Goal: Task Accomplishment & Management: Manage account settings

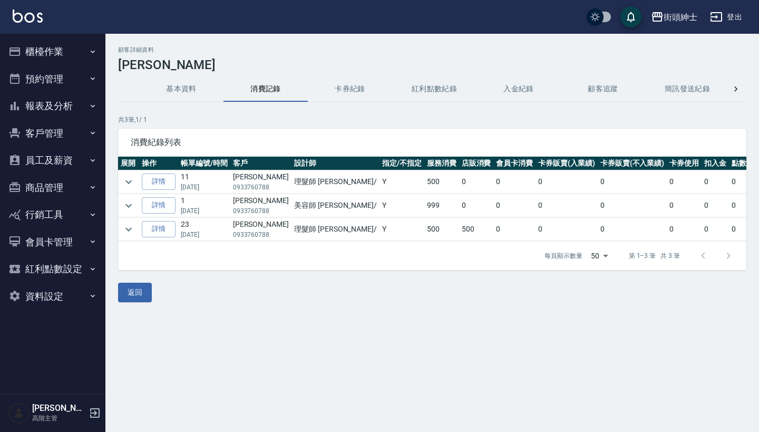
click at [70, 82] on button "預約管理" at bounding box center [52, 78] width 97 height 27
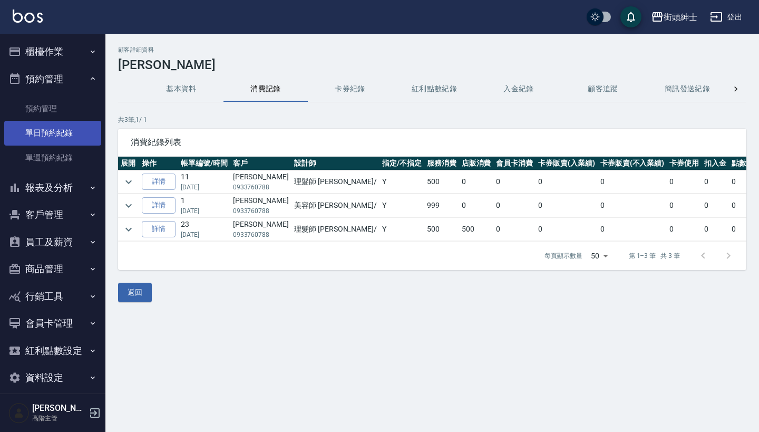
click at [65, 135] on link "單日預約紀錄" at bounding box center [52, 133] width 97 height 24
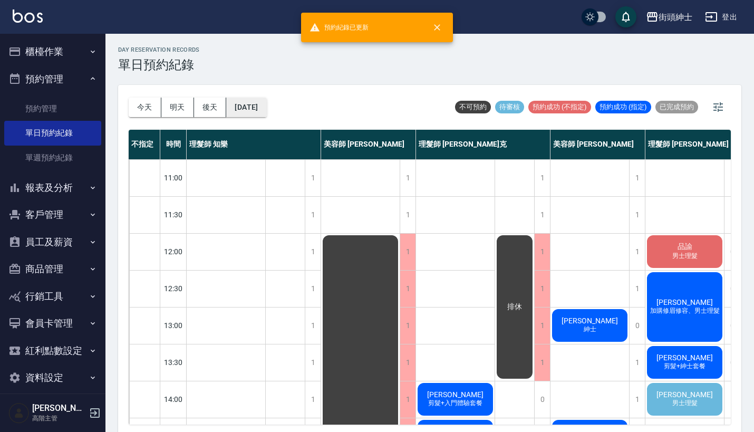
click at [266, 100] on button "[DATE]" at bounding box center [246, 108] width 40 height 20
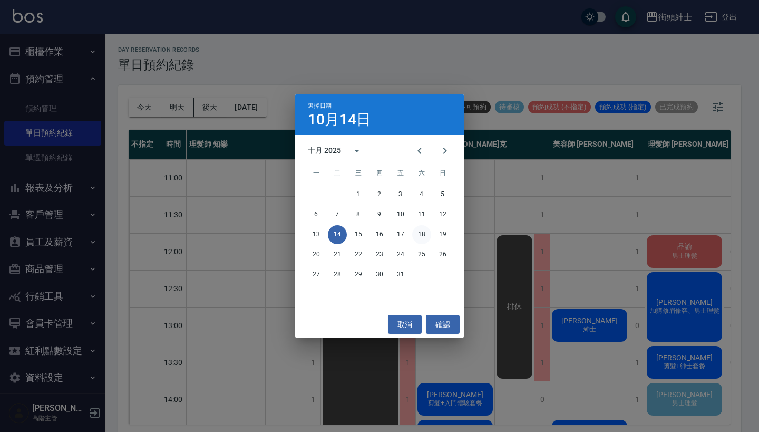
click at [422, 231] on button "18" at bounding box center [421, 234] width 19 height 19
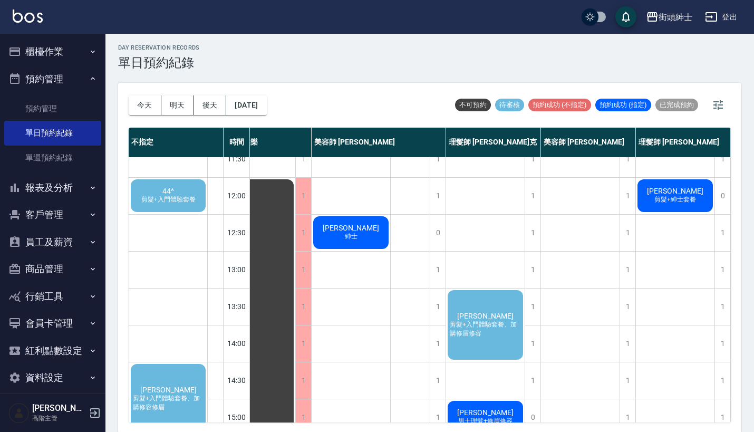
scroll to position [32, 38]
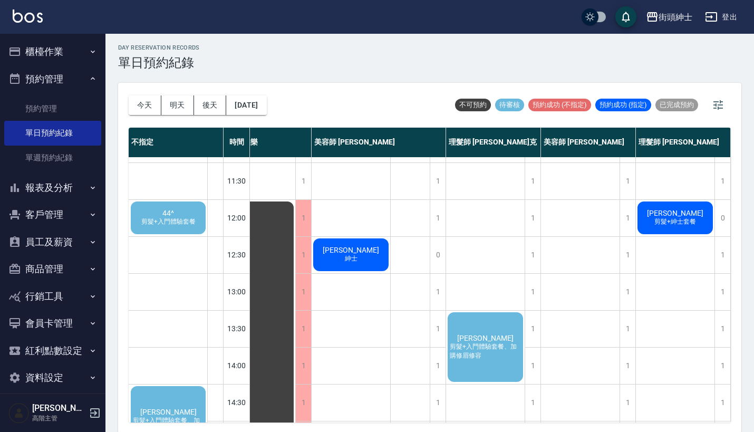
click at [169, 216] on span "44^" at bounding box center [168, 213] width 16 height 8
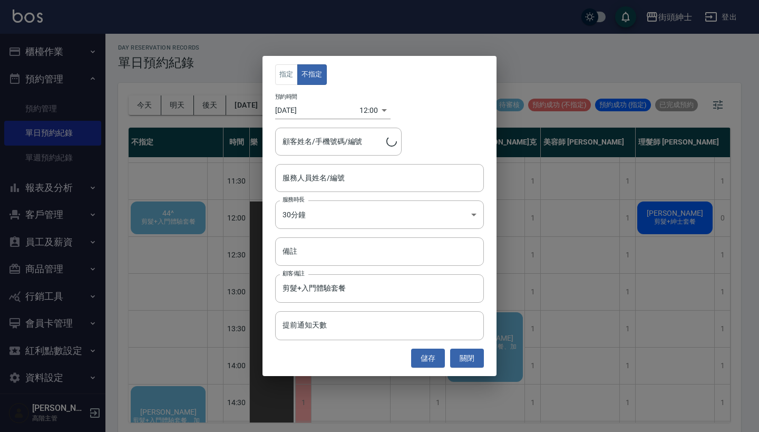
type input "44^/0983105096"
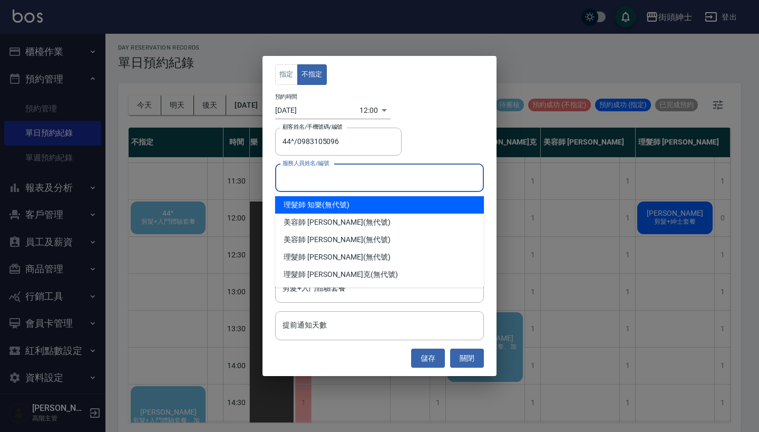
click at [357, 173] on input "服務人員姓名/編號" at bounding box center [379, 178] width 199 height 18
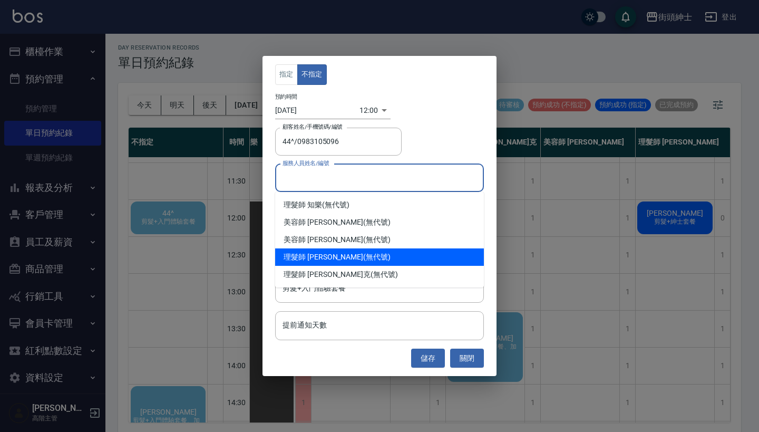
click at [371, 263] on div "理髮師 eric (無代號)" at bounding box center [379, 256] width 209 height 17
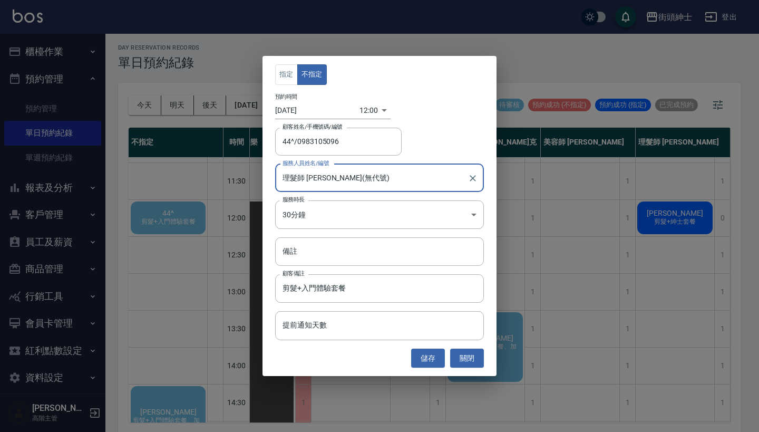
click at [367, 181] on input "理髮師 eric(無代號)" at bounding box center [371, 178] width 183 height 18
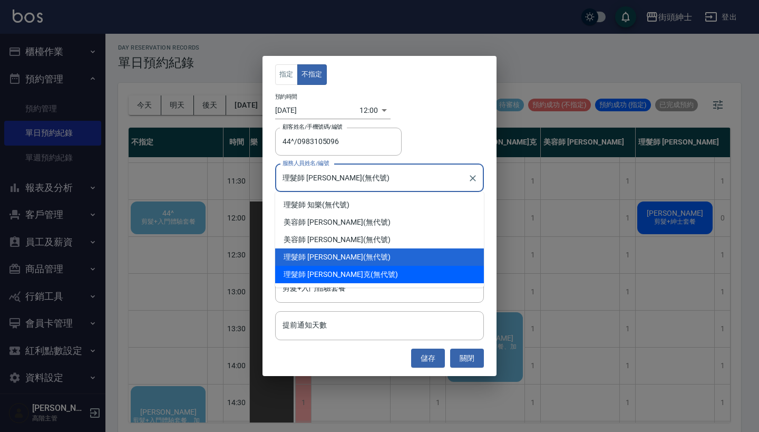
click at [369, 278] on div "理髮師 Vic 維克 (無代號)" at bounding box center [379, 274] width 209 height 17
type input "理髮師 Vic 維克(無代號)"
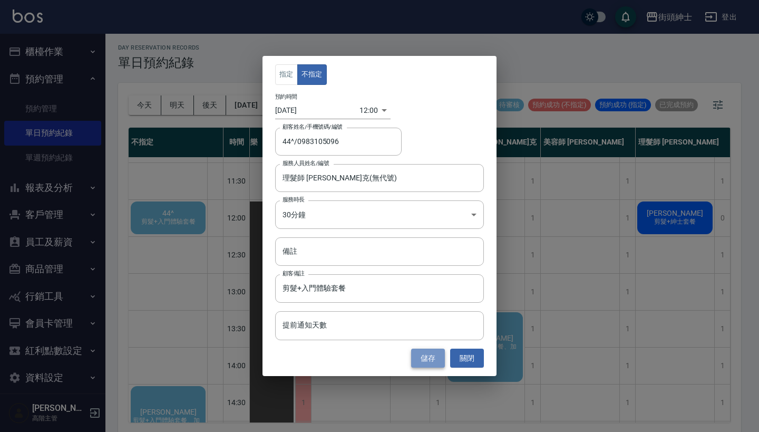
click at [424, 356] on button "儲存" at bounding box center [428, 358] width 34 height 20
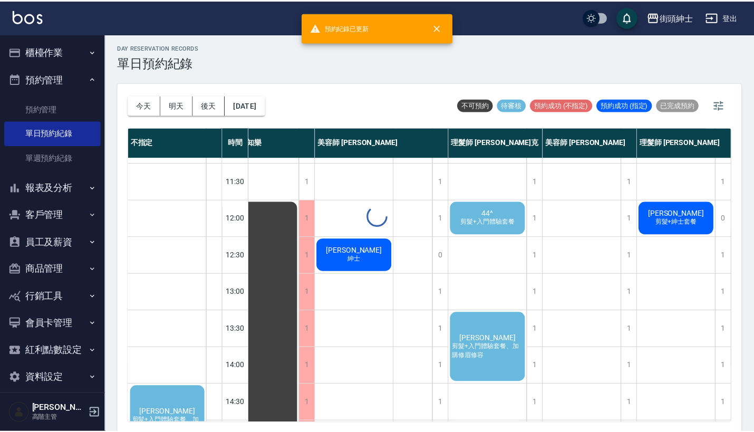
scroll to position [32, 33]
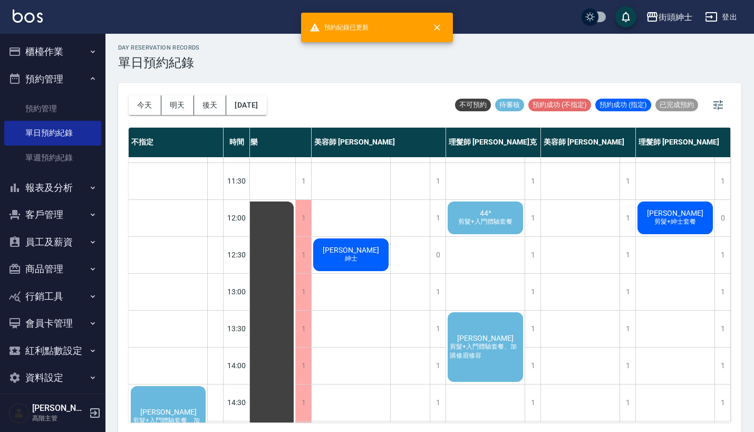
click at [484, 216] on span "44^" at bounding box center [486, 213] width 16 height 8
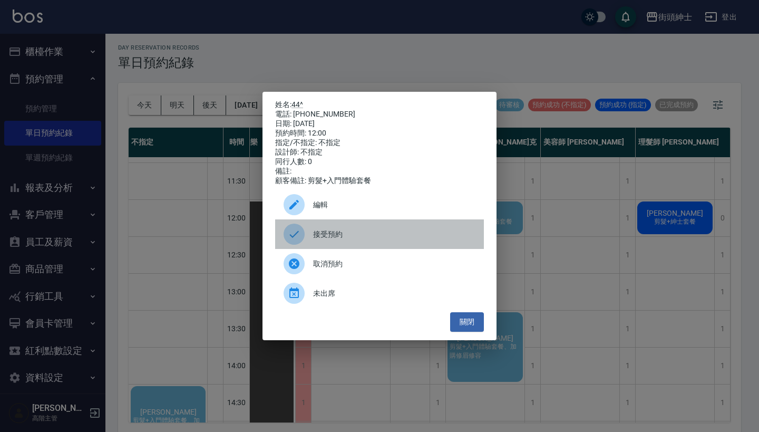
click at [393, 240] on span "接受預約" at bounding box center [394, 234] width 162 height 11
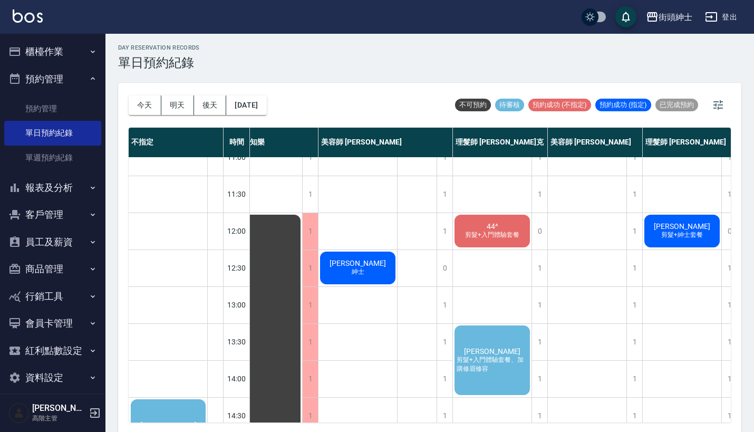
scroll to position [12, 26]
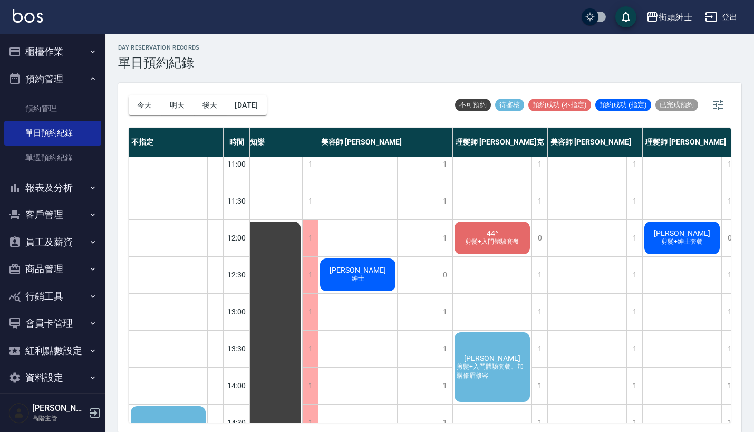
click at [481, 237] on span "剪髮+入門體驗套餐" at bounding box center [492, 241] width 59 height 9
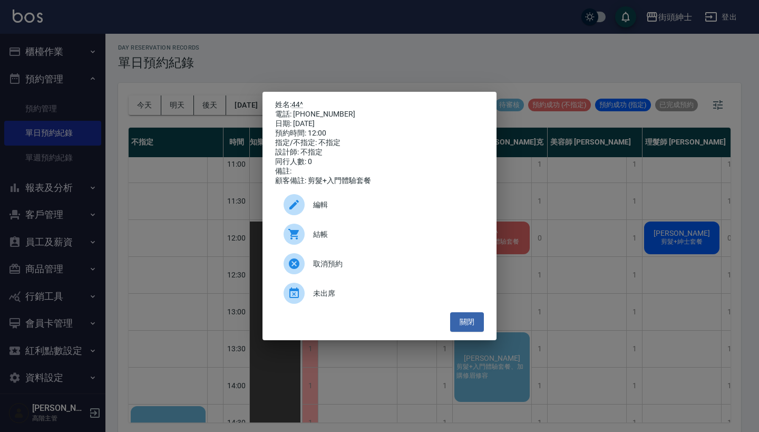
click at [396, 219] on div "編輯" at bounding box center [379, 205] width 209 height 30
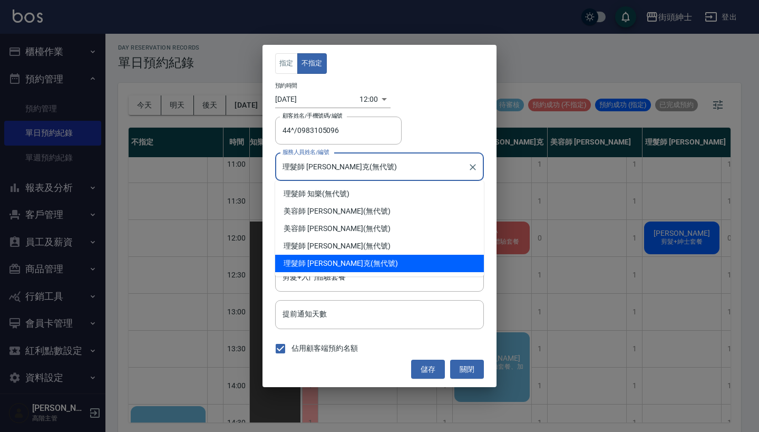
click at [319, 175] on input "理髮師 Vic 維克(無代號)" at bounding box center [371, 167] width 183 height 18
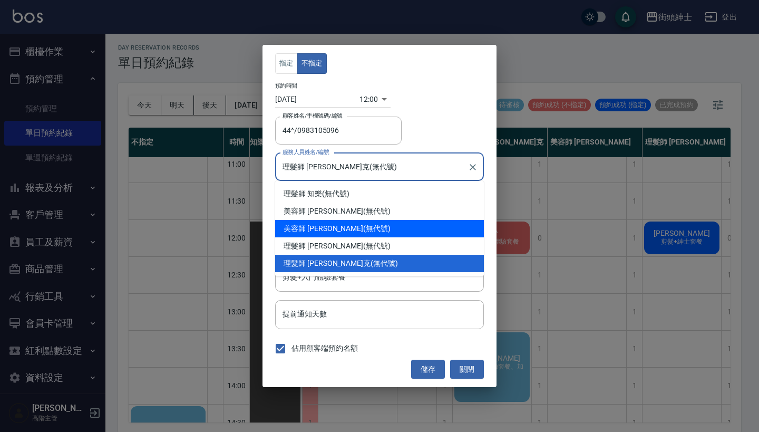
click at [318, 230] on span "美容師 [PERSON_NAME]" at bounding box center [324, 228] width 80 height 11
type input "美容師 Cherry(無代號)"
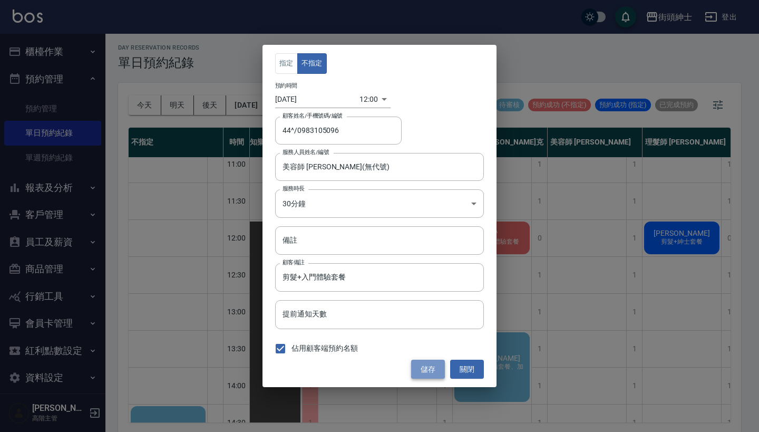
click at [431, 368] on button "儲存" at bounding box center [428, 370] width 34 height 20
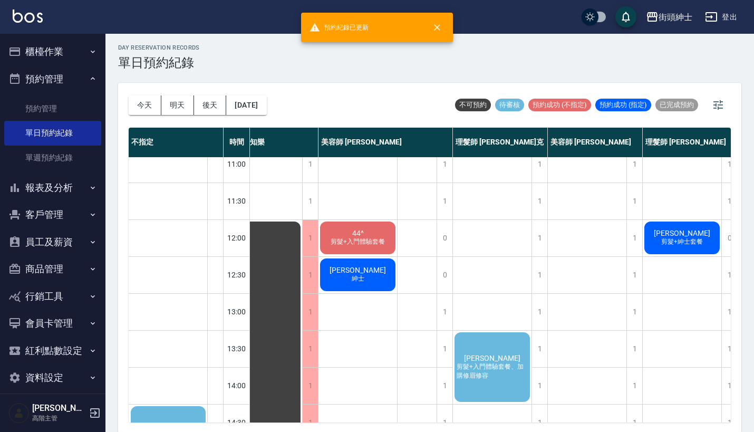
click at [347, 230] on div "44^ 剪髮+入門體驗套餐" at bounding box center [357, 238] width 79 height 36
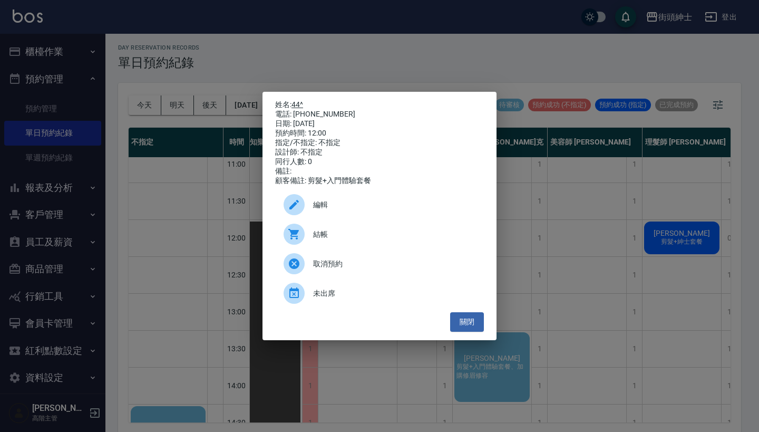
drag, startPoint x: 337, startPoint y: 108, endPoint x: 295, endPoint y: 100, distance: 42.9
click at [295, 100] on div "姓名: 44^ 電話: 0983105096 日期: 2025/10/18 預約時間: 12:00 指定/不指定: 不指定 設計師: 不指定 同行人數: 0 …" at bounding box center [379, 142] width 209 height 85
copy div "姓名: 44^ 電話: 0983105096"
click at [348, 82] on div "姓名: 44^ 電話: 0983105096 日期: 2025/10/18 預約時間: 12:00 指定/不指定: 不指定 設計師: 不指定 同行人數: 0 …" at bounding box center [379, 216] width 759 height 432
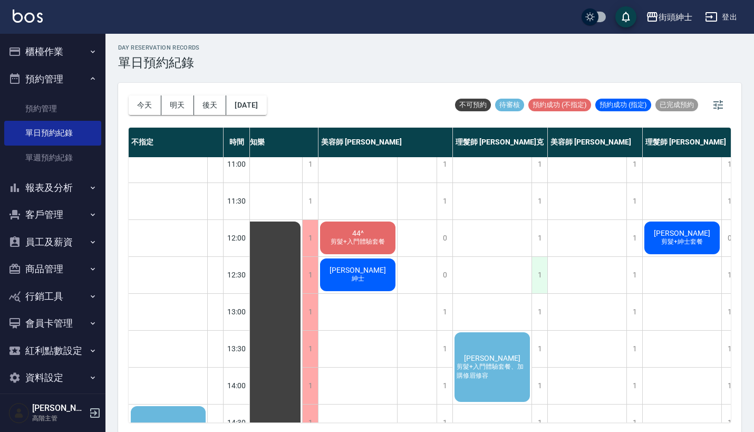
click at [539, 280] on div "1" at bounding box center [539, 275] width 16 height 36
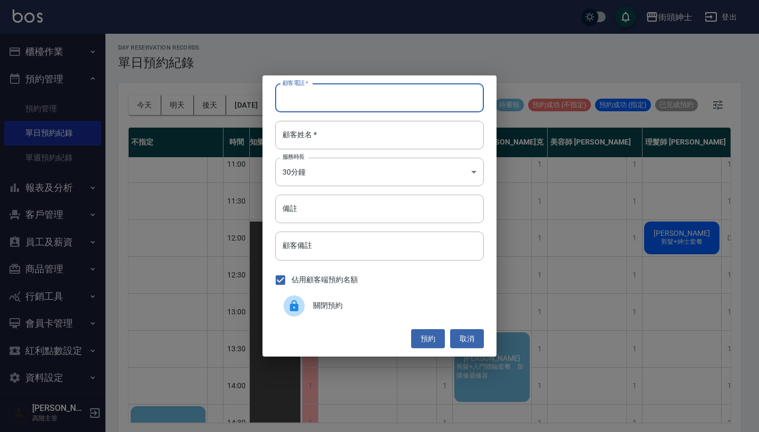
paste input "44^ 電話: 0983105096"
type input "44^ 電話: 0983105096"
click at [364, 120] on div "顧客電話   * 44^ 電話: 0983105096 顧客電話   * 顧客姓名   * 顧客姓名   * 服務時長 30分鐘 1 服務時長 備註 備註 顧…" at bounding box center [380, 215] width 234 height 281
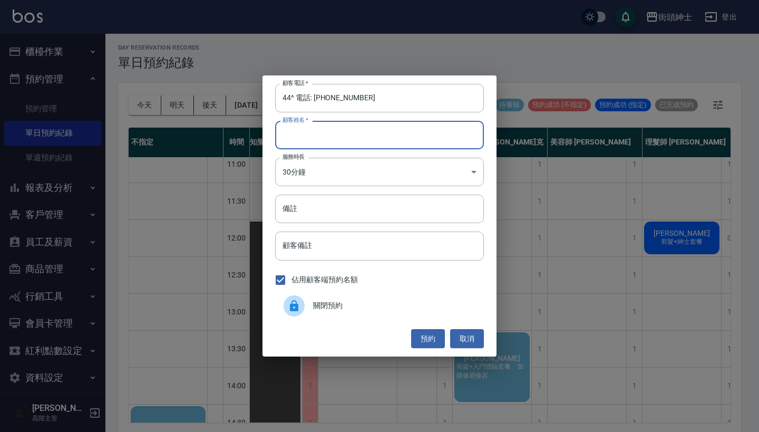
drag, startPoint x: 358, startPoint y: 127, endPoint x: 357, endPoint y: 120, distance: 6.4
paste input "44^ 電話: 0983105096"
type input "44^ 電話: 0983105096"
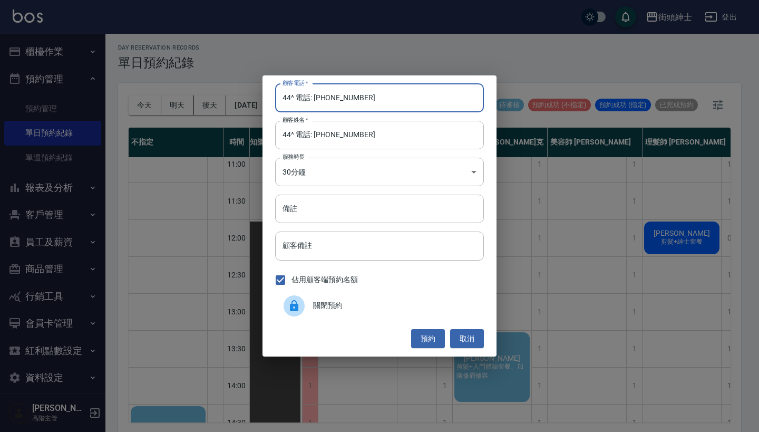
click at [316, 98] on input "44^ 電話: 0983105096" at bounding box center [379, 98] width 209 height 28
drag, startPoint x: 314, startPoint y: 98, endPoint x: 218, endPoint y: 85, distance: 96.3
click at [218, 85] on div "顧客電話   * 44^ 電話: 0983105096 顧客電話   * 顧客姓名   * 44^ 電話: 0983105096 顧客姓名   * 服務時長 …" at bounding box center [379, 216] width 759 height 432
type input "0983105096"
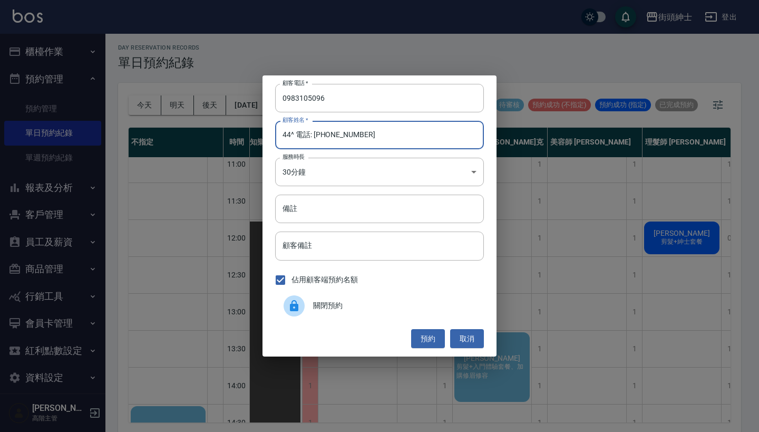
drag, startPoint x: 294, startPoint y: 131, endPoint x: 411, endPoint y: 133, distance: 116.5
click at [411, 133] on input "44^ 電話: 0983105096" at bounding box center [379, 135] width 209 height 28
type input "44^"
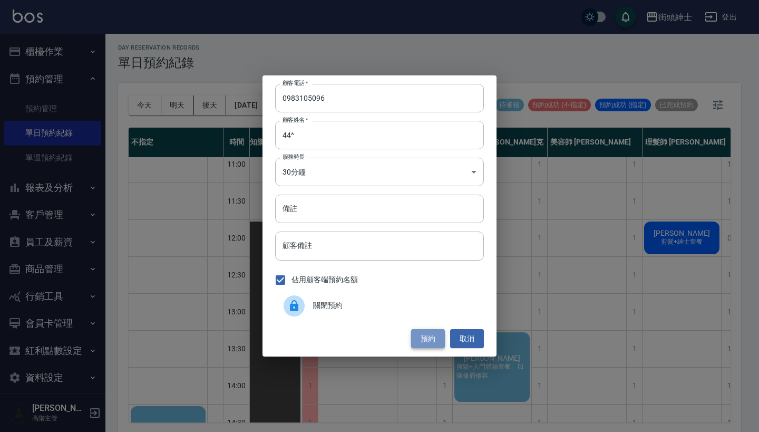
click at [430, 336] on button "預約" at bounding box center [428, 339] width 34 height 20
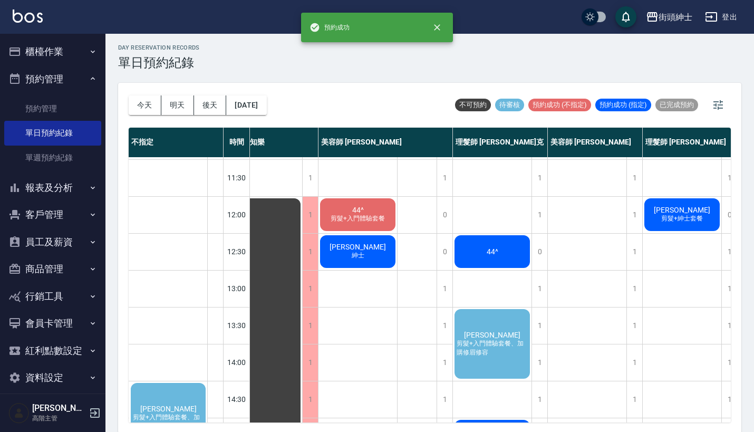
scroll to position [44, 26]
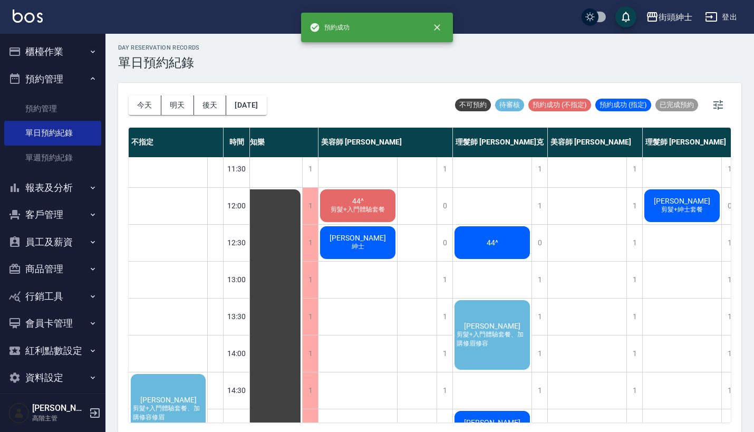
click at [500, 244] on span "44^" at bounding box center [492, 242] width 16 height 8
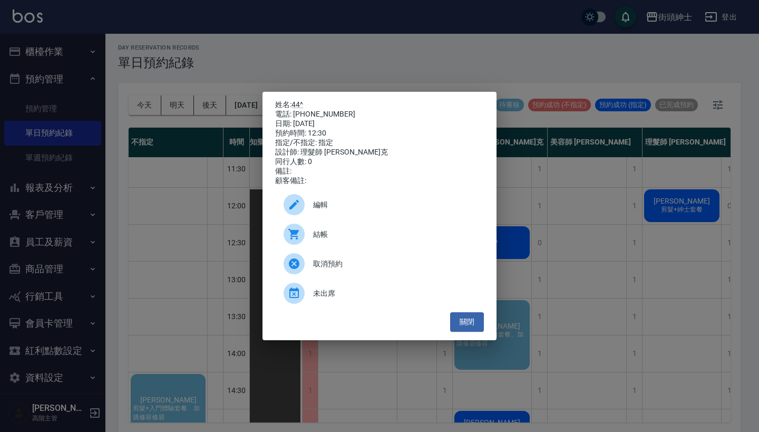
click at [419, 205] on span "編輯" at bounding box center [394, 204] width 162 height 11
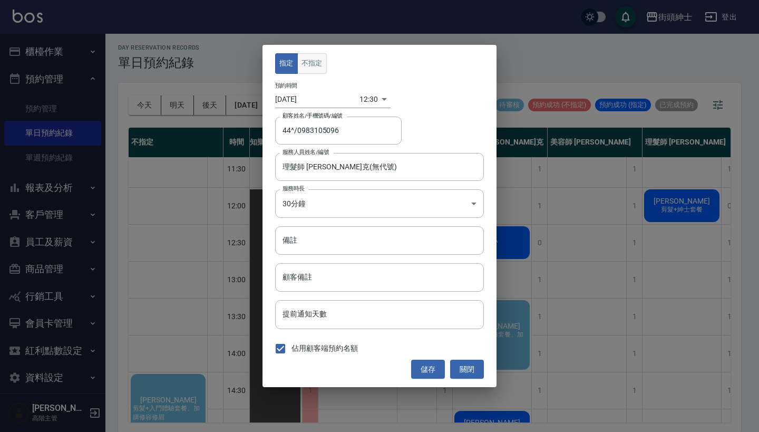
click at [312, 60] on button "不指定" at bounding box center [312, 63] width 30 height 21
click at [423, 365] on button "儲存" at bounding box center [428, 370] width 34 height 20
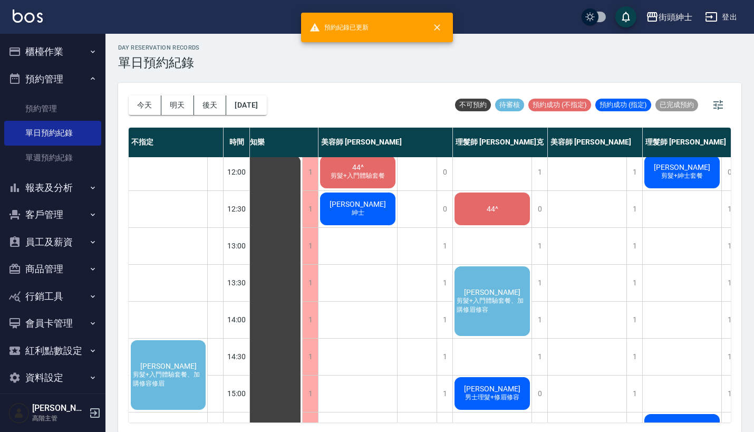
scroll to position [80, 26]
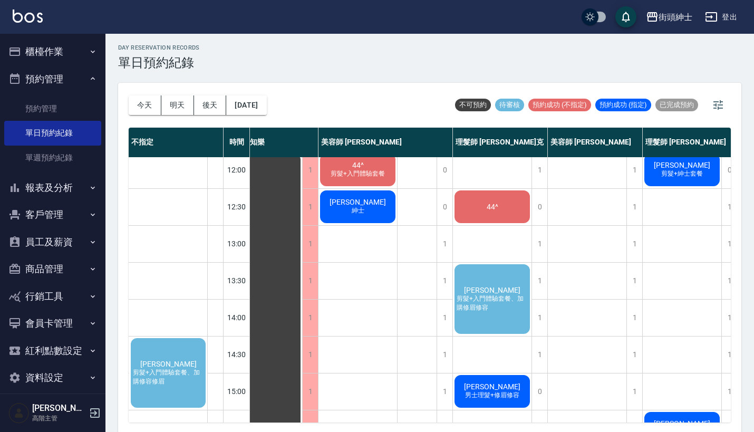
click at [500, 282] on div "孫樞忠 剪髮+入門體驗套餐、加購修眉修容" at bounding box center [492, 299] width 79 height 73
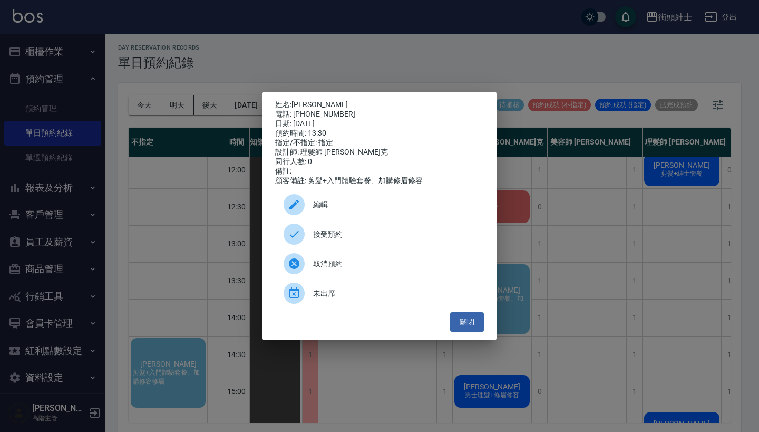
click at [365, 206] on span "編輯" at bounding box center [394, 204] width 162 height 11
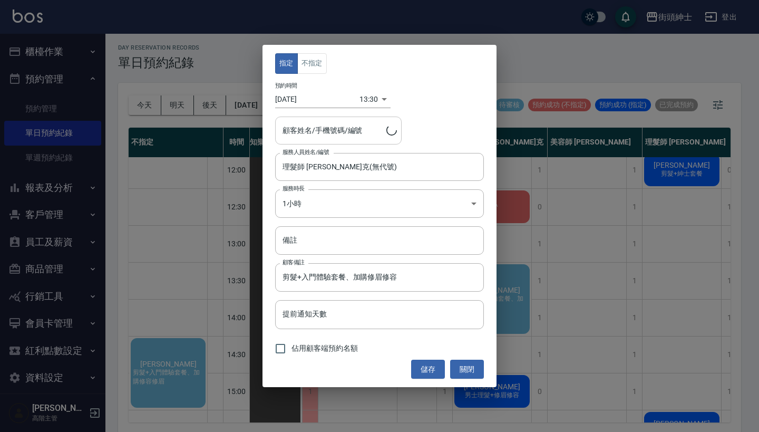
type input "孫樞忠/0909551341"
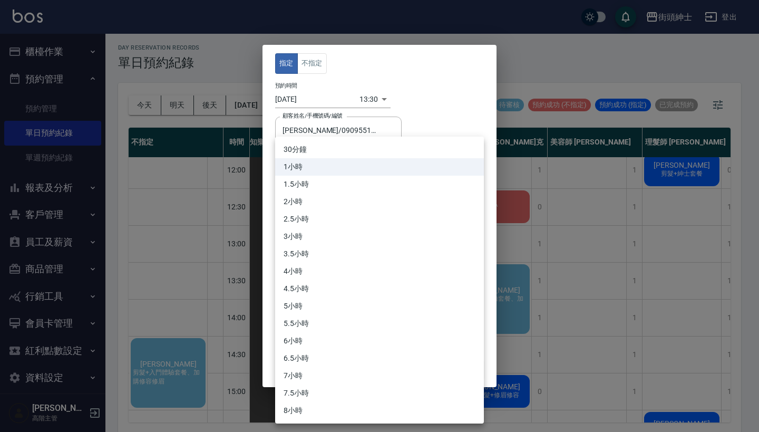
click at [373, 208] on body "街頭紳士 登出 櫃檯作業 打帳單 帳單列表 掛單列表 座位開單 營業儀表板 現金收支登錄 高階收支登錄 材料自購登錄 每日結帳 排班表 現場電腦打卡 掃碼打卡…" at bounding box center [379, 215] width 759 height 435
click at [365, 148] on li "30分鐘" at bounding box center [379, 149] width 209 height 17
type input "1"
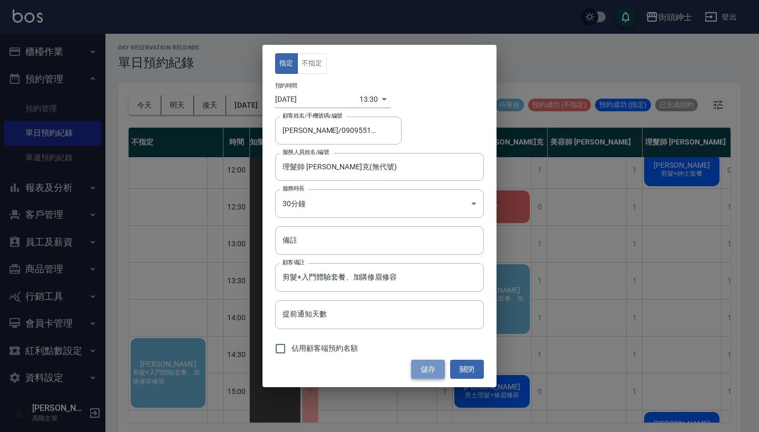
click at [421, 367] on button "儲存" at bounding box center [428, 370] width 34 height 20
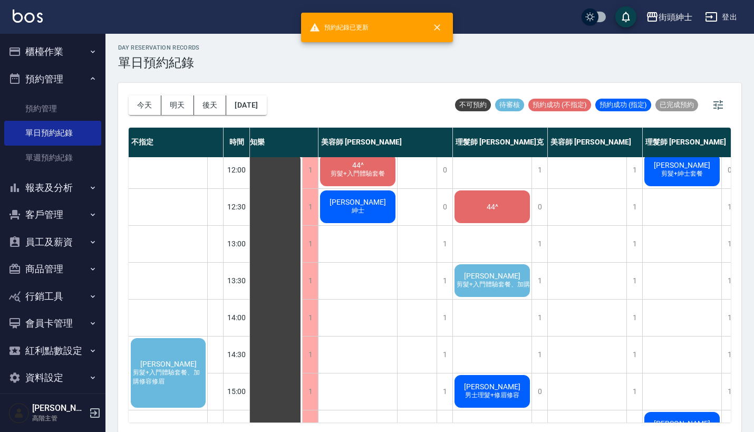
click at [479, 272] on span "孫樞忠" at bounding box center [492, 275] width 61 height 8
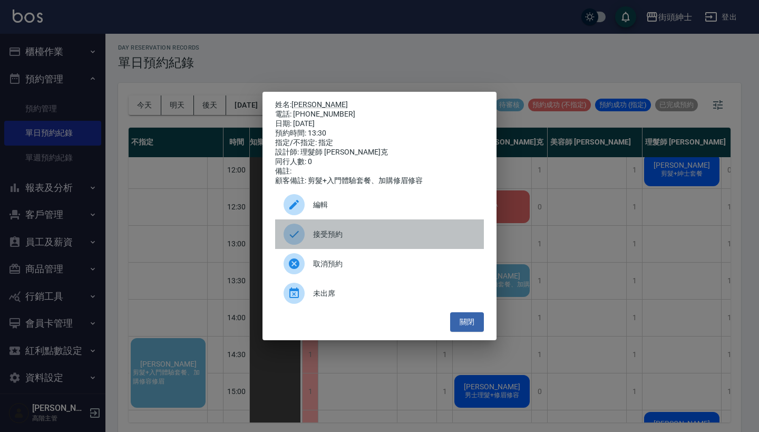
click at [377, 237] on span "接受預約" at bounding box center [394, 234] width 162 height 11
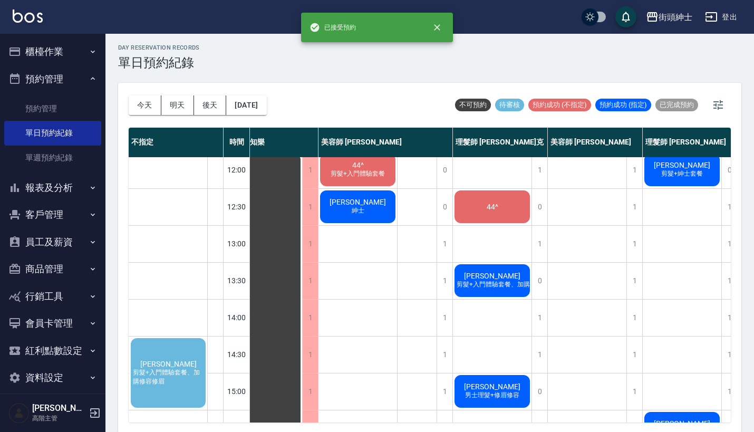
click at [484, 279] on span "孫樞忠" at bounding box center [492, 275] width 61 height 8
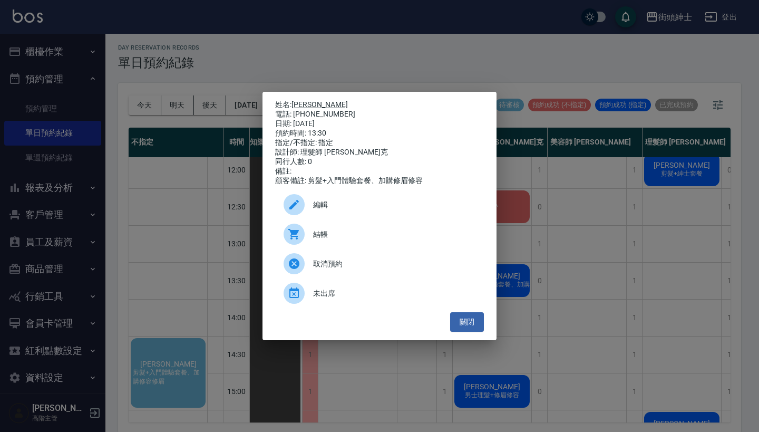
drag, startPoint x: 342, startPoint y: 109, endPoint x: 297, endPoint y: 102, distance: 45.9
click at [297, 102] on div "姓名: 孫樞忠 電話: 0909551341 日期: 2025/10/18 預約時間: 13:30 指定/不指定: 指定 設計師: 理髮師 Vic 維克 同行…" at bounding box center [379, 142] width 209 height 85
copy div "姓名: 孫樞忠 電話: 0909551341"
click at [370, 66] on div "姓名: 孫樞忠 電話: 0909551341 日期: 2025/10/18 預約時間: 13:30 指定/不指定: 指定 設計師: 理髮師 Vic 維克 同行…" at bounding box center [379, 216] width 759 height 432
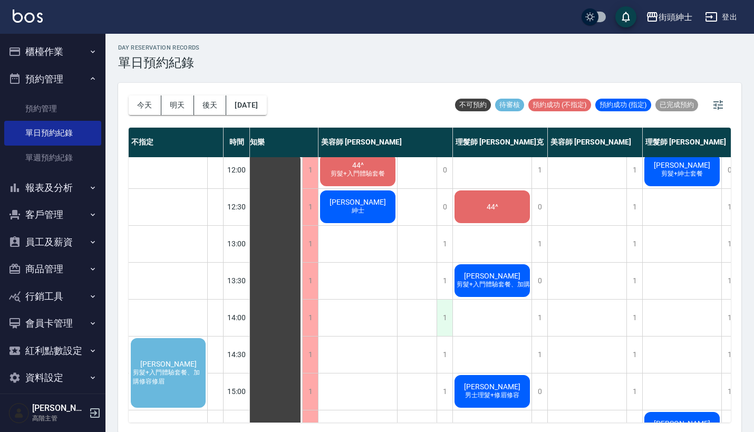
click at [447, 323] on div "1" at bounding box center [444, 317] width 16 height 36
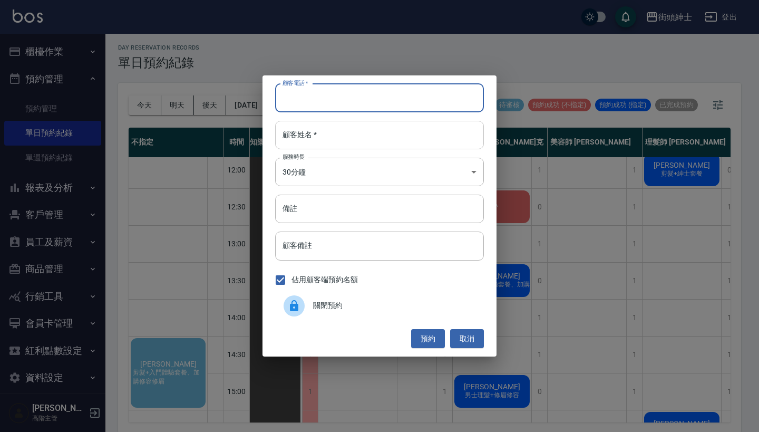
paste input "孫樞忠 電話: 0909551341"
type input "孫樞忠 電話: 0909551341"
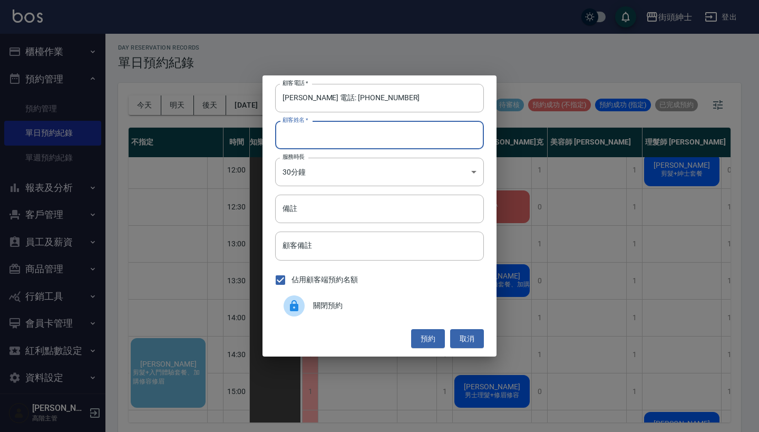
paste input "孫樞忠 電話: 0909551341"
type input "孫樞忠 電話: 0909551341"
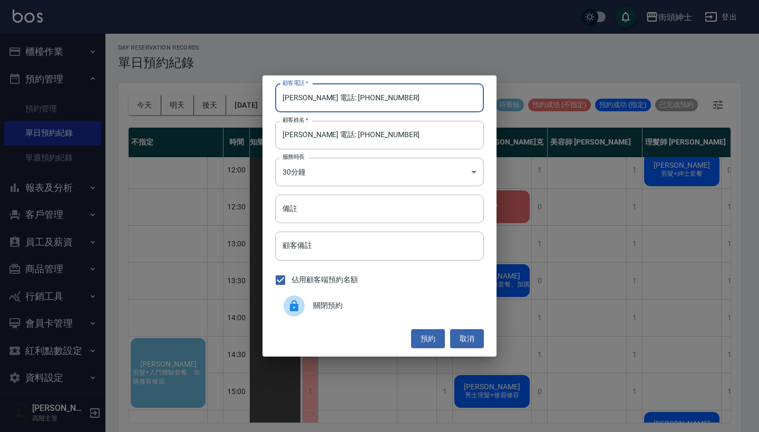
drag, startPoint x: 324, startPoint y: 97, endPoint x: 236, endPoint y: 97, distance: 87.5
click at [236, 97] on div "顧客電話   * 孫樞忠 電話: 0909551341 顧客電話   * 顧客姓名   * 孫樞忠 電話: 0909551341 顧客姓名   * 服務時長 …" at bounding box center [379, 216] width 759 height 432
type input "0909551341"
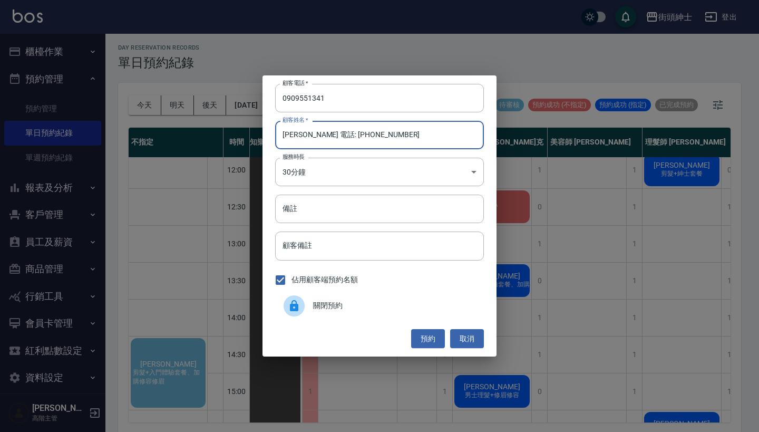
drag, startPoint x: 304, startPoint y: 135, endPoint x: 441, endPoint y: 135, distance: 137.6
click at [441, 135] on input "孫樞忠 電話: 0909551341" at bounding box center [379, 135] width 209 height 28
type input "孫樞忠"
click at [367, 216] on input "備註" at bounding box center [379, 209] width 209 height 28
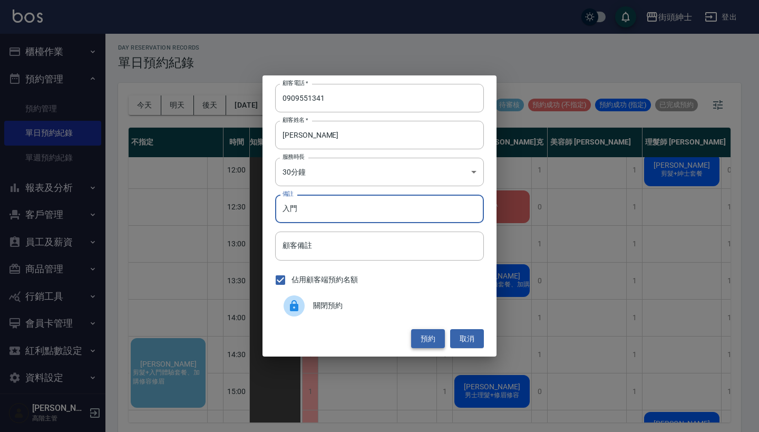
type input "入門"
click at [417, 329] on button "預約" at bounding box center [428, 339] width 34 height 20
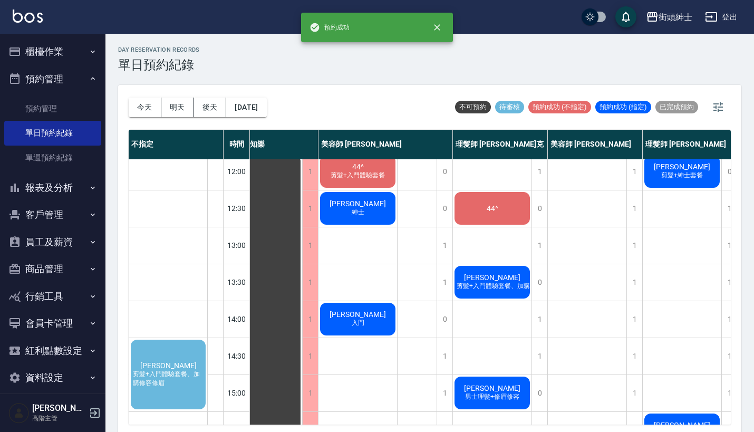
scroll to position [80, 27]
click at [349, 323] on span "入門" at bounding box center [357, 322] width 17 height 9
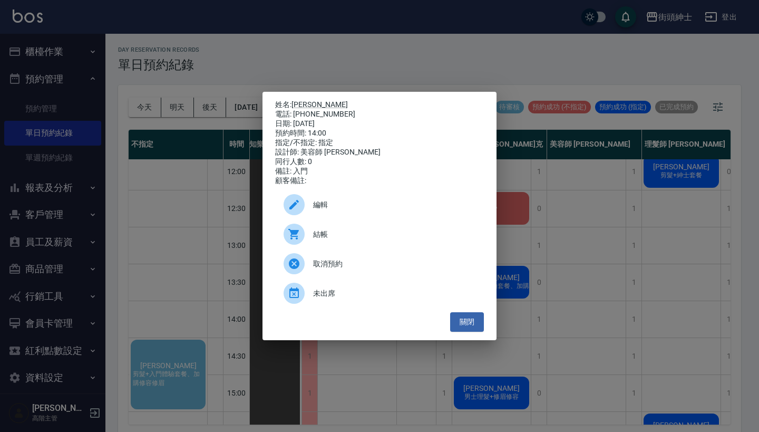
click at [361, 207] on span "編輯" at bounding box center [394, 204] width 162 height 11
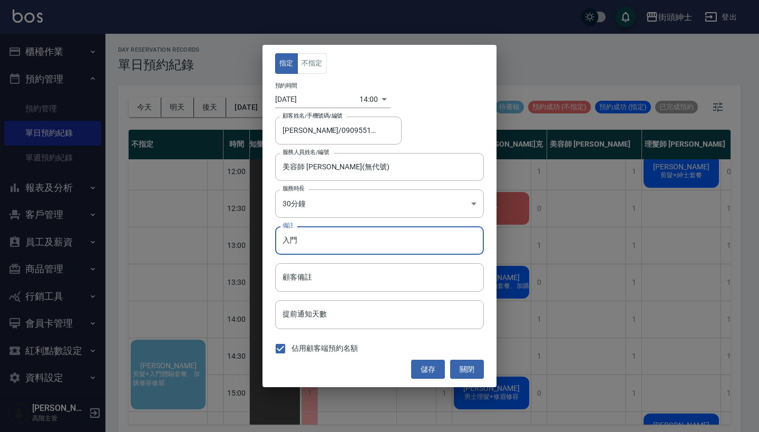
click at [361, 235] on input "入門" at bounding box center [379, 240] width 209 height 28
click at [361, 236] on input "入門" at bounding box center [379, 240] width 209 height 28
type input "入門加修容"
click at [426, 366] on button "儲存" at bounding box center [428, 370] width 34 height 20
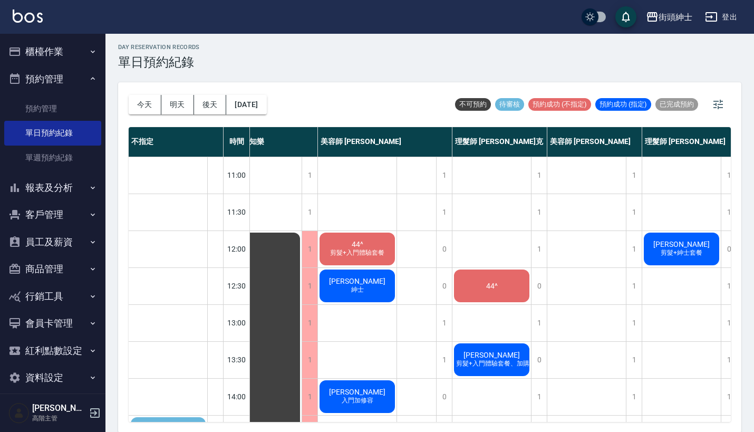
scroll to position [0, 27]
click at [253, 100] on button "2025/10/18" at bounding box center [246, 105] width 40 height 20
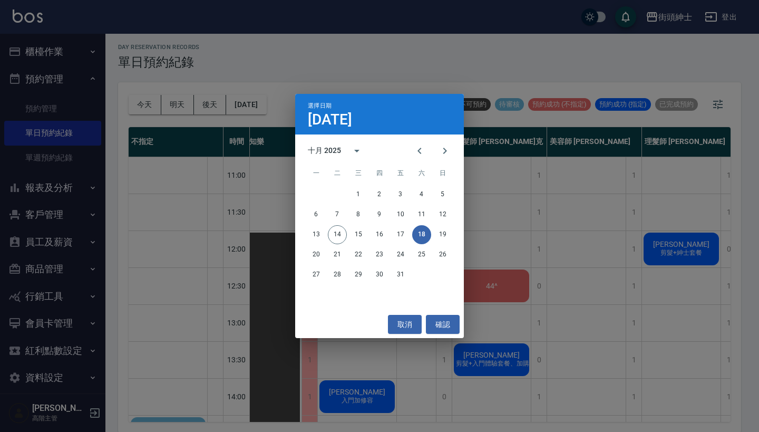
click at [322, 63] on div "選擇日期 10月18日 十月 2025 一 二 三 四 五 六 日 1 2 3 4 5 6 7 8 9 10 11 12 13 14 15 16 17 18 …" at bounding box center [379, 216] width 759 height 432
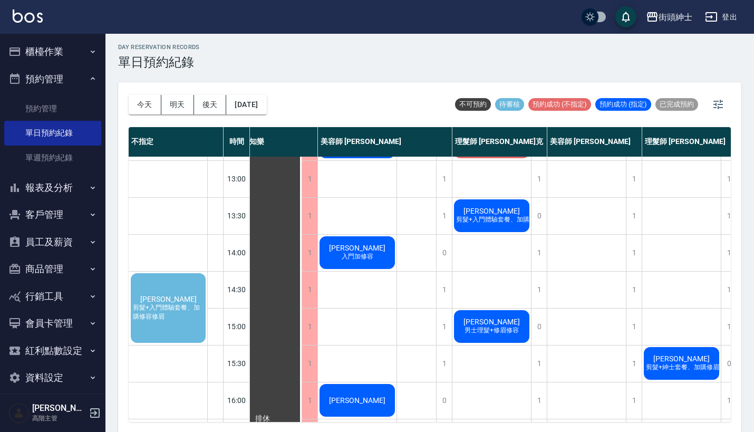
scroll to position [108, 27]
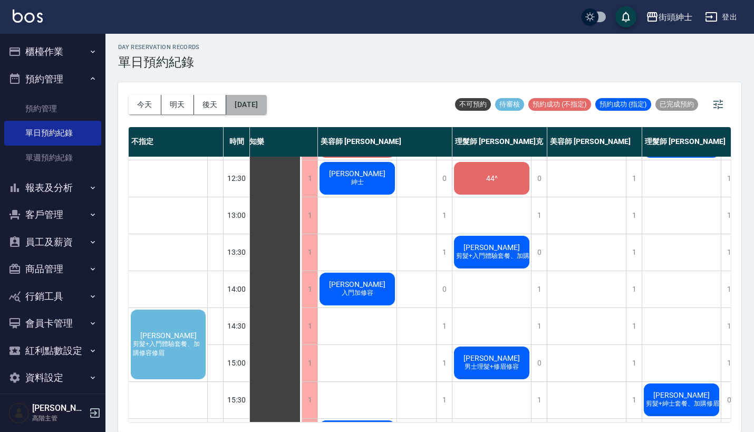
click at [259, 108] on button "2025/10/18" at bounding box center [246, 105] width 40 height 20
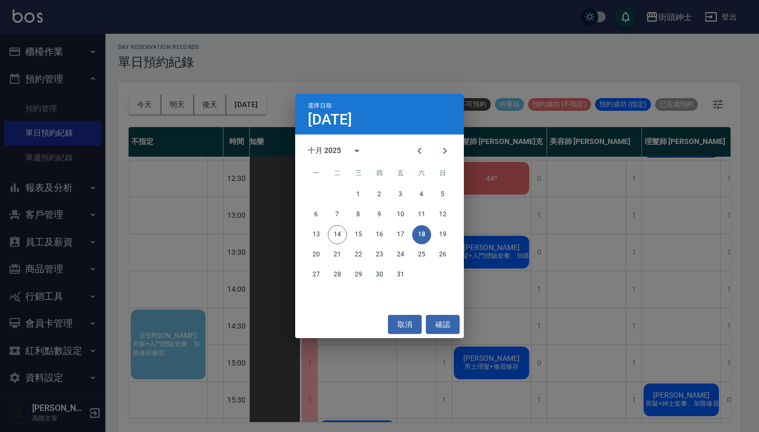
click at [416, 76] on div "選擇日期 10月18日 十月 2025 一 二 三 四 五 六 日 1 2 3 4 5 6 7 8 9 10 11 12 13 14 15 16 17 18 …" at bounding box center [379, 216] width 759 height 432
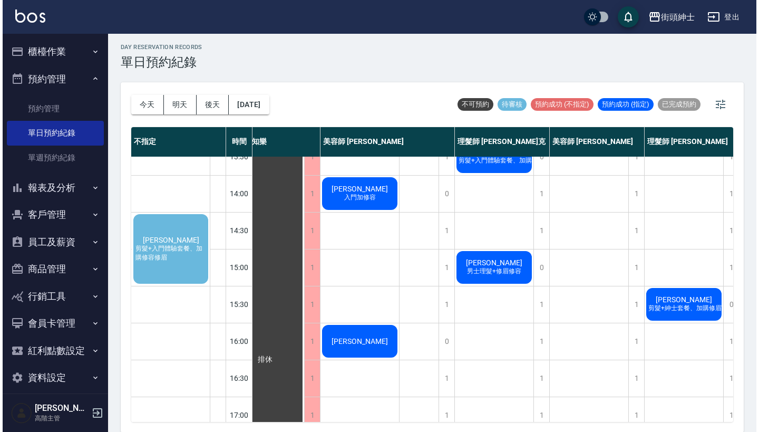
scroll to position [183, 27]
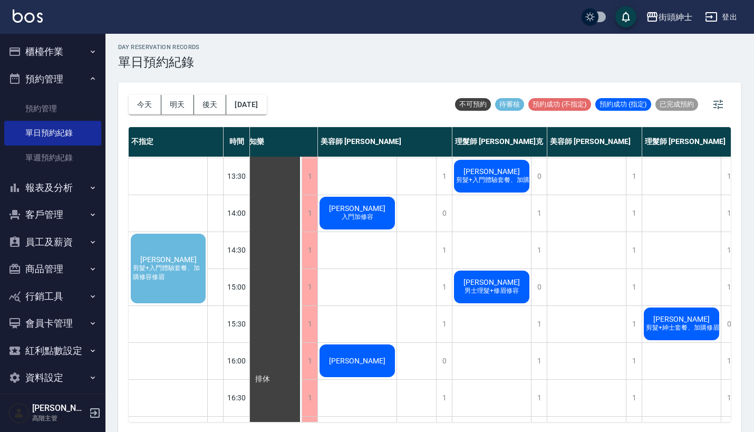
click at [173, 263] on span "呂兆其" at bounding box center [168, 259] width 61 height 8
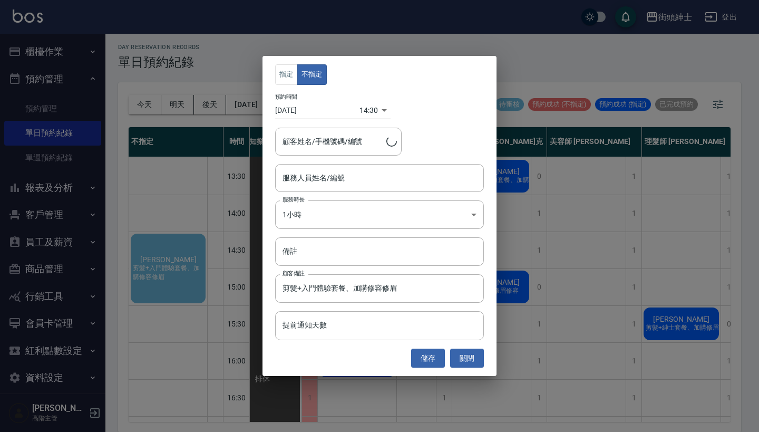
type input "呂兆其/0983626393"
click at [339, 172] on input "服務人員姓名/編號" at bounding box center [379, 178] width 199 height 18
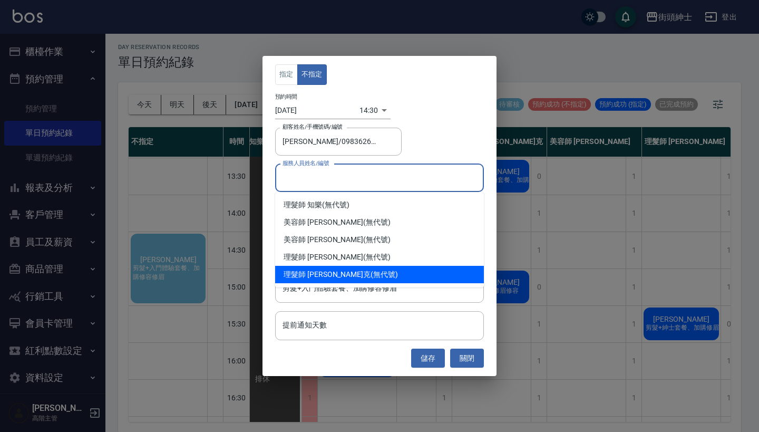
click at [356, 266] on div "理髮師 Vic 維克 (無代號)" at bounding box center [379, 274] width 209 height 17
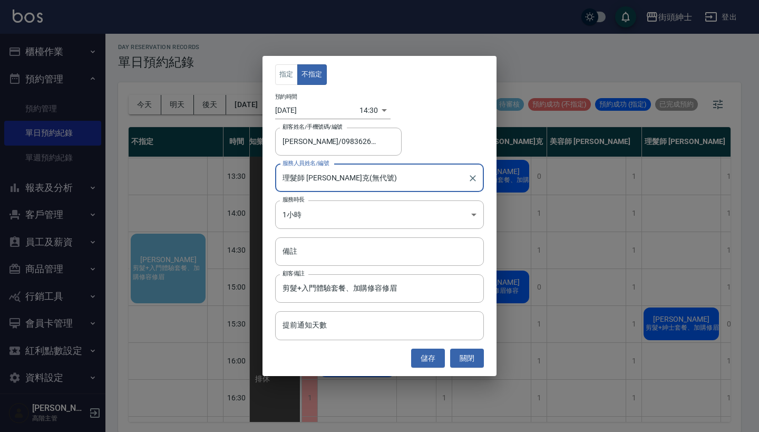
click at [380, 182] on input "理髮師 [PERSON_NAME](無代號)" at bounding box center [371, 178] width 183 height 18
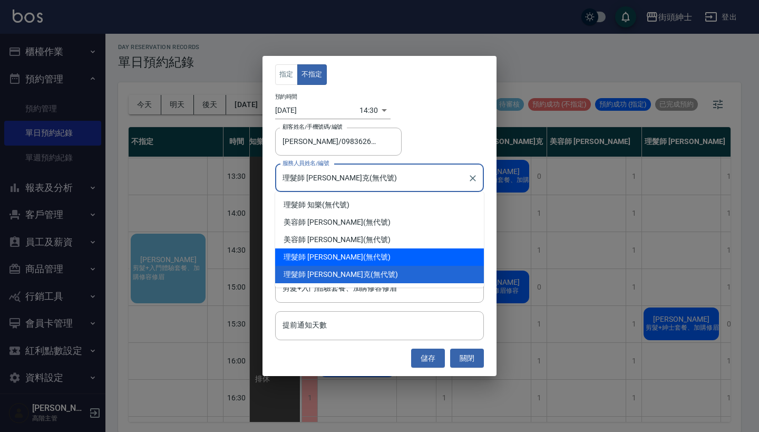
click at [366, 255] on div "理髮師 eric (無代號)" at bounding box center [379, 256] width 209 height 17
type input "理髮師 eric(無代號)"
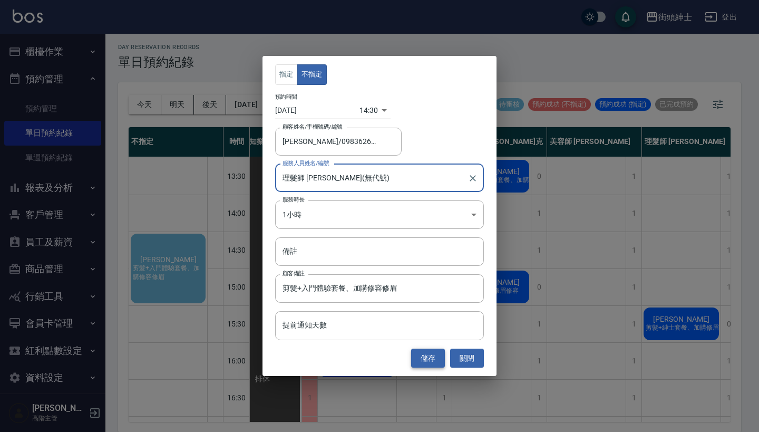
click at [442, 356] on button "儲存" at bounding box center [428, 358] width 34 height 20
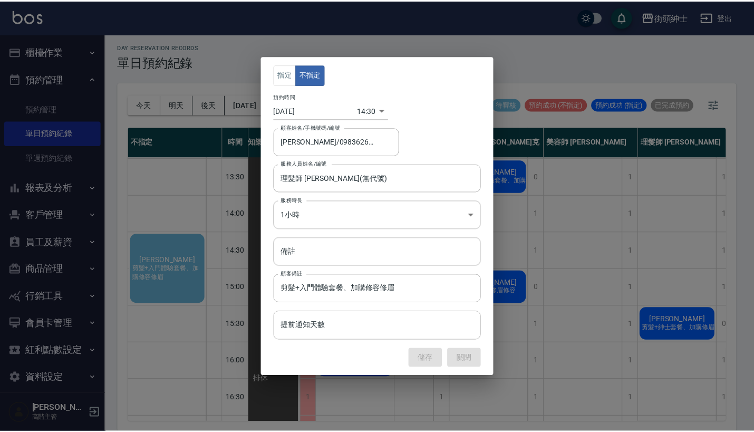
scroll to position [183, 0]
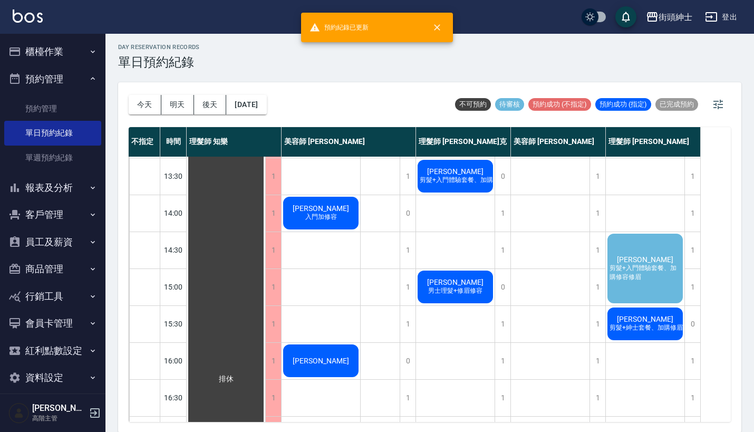
click at [637, 268] on span "剪髮+入門體驗套餐、加購修容修眉" at bounding box center [644, 273] width 75 height 18
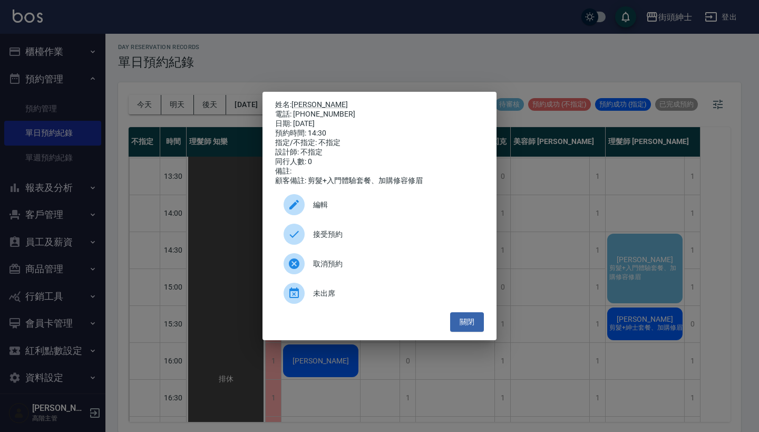
click at [432, 203] on div "編輯" at bounding box center [379, 205] width 209 height 30
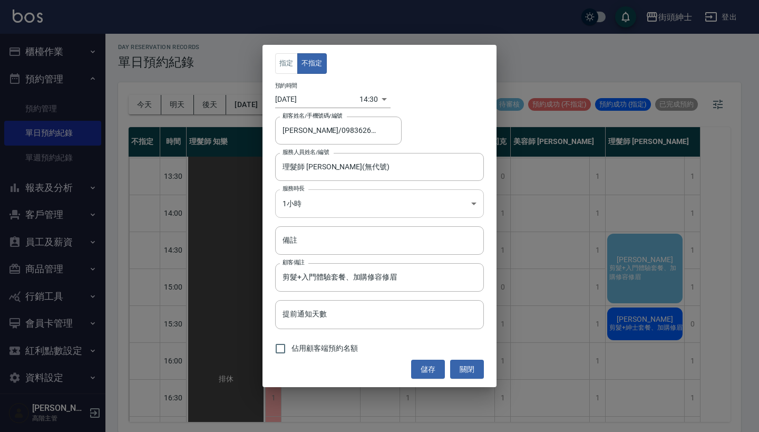
click at [342, 192] on body "街頭紳士 登出 櫃檯作業 打帳單 帳單列表 掛單列表 座位開單 營業儀表板 現金收支登錄 高階收支登錄 材料自購登錄 每日結帳 排班表 現場電腦打卡 掃碼打卡…" at bounding box center [379, 214] width 759 height 435
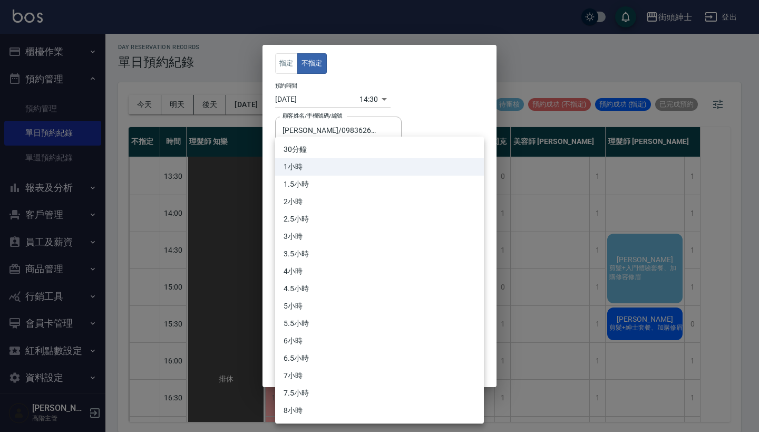
click at [342, 145] on li "30分鐘" at bounding box center [379, 149] width 209 height 17
type input "1"
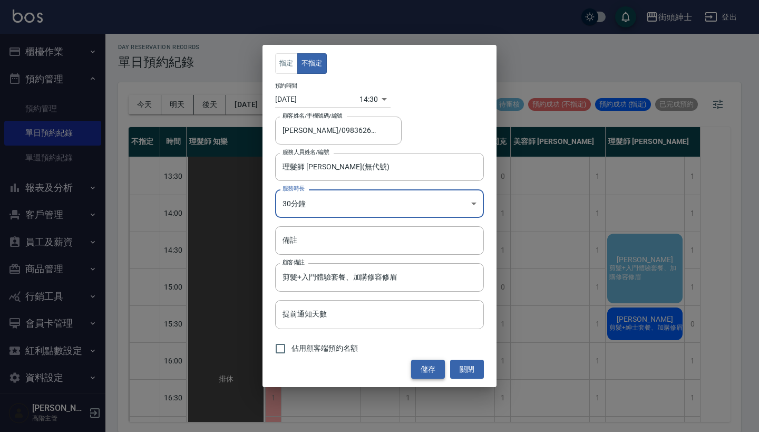
click at [430, 369] on button "儲存" at bounding box center [428, 370] width 34 height 20
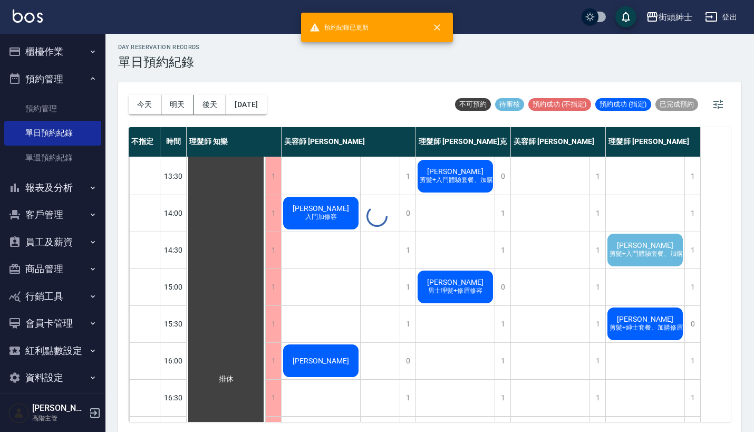
click at [675, 251] on span "剪髮+入門體驗套餐、加購修容修眉" at bounding box center [658, 253] width 103 height 9
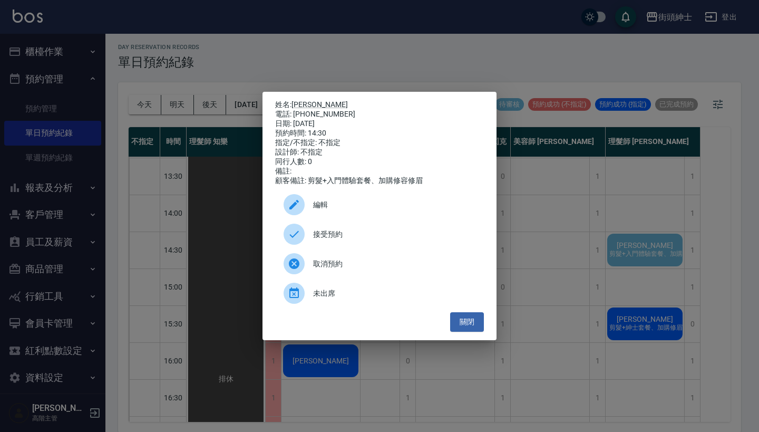
click at [383, 231] on div "接受預約" at bounding box center [379, 234] width 209 height 30
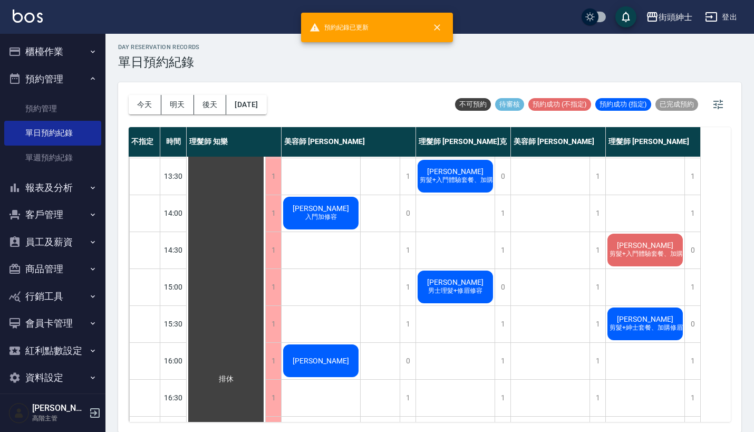
click at [627, 255] on span "剪髮+入門體驗套餐、加購修容修眉" at bounding box center [658, 253] width 103 height 9
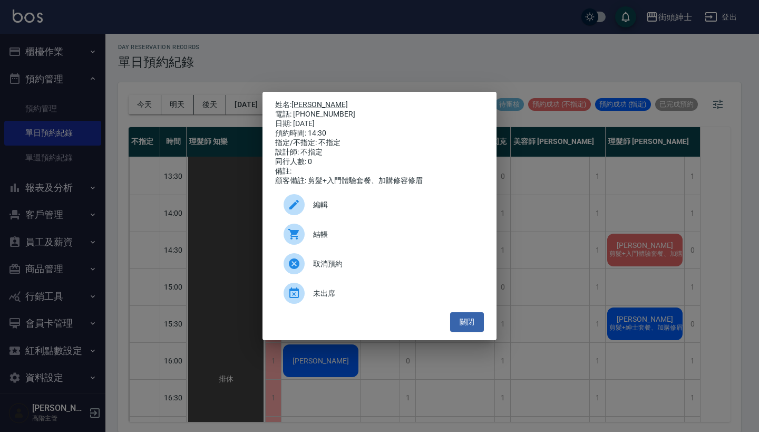
drag, startPoint x: 340, startPoint y: 109, endPoint x: 295, endPoint y: 102, distance: 45.3
click at [295, 102] on div "姓名: 呂兆其 電話: 0983626393 日期: 2025/10/18 預約時間: 14:30 指定/不指定: 不指定 設計師: 不指定 同行人數: 0 …" at bounding box center [379, 142] width 209 height 85
copy div "姓名: 呂兆其 電話: 0983626393"
click at [365, 60] on div "姓名: 呂兆其 電話: 0983626393 日期: 2025/10/18 預約時間: 14:30 指定/不指定: 不指定 設計師: 不指定 同行人數: 0 …" at bounding box center [379, 216] width 759 height 432
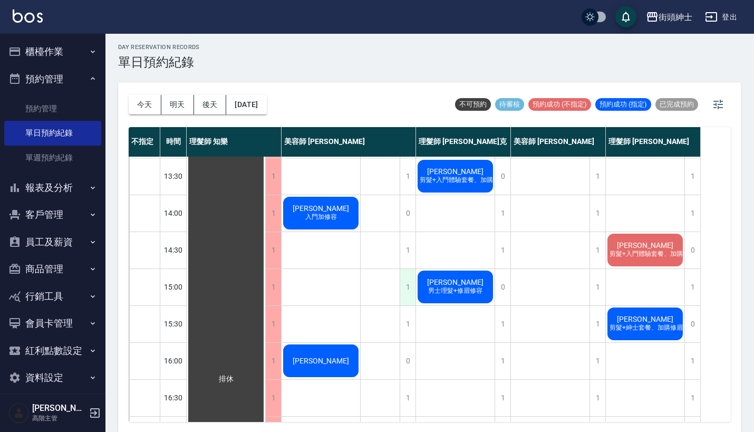
click at [405, 279] on div "1" at bounding box center [408, 287] width 16 height 36
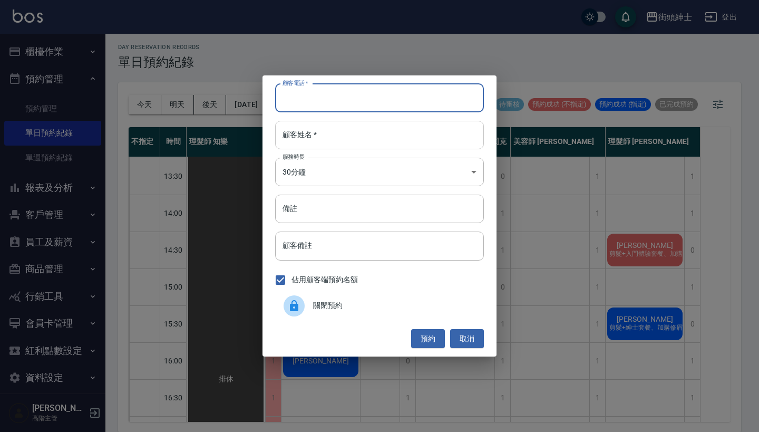
paste input "呂兆其 電話: 0983626393"
type input "呂兆其 電話: 0983626393"
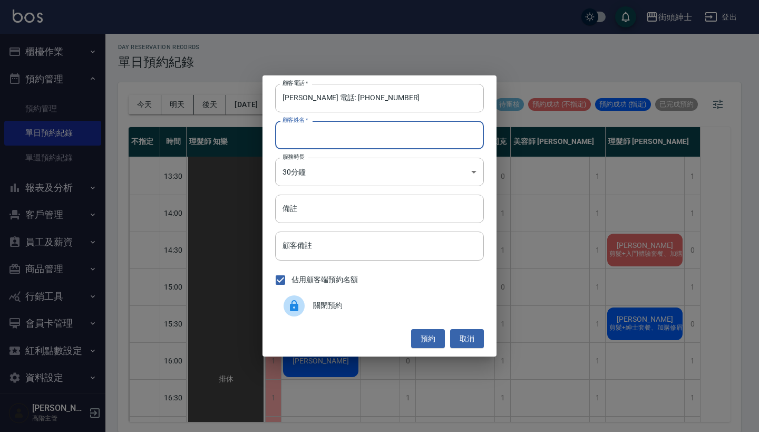
paste input "呂兆其 電話: 0983626393"
type input "呂兆其 電話: 0983626393"
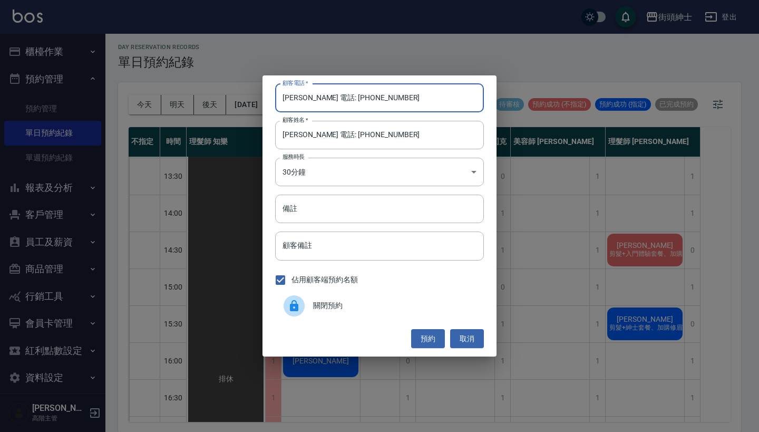
drag, startPoint x: 326, startPoint y: 100, endPoint x: 266, endPoint y: 100, distance: 60.1
click at [266, 100] on div "顧客電話   * 呂兆其 電話: 0983626393 顧客電話   * 顧客姓名   * 呂兆其 電話: 0983626393 顧客姓名   * 服務時長 …" at bounding box center [380, 215] width 234 height 281
type input "0983626393"
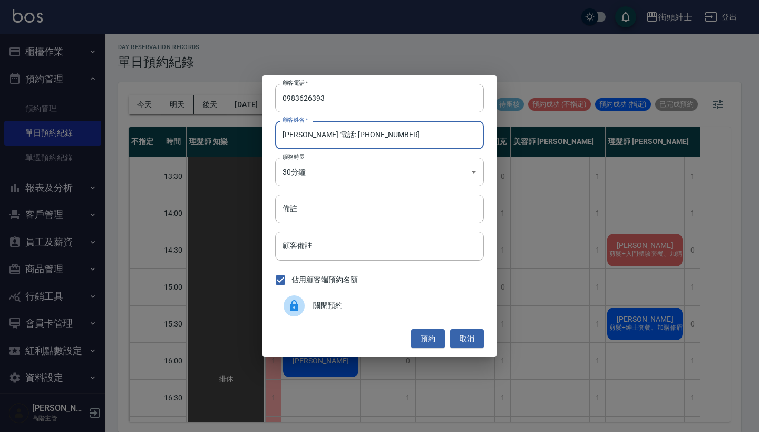
drag, startPoint x: 302, startPoint y: 135, endPoint x: 460, endPoint y: 141, distance: 158.2
click at [460, 141] on input "呂兆其 電話: 0983626393" at bounding box center [379, 135] width 209 height 28
type input "呂兆其"
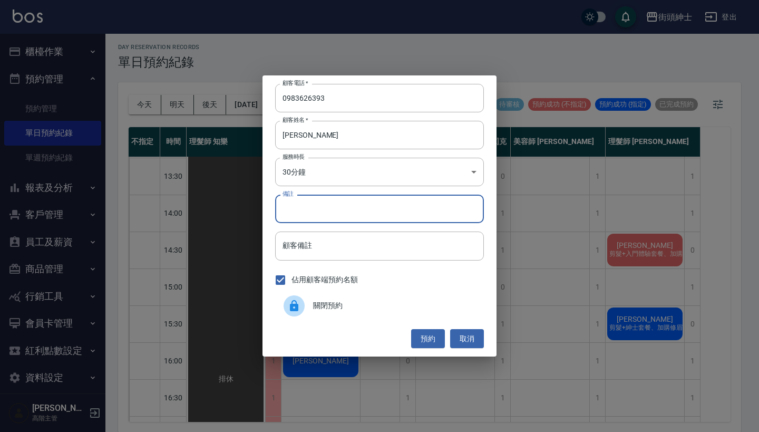
click at [441, 210] on input "備註" at bounding box center [379, 209] width 209 height 28
type input "入門加修容"
click at [435, 334] on button "預約" at bounding box center [428, 339] width 34 height 20
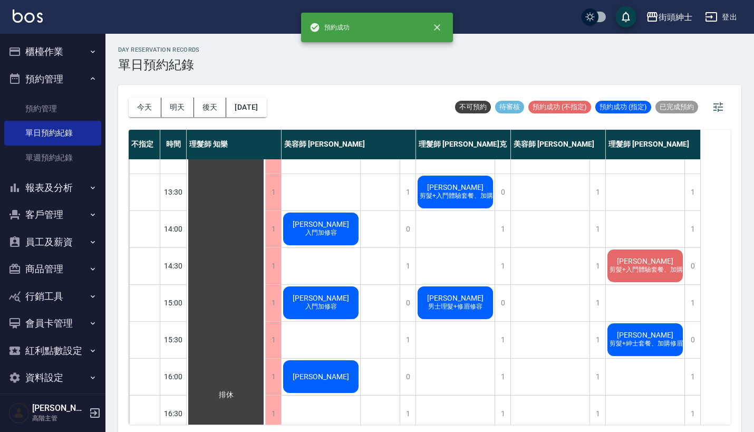
scroll to position [172, 0]
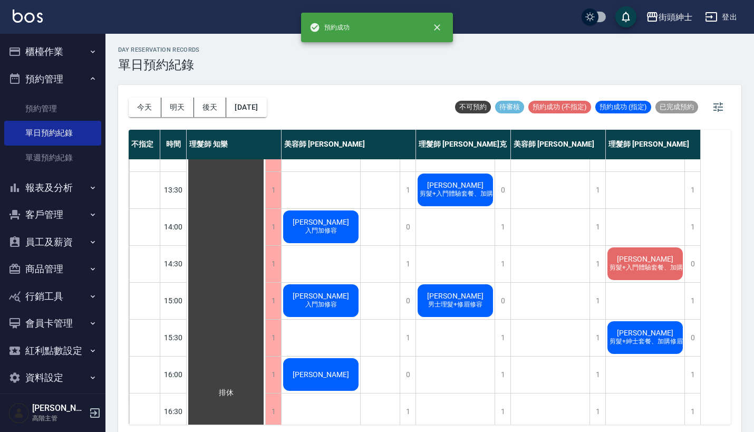
click at [320, 294] on span "呂兆其" at bounding box center [320, 296] width 61 height 8
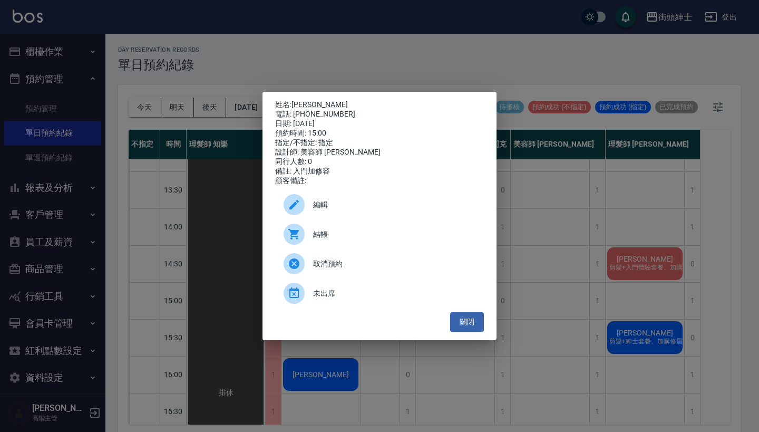
click at [352, 204] on span "編輯" at bounding box center [394, 204] width 162 height 11
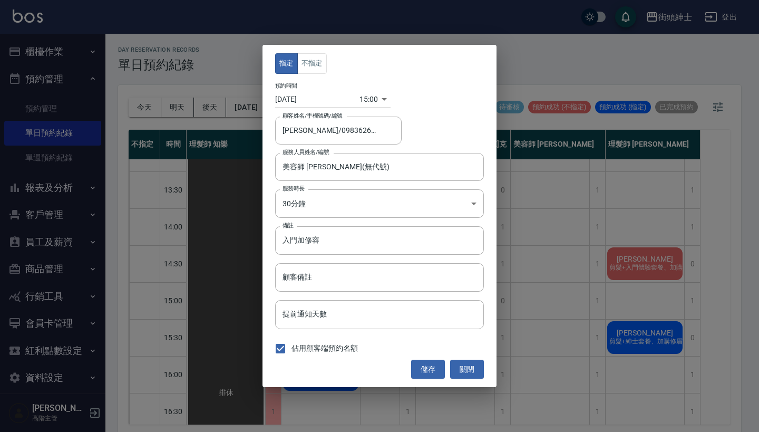
click at [337, 66] on div "指定 不指定" at bounding box center [379, 63] width 209 height 21
click at [309, 66] on button "不指定" at bounding box center [312, 63] width 30 height 21
click at [433, 367] on button "儲存" at bounding box center [428, 370] width 34 height 20
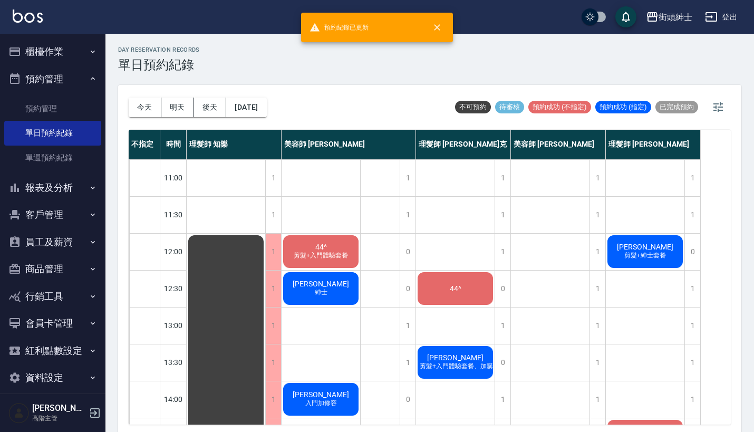
scroll to position [0, 0]
click at [174, 93] on div "今天 明天 後天 2025/10/18" at bounding box center [198, 107] width 138 height 45
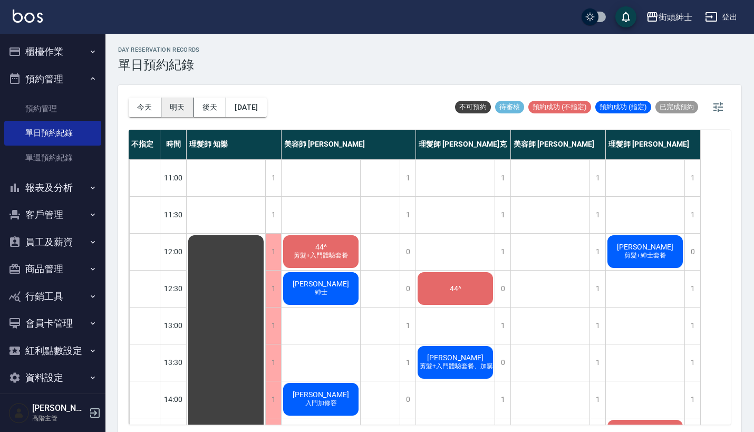
click at [175, 101] on button "明天" at bounding box center [177, 108] width 33 height 20
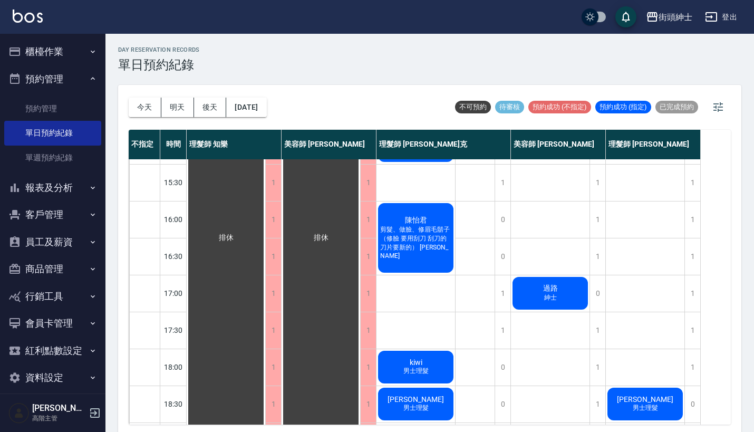
scroll to position [492, 0]
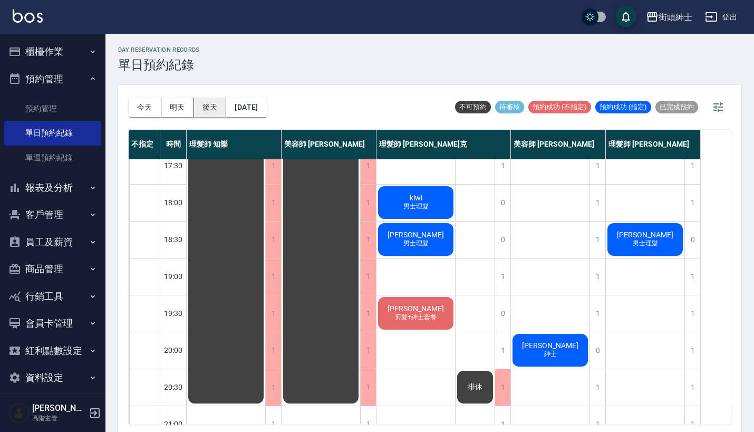
click at [215, 109] on button "後天" at bounding box center [210, 108] width 33 height 20
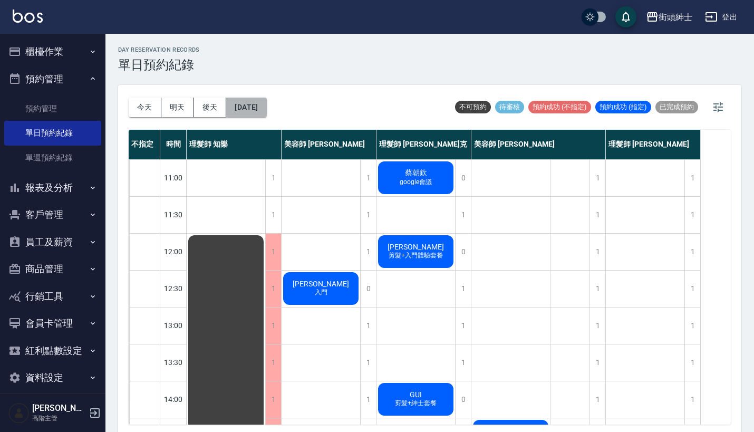
click at [266, 113] on button "2025/10/16" at bounding box center [246, 108] width 40 height 20
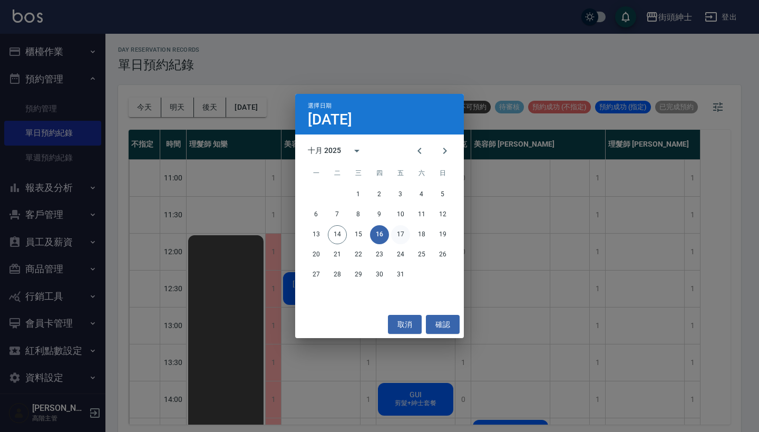
click at [399, 228] on button "17" at bounding box center [400, 234] width 19 height 19
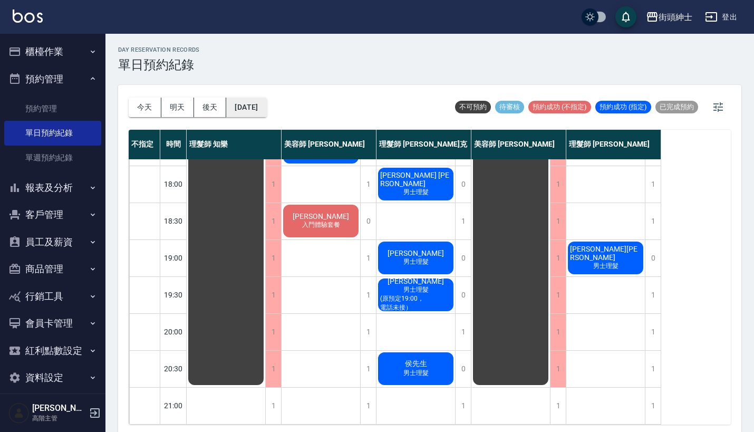
click at [255, 108] on button "2025/10/17" at bounding box center [246, 108] width 40 height 20
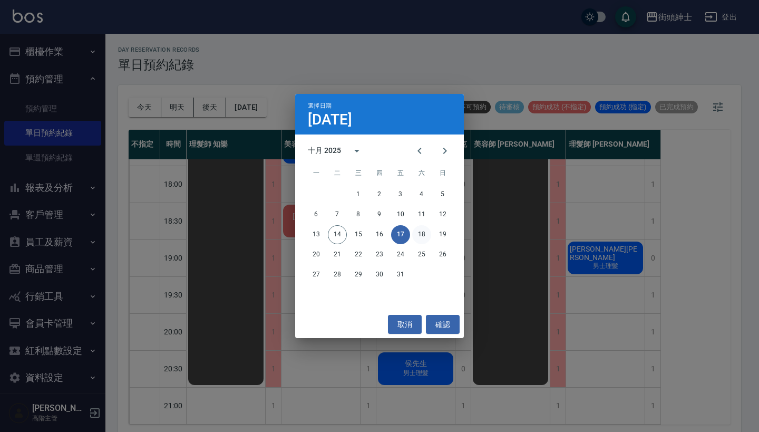
click at [418, 231] on button "18" at bounding box center [421, 234] width 19 height 19
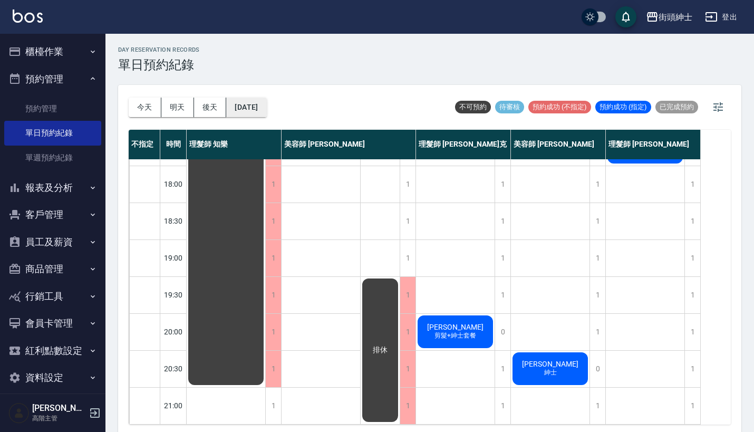
click at [264, 104] on button "2025/10/18" at bounding box center [246, 108] width 40 height 20
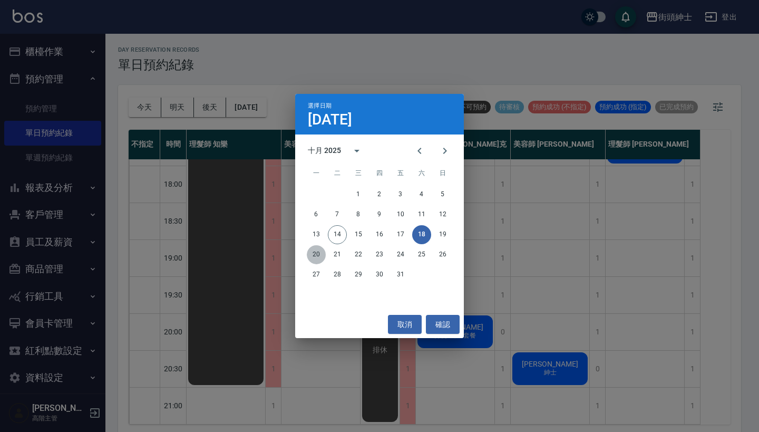
click at [311, 248] on button "20" at bounding box center [316, 254] width 19 height 19
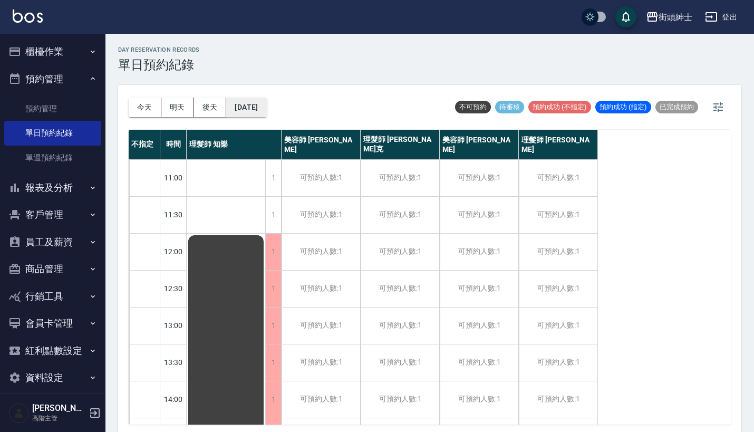
click at [256, 102] on button "2025/10/20" at bounding box center [246, 108] width 40 height 20
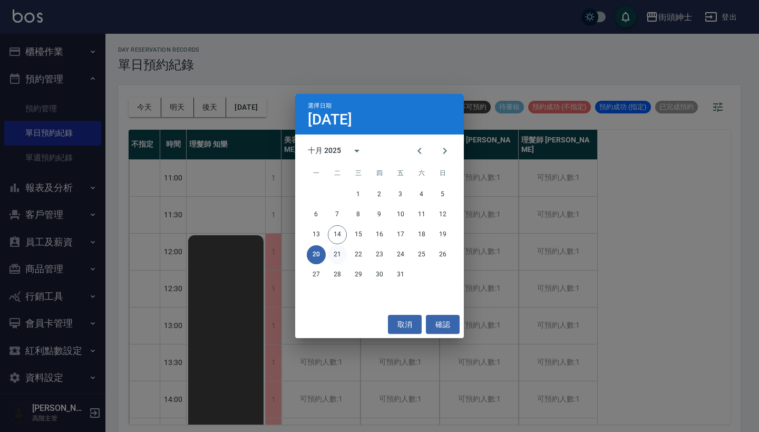
click at [335, 255] on button "21" at bounding box center [337, 254] width 19 height 19
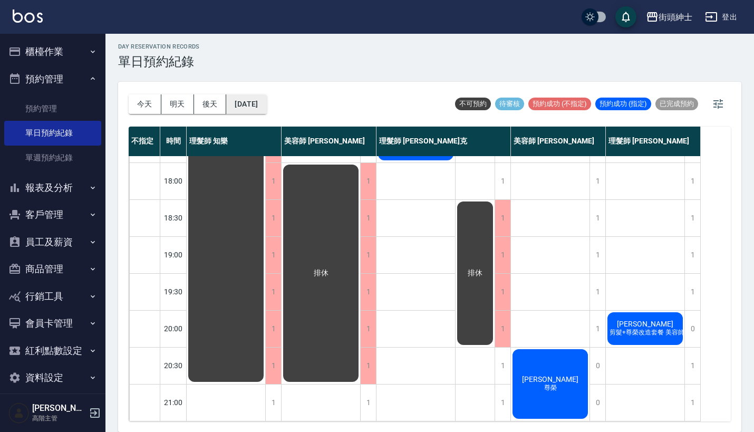
scroll to position [3, 0]
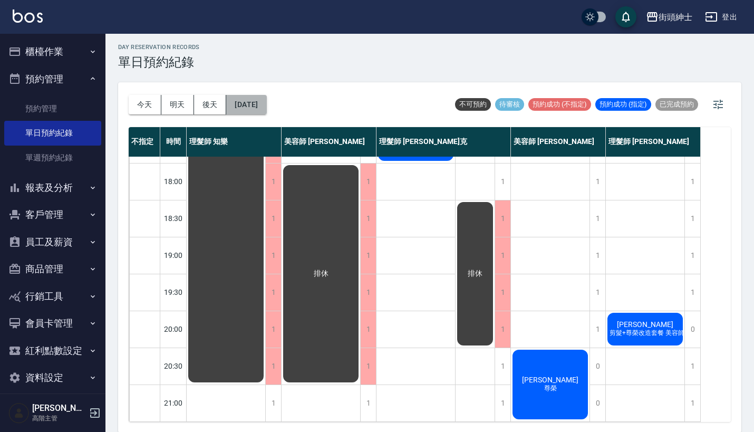
click at [260, 101] on button "2025/10/21" at bounding box center [246, 105] width 40 height 20
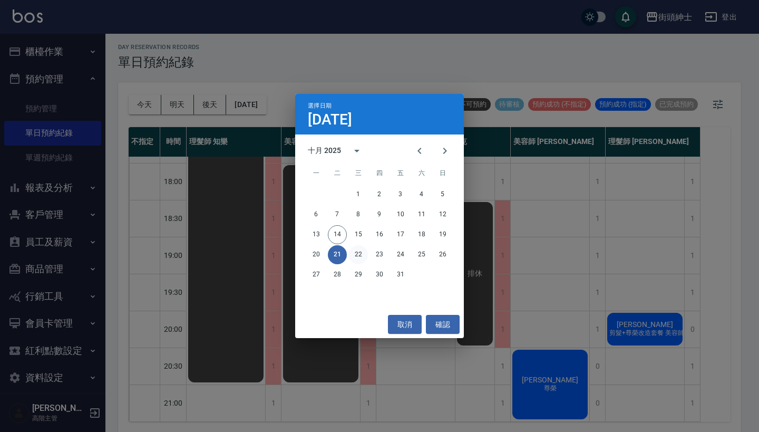
click at [360, 254] on button "22" at bounding box center [358, 254] width 19 height 19
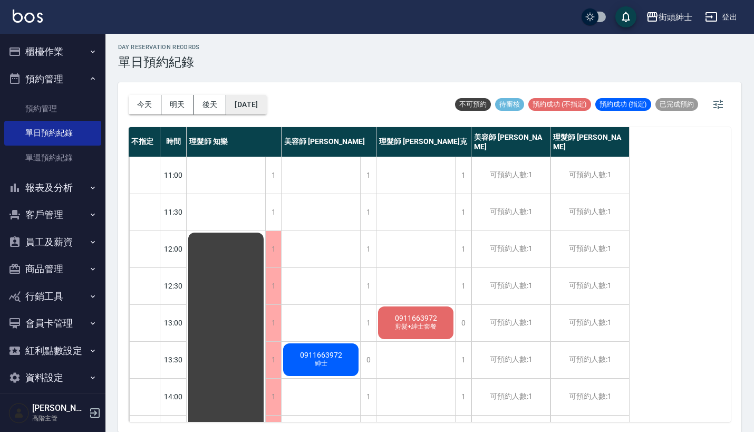
click at [266, 99] on button "2025/10/22" at bounding box center [246, 105] width 40 height 20
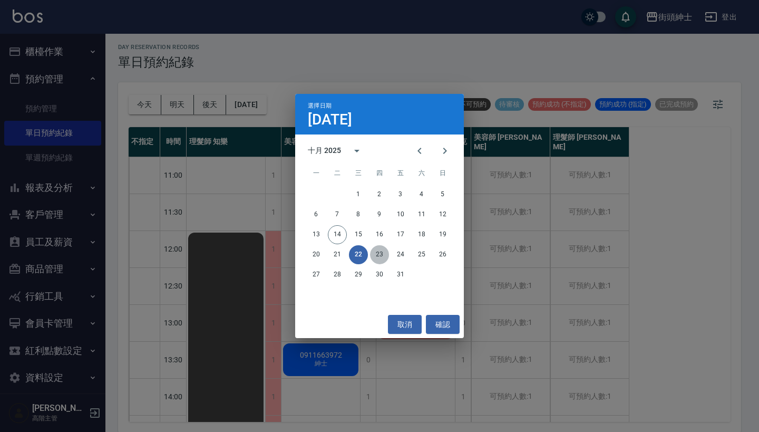
click at [372, 249] on button "23" at bounding box center [379, 254] width 19 height 19
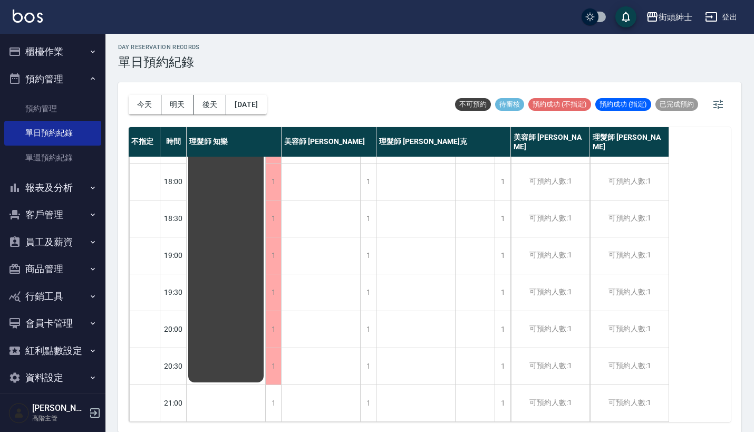
scroll to position [519, 0]
click at [254, 115] on div "今天 明天 後天 2025/10/23" at bounding box center [198, 104] width 138 height 45
click at [263, 105] on button "2025/10/23" at bounding box center [246, 105] width 40 height 20
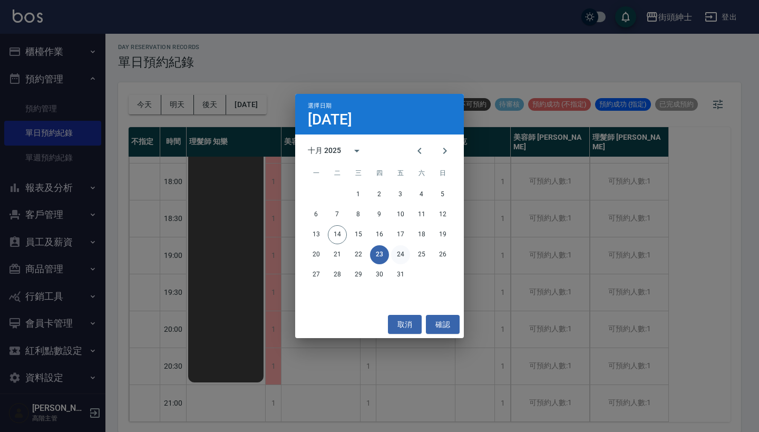
click at [398, 254] on button "24" at bounding box center [400, 254] width 19 height 19
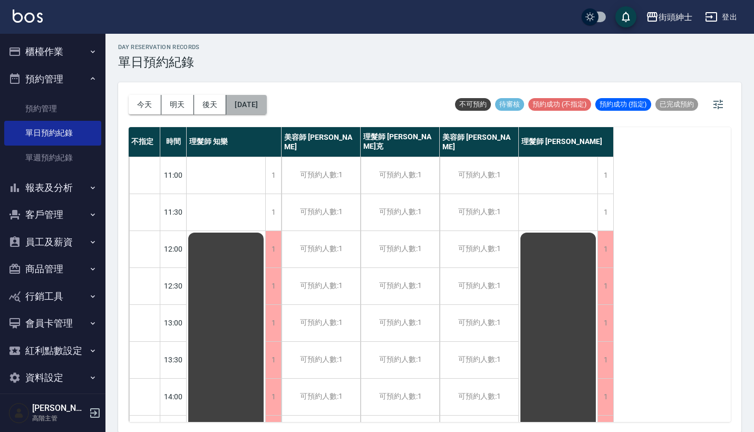
click at [251, 98] on button "2025/10/24" at bounding box center [246, 105] width 40 height 20
click at [266, 104] on button "2025/10/24" at bounding box center [246, 105] width 40 height 20
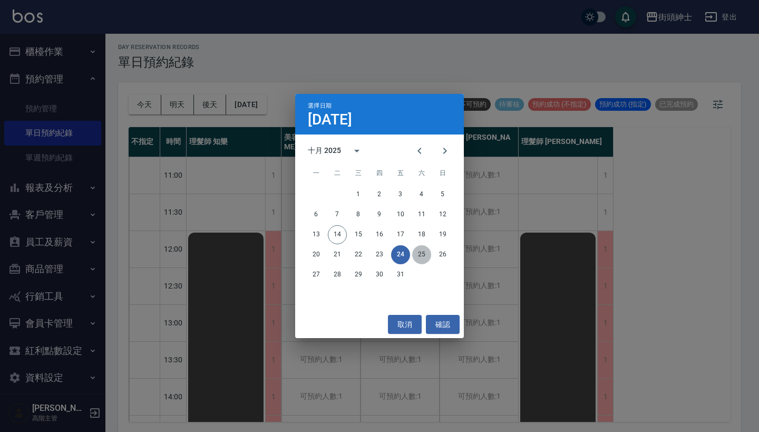
click at [426, 256] on button "25" at bounding box center [421, 254] width 19 height 19
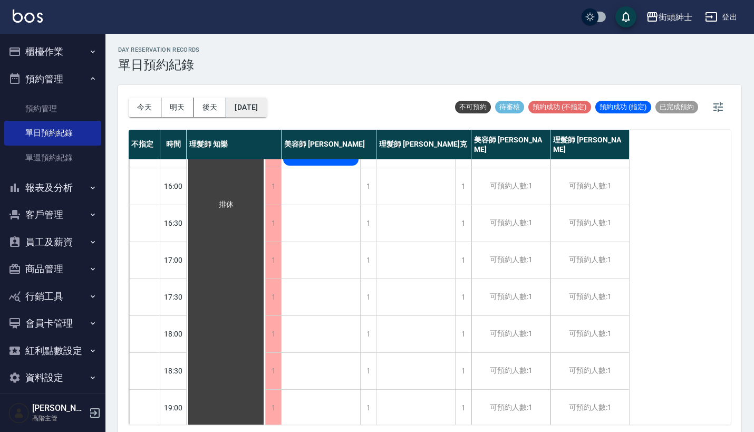
click at [266, 109] on button "2025/10/25" at bounding box center [246, 108] width 40 height 20
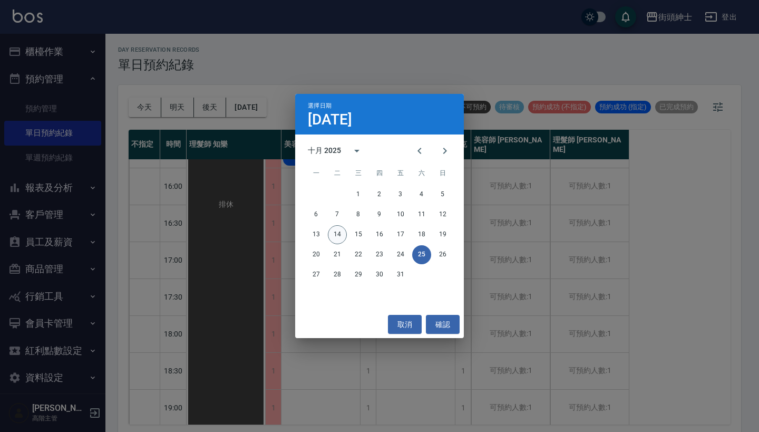
click at [335, 239] on button "14" at bounding box center [337, 234] width 19 height 19
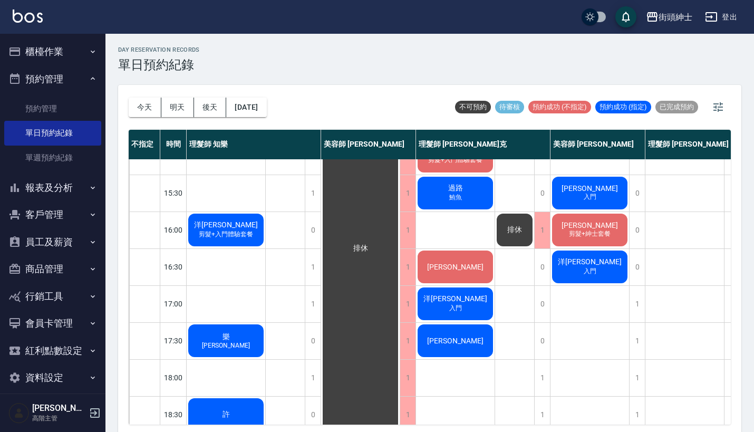
scroll to position [279, 0]
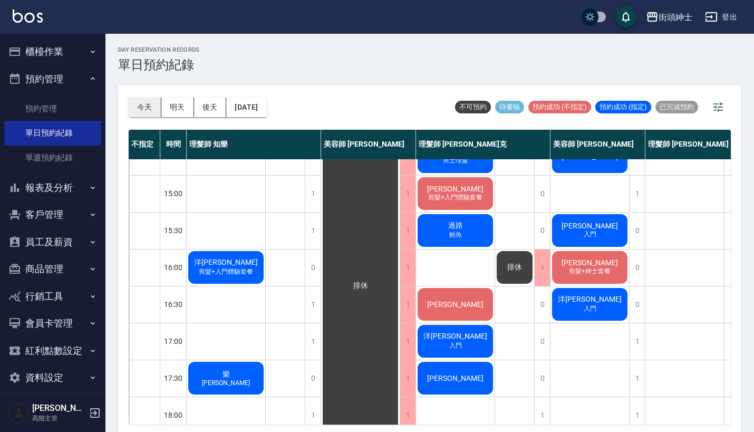
click at [134, 99] on button "今天" at bounding box center [145, 108] width 33 height 20
click at [143, 100] on button "今天" at bounding box center [145, 108] width 33 height 20
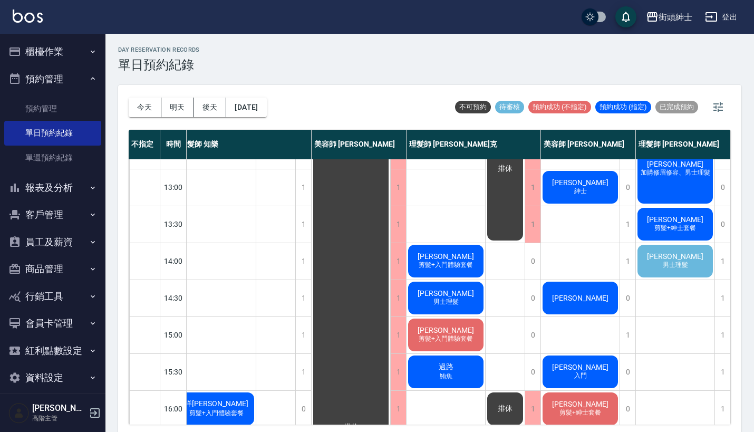
click at [662, 264] on span "男士理髮" at bounding box center [676, 264] width 30 height 9
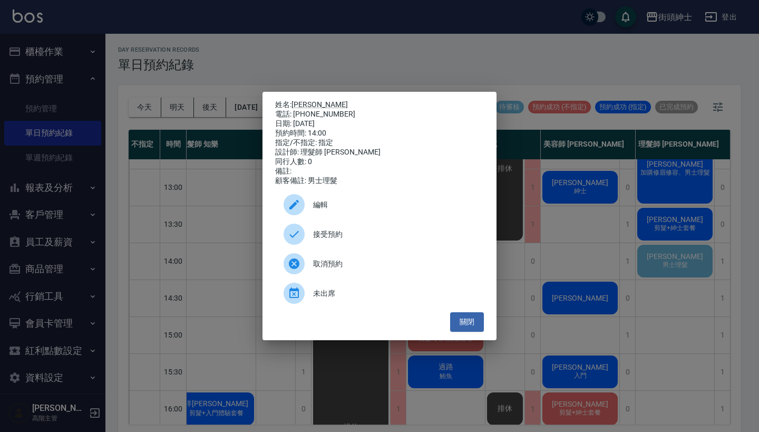
click at [347, 237] on span "接受預約" at bounding box center [394, 234] width 162 height 11
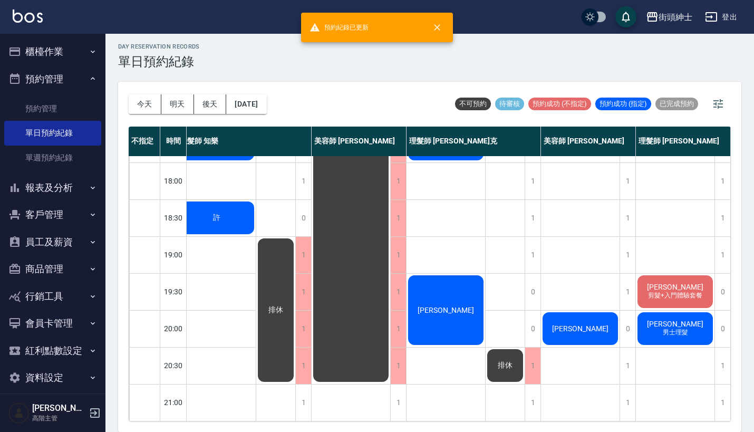
scroll to position [3, 0]
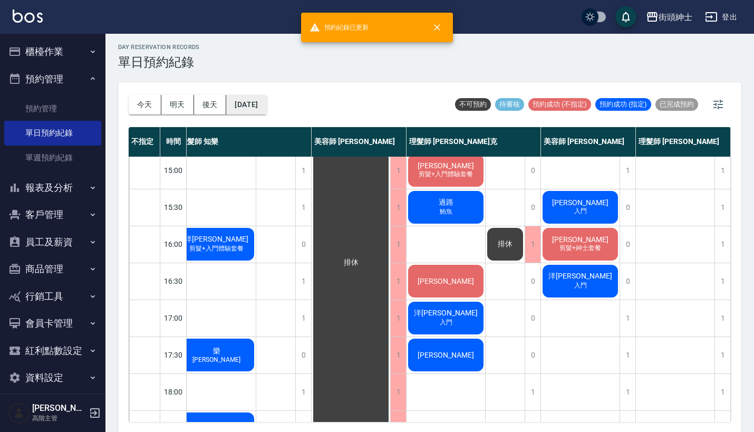
click at [254, 101] on button "2025/10/14" at bounding box center [246, 105] width 40 height 20
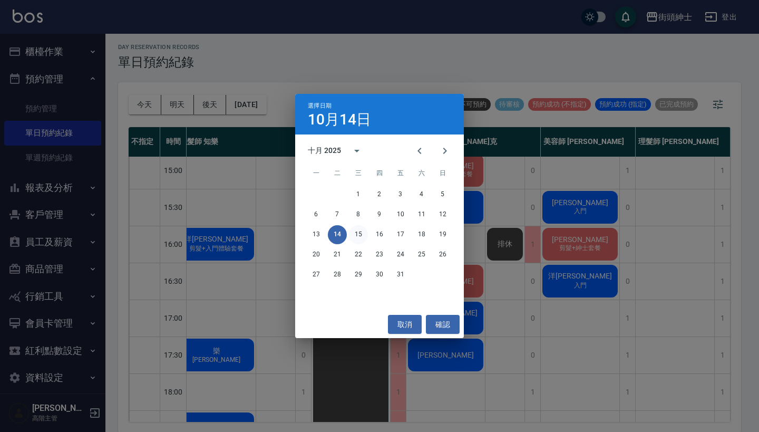
click at [362, 232] on button "15" at bounding box center [358, 234] width 19 height 19
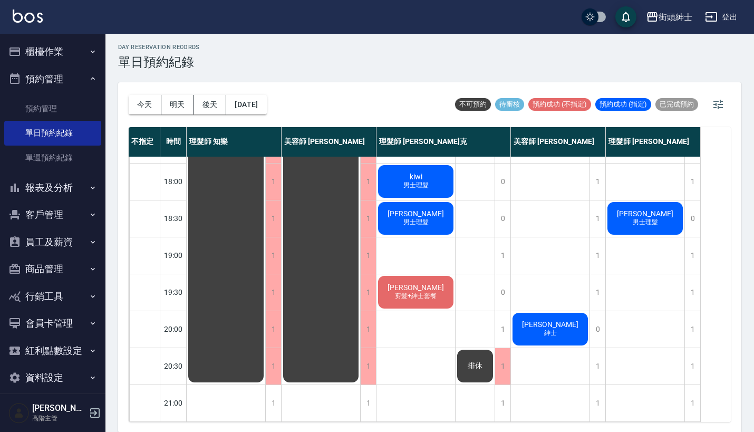
scroll to position [519, 0]
click at [266, 110] on button "2025/10/15" at bounding box center [246, 105] width 40 height 20
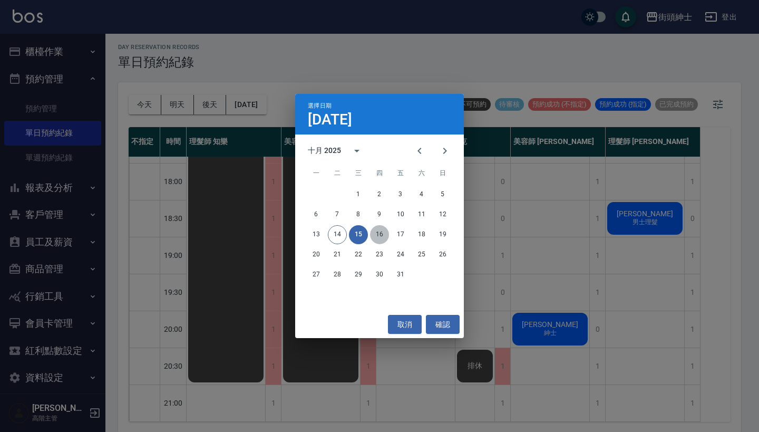
click at [382, 236] on button "16" at bounding box center [379, 234] width 19 height 19
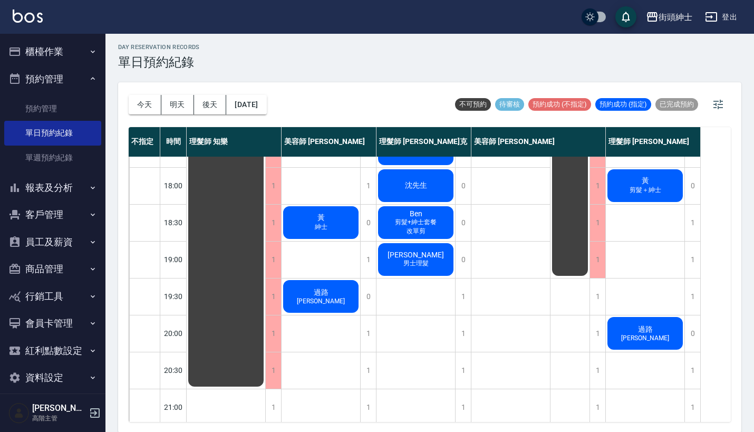
scroll to position [493, 0]
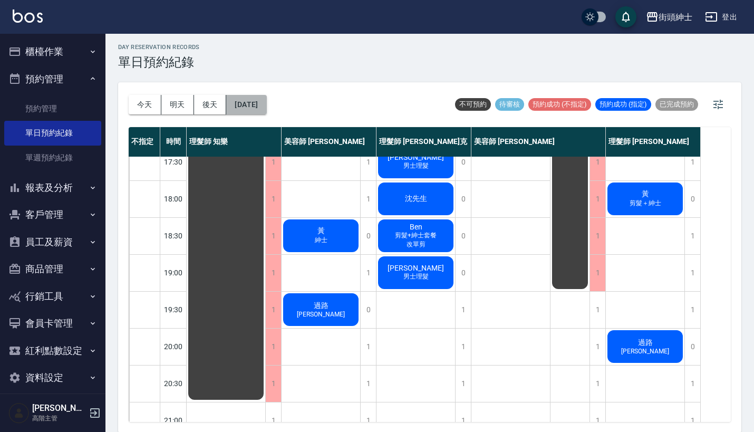
click at [266, 101] on button "2025/10/16" at bounding box center [246, 105] width 40 height 20
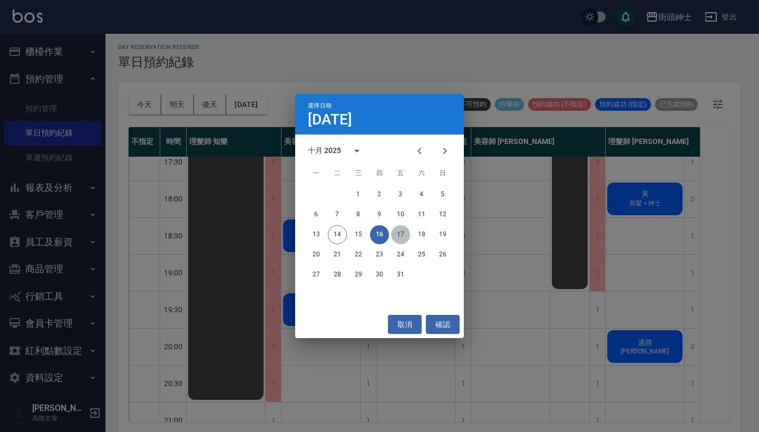
click at [395, 234] on button "17" at bounding box center [400, 234] width 19 height 19
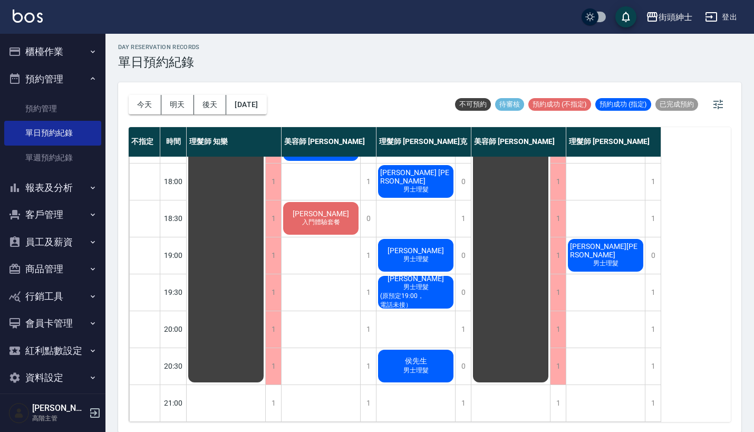
scroll to position [519, 0]
click at [266, 106] on button "2025/10/17" at bounding box center [246, 105] width 40 height 20
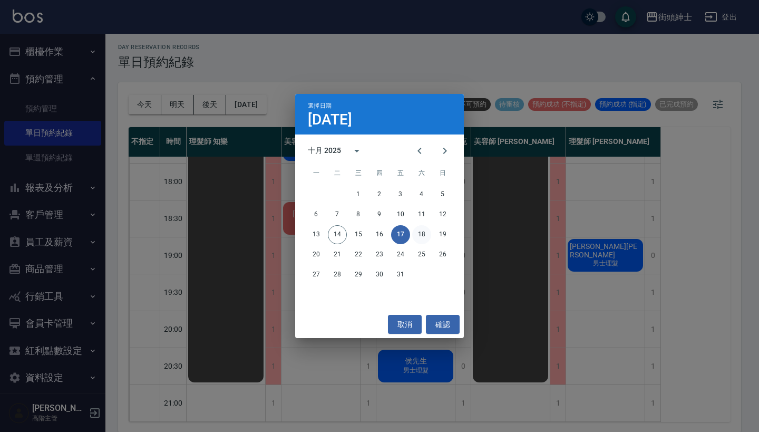
click at [420, 238] on button "18" at bounding box center [421, 234] width 19 height 19
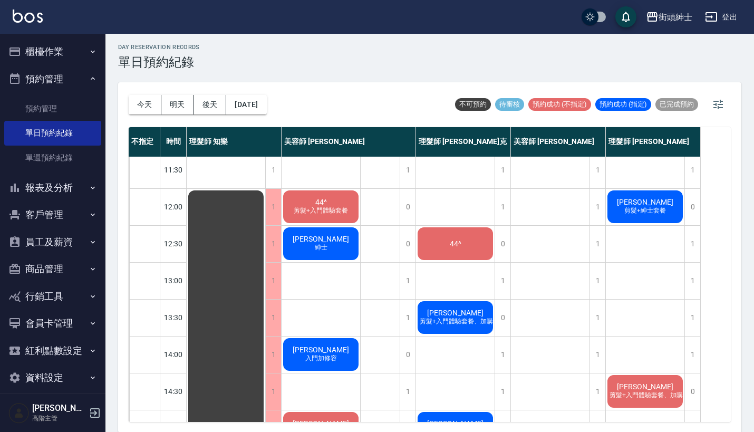
scroll to position [43, 0]
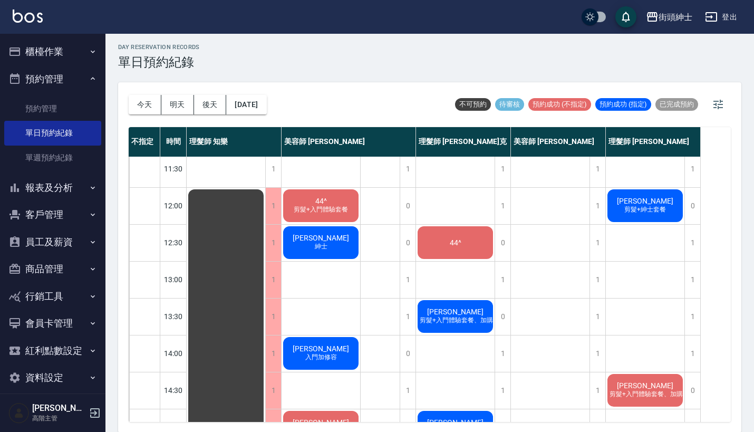
click at [439, 245] on div "44^" at bounding box center [455, 243] width 79 height 36
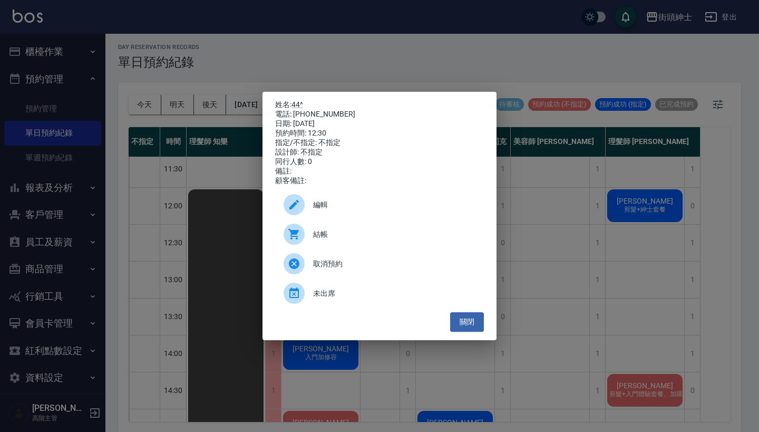
click at [350, 269] on span "取消預約" at bounding box center [394, 263] width 162 height 11
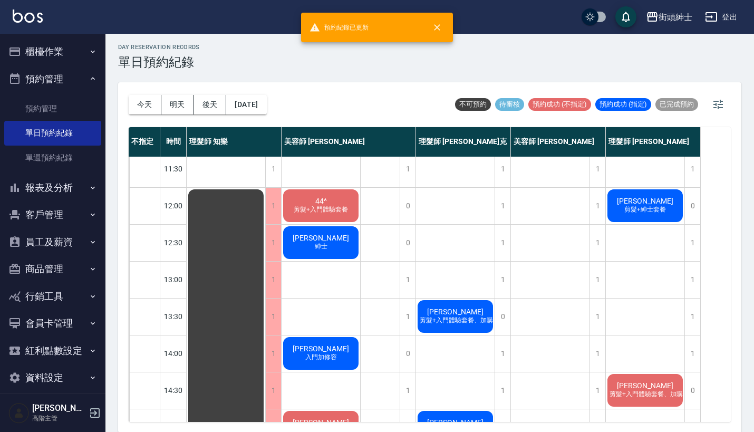
click at [314, 191] on div "44^ 剪髮+入門體驗套餐" at bounding box center [321, 206] width 79 height 36
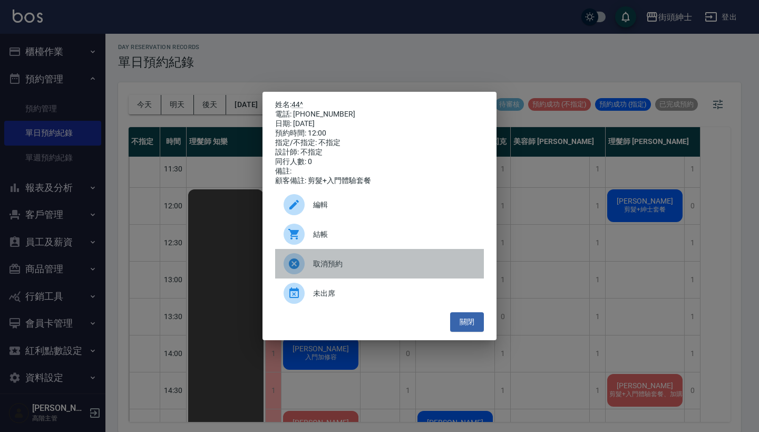
click at [348, 274] on div "取消預約" at bounding box center [379, 264] width 209 height 30
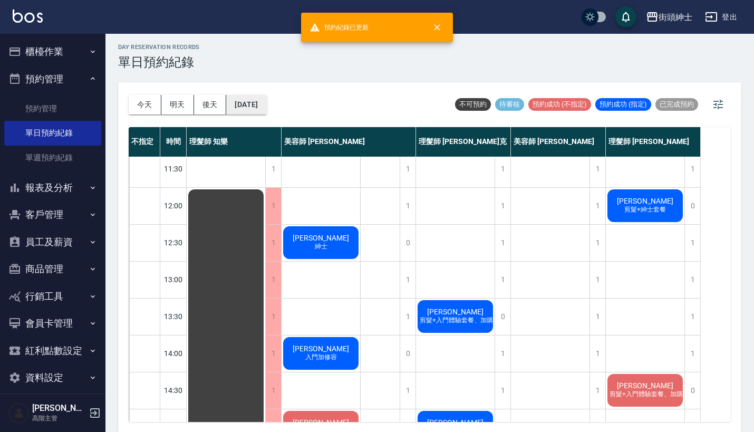
click at [266, 99] on button "2025/10/18" at bounding box center [246, 105] width 40 height 20
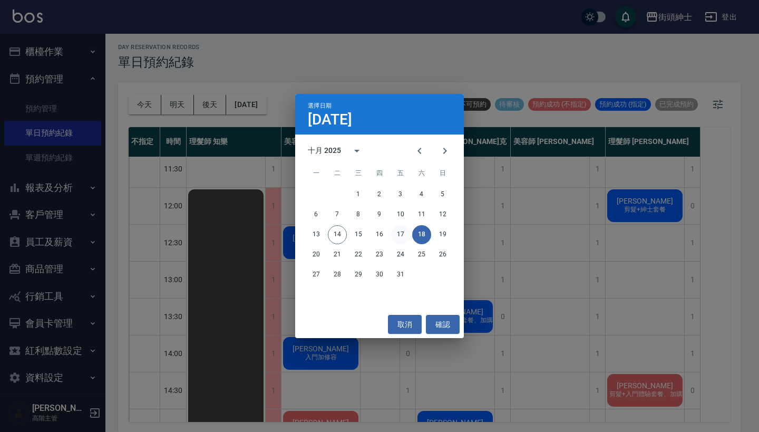
click at [402, 229] on button "17" at bounding box center [400, 234] width 19 height 19
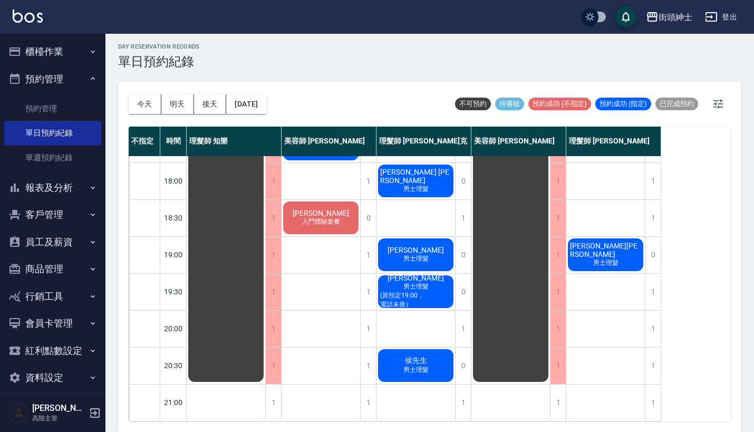
scroll to position [3, 0]
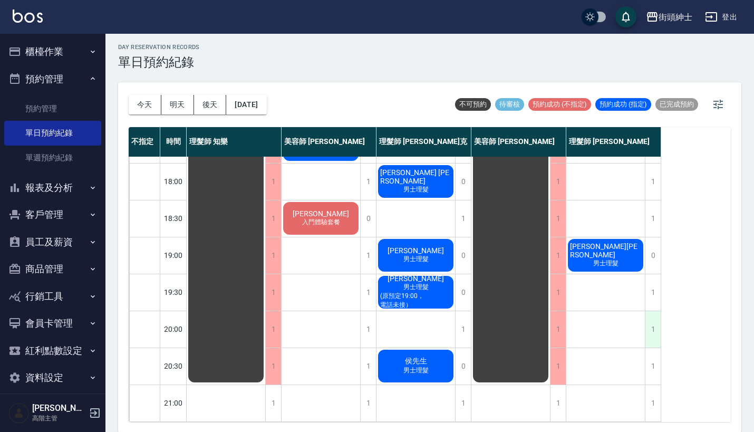
click at [654, 311] on div "1" at bounding box center [653, 329] width 16 height 36
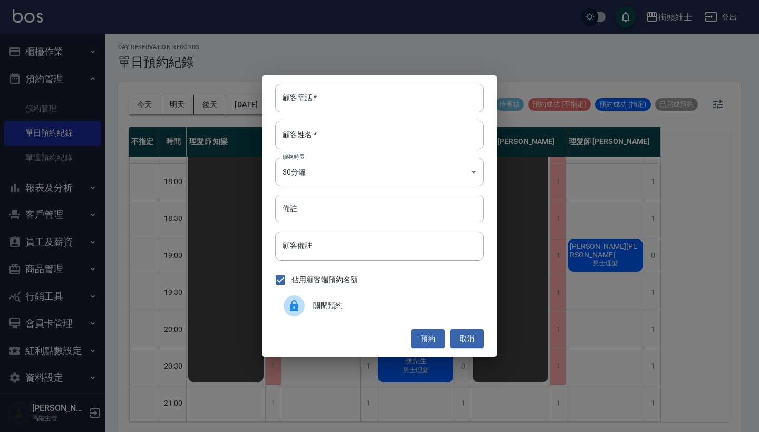
click at [677, 278] on div "顧客電話   * 顧客電話   * 顧客姓名   * 顧客姓名   * 服務時長 30分鐘 1 服務時長 備註 備註 顧客備註 顧客備註 佔用顧客端預約名額 …" at bounding box center [379, 216] width 759 height 432
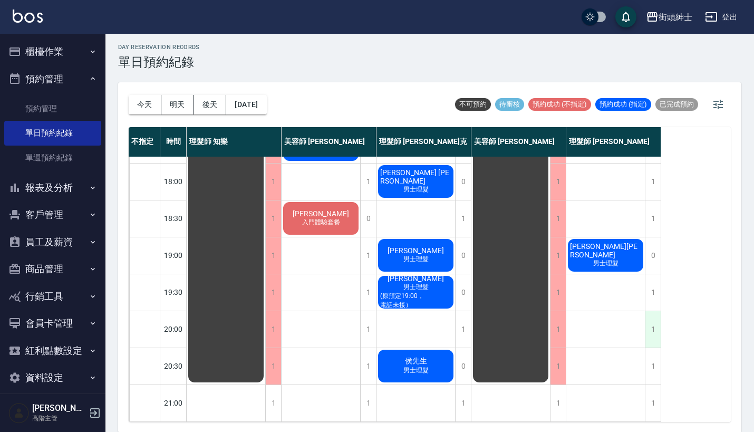
click at [655, 311] on div "1" at bounding box center [653, 329] width 16 height 36
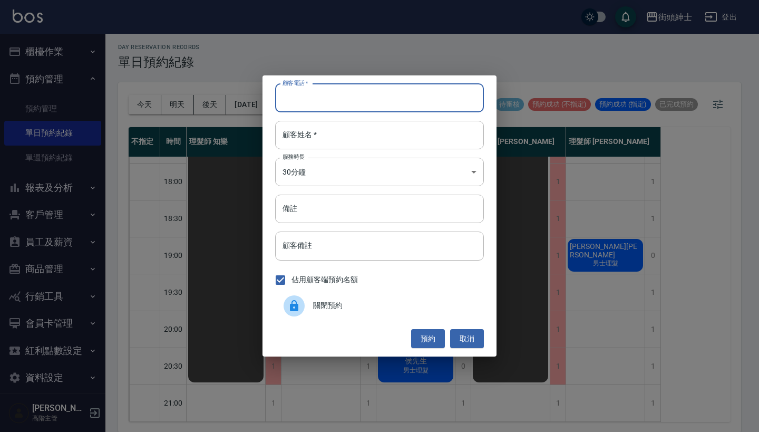
paste input "張欣如 預約電話：0963558881"
type input "張欣如 預約電話：0963558881"
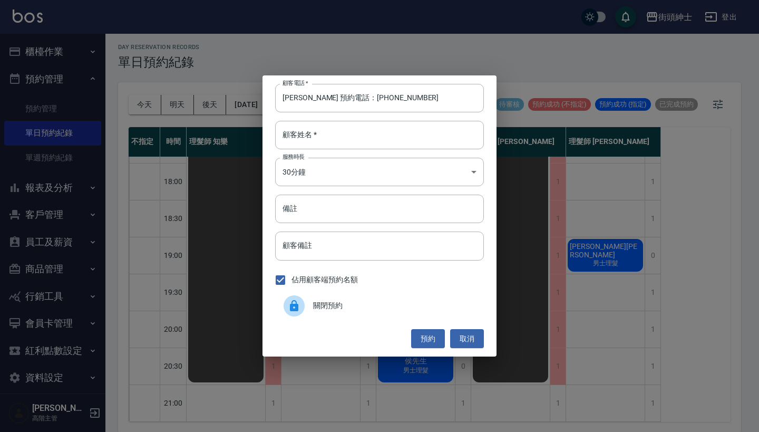
click at [339, 119] on div "顧客電話   * 張欣如 預約電話：0963558881 顧客電話   * 顧客姓名   * 顧客姓名   * 服務時長 30分鐘 1 服務時長 備註 備註 …" at bounding box center [380, 215] width 234 height 281
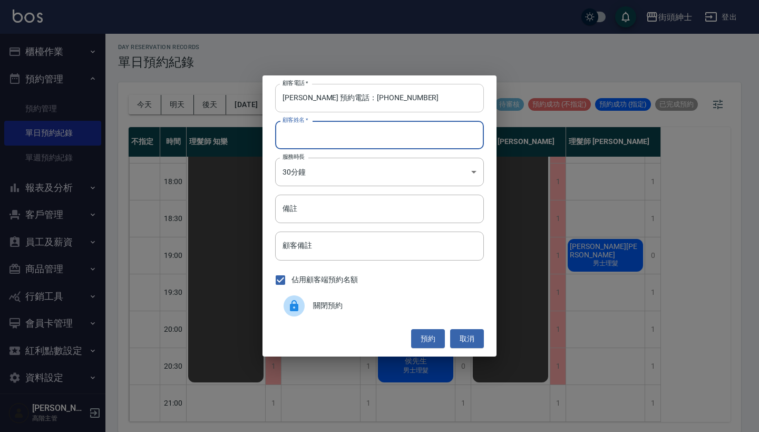
paste input "張欣如 預約電話：0963558881"
type input "張欣如 預約電話：0963558881"
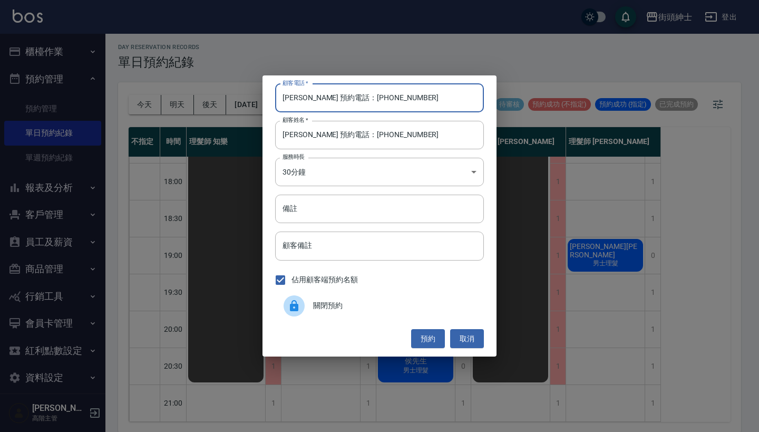
drag, startPoint x: 344, startPoint y: 95, endPoint x: 255, endPoint y: 99, distance: 89.1
click at [255, 99] on div "顧客電話   * 張欣如 預約電話：0963558881 顧客電話   * 顧客姓名   * 張欣如 預約電話：0963558881 顧客姓名   * 服務時…" at bounding box center [379, 216] width 759 height 432
type input "0963558881"
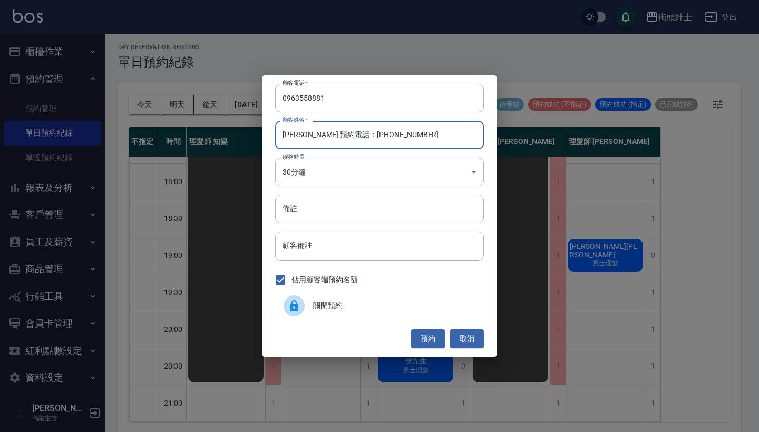
drag, startPoint x: 305, startPoint y: 136, endPoint x: 415, endPoint y: 140, distance: 110.8
click at [415, 140] on input "張欣如 預約電話：0963558881" at bounding box center [379, 135] width 209 height 28
type input "張欣如"
click at [429, 332] on button "預約" at bounding box center [428, 339] width 34 height 20
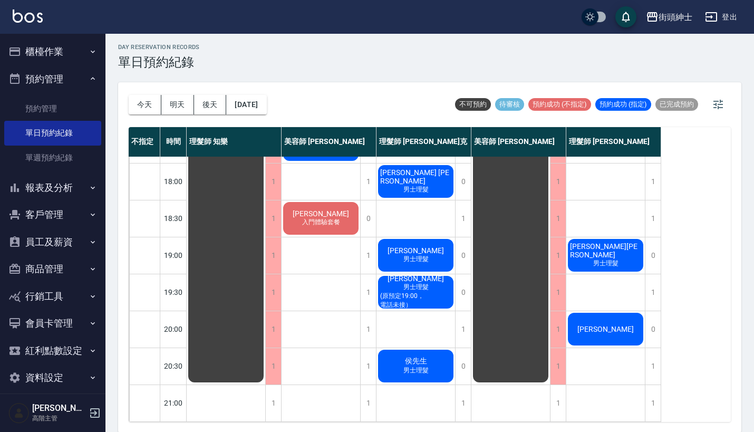
click at [598, 325] on span "張欣如" at bounding box center [605, 329] width 61 height 8
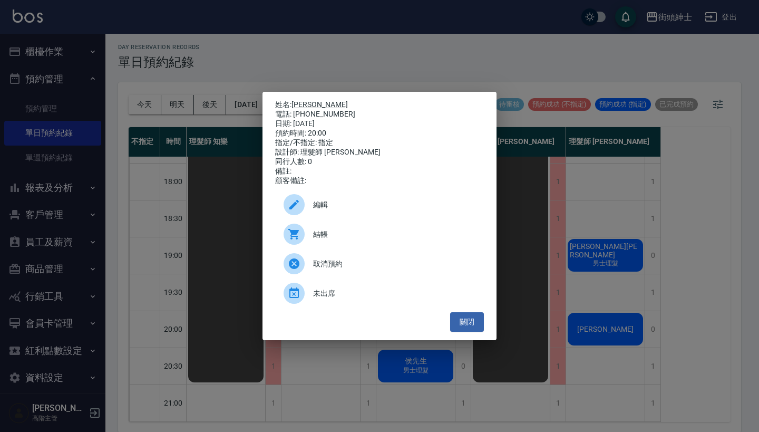
click at [381, 207] on span "編輯" at bounding box center [394, 204] width 162 height 11
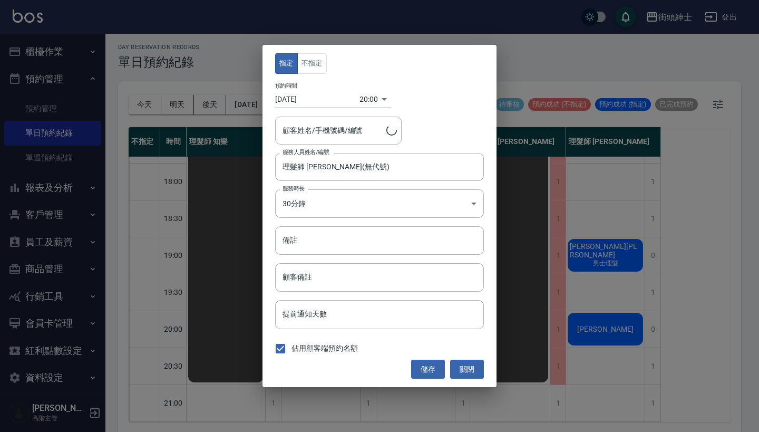
type input "張欣如/0963558881"
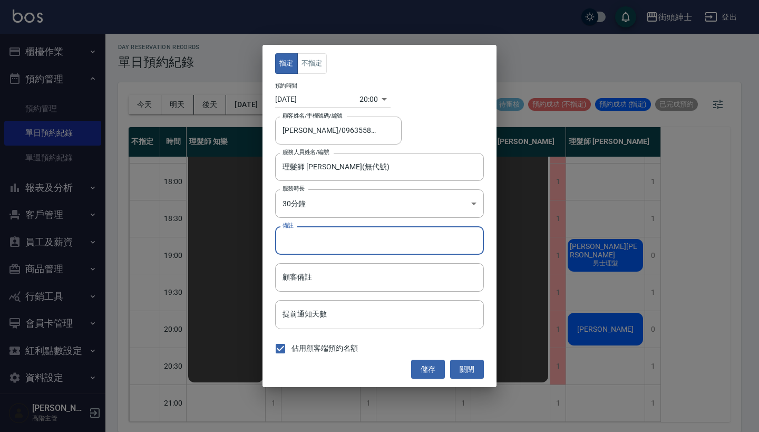
drag, startPoint x: 361, startPoint y: 251, endPoint x: 346, endPoint y: 259, distance: 17.0
click at [373, 280] on div "指定 不指定 預約時間 2025/10/17 20:00 1760702400000 顧客姓名/手機號碼/編號 張欣如/0963558881 顧客姓名/手機號…" at bounding box center [380, 216] width 234 height 342
type input "剪＋尊榮"
click at [432, 367] on button "儲存" at bounding box center [428, 370] width 34 height 20
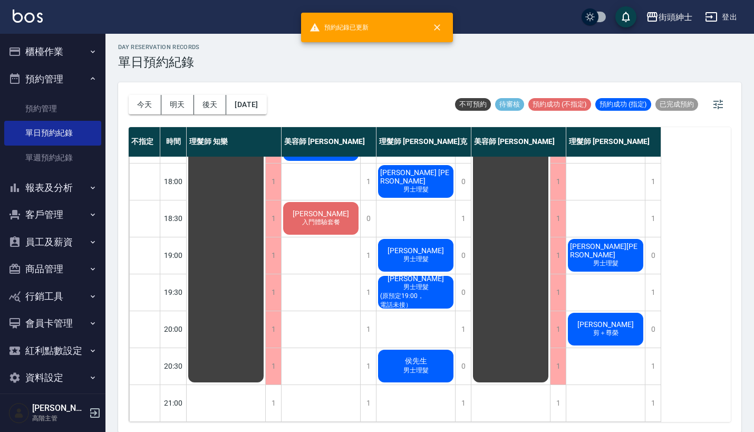
click at [358, 352] on div "無名字 紳士 黃宥評 許家寶 入門體驗套餐" at bounding box center [321, 33] width 79 height 775
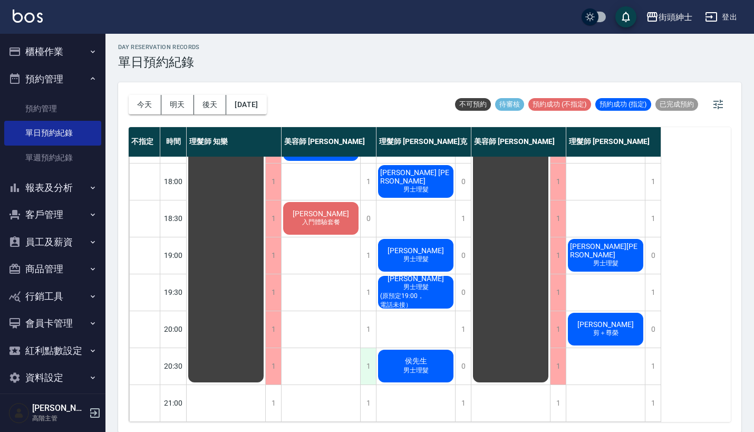
click at [367, 352] on div "1" at bounding box center [368, 366] width 16 height 36
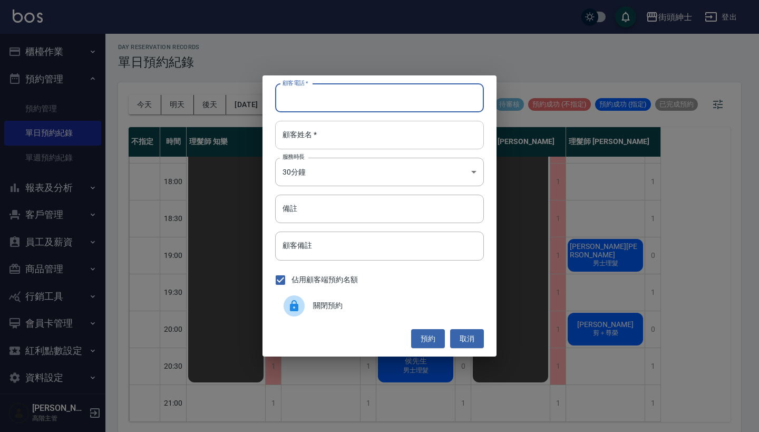
paste input "張欣如 預約電話：0963558881"
type input "張欣如 預約電話：0963558881"
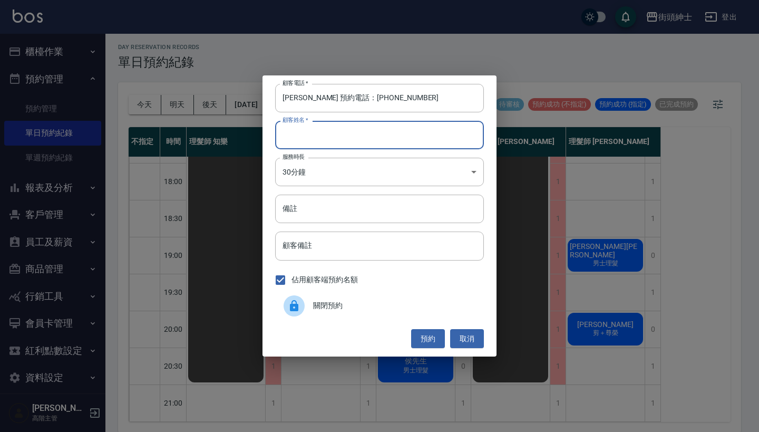
paste input "張欣如 預約電話：0963558881"
type input "張欣如 預約電話：0963558881"
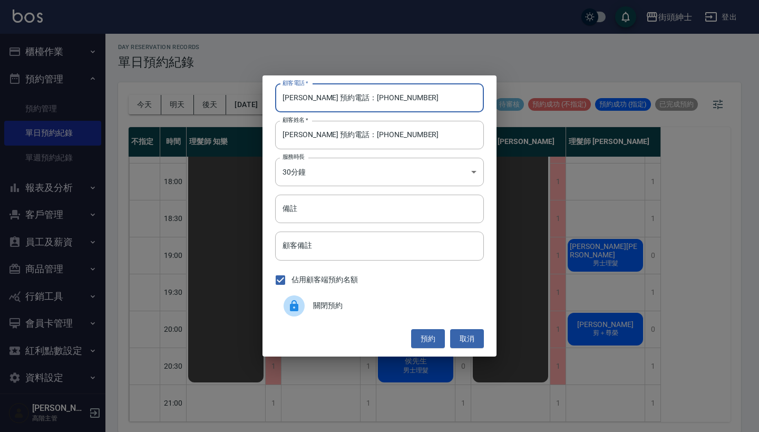
drag, startPoint x: 343, startPoint y: 101, endPoint x: 218, endPoint y: 99, distance: 125.0
click at [218, 99] on div "顧客電話   * 張欣如 預約電話：0963558881 顧客電話   * 顧客姓名   * 張欣如 預約電話：0963558881 顧客姓名   * 服務時…" at bounding box center [379, 216] width 759 height 432
type input "0963558881"
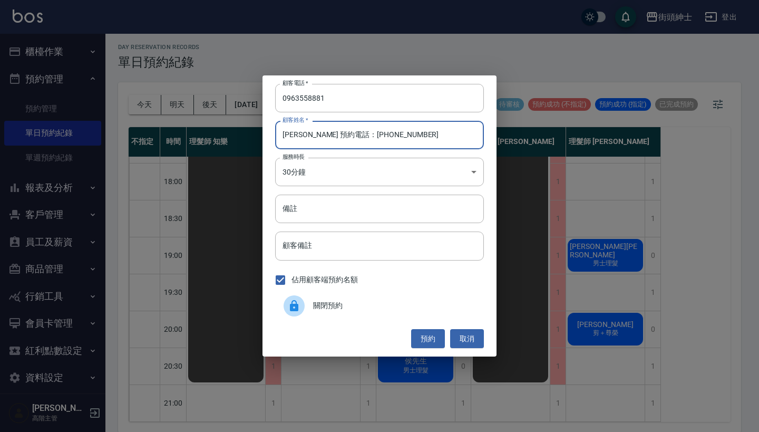
drag, startPoint x: 305, startPoint y: 135, endPoint x: 439, endPoint y: 137, distance: 133.9
click at [439, 137] on input "張欣如 預約電話：0963558881" at bounding box center [379, 135] width 209 height 28
type input "張欣如"
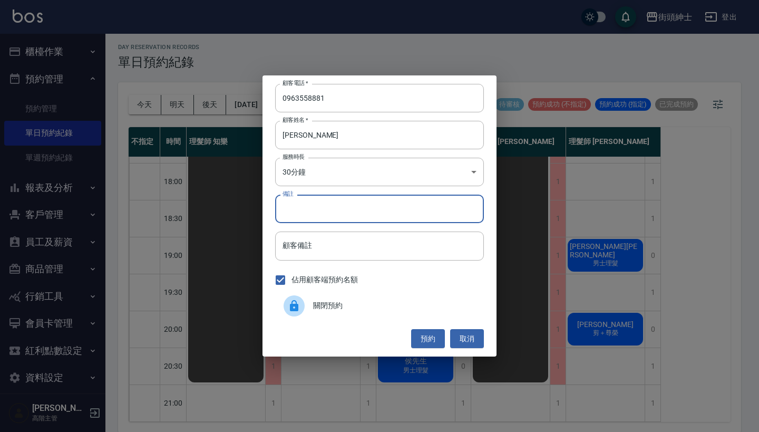
click at [405, 209] on input "備註" at bounding box center [379, 209] width 209 height 28
type input "剪＋尊榮"
click at [428, 335] on button "預約" at bounding box center [428, 339] width 34 height 20
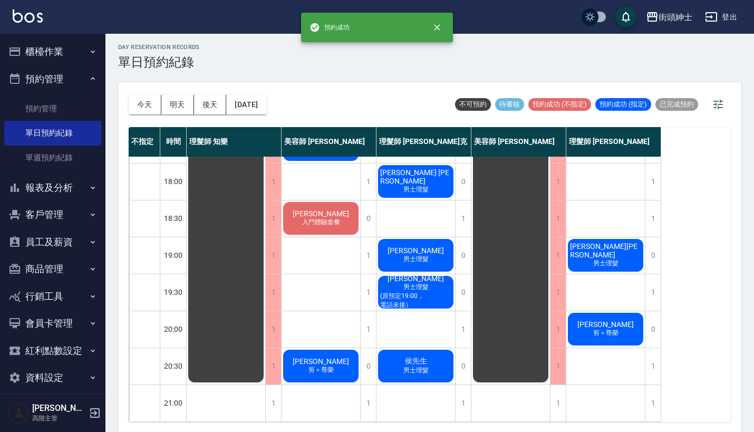
click at [342, 355] on div "張欣如 剪＋尊榮" at bounding box center [321, 366] width 79 height 36
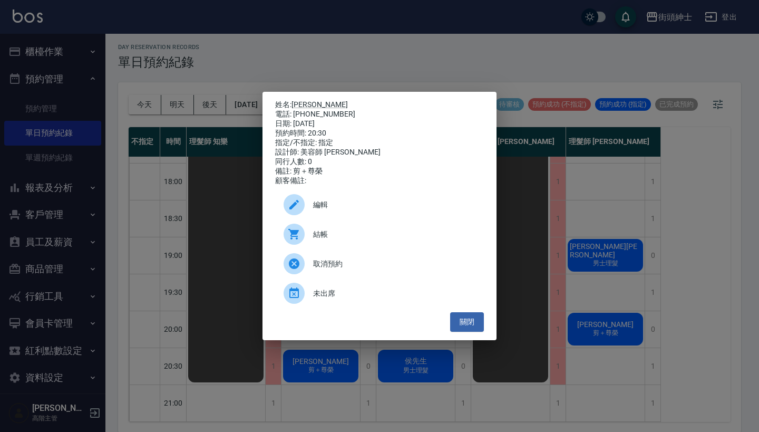
click at [370, 216] on div "編輯" at bounding box center [379, 205] width 209 height 30
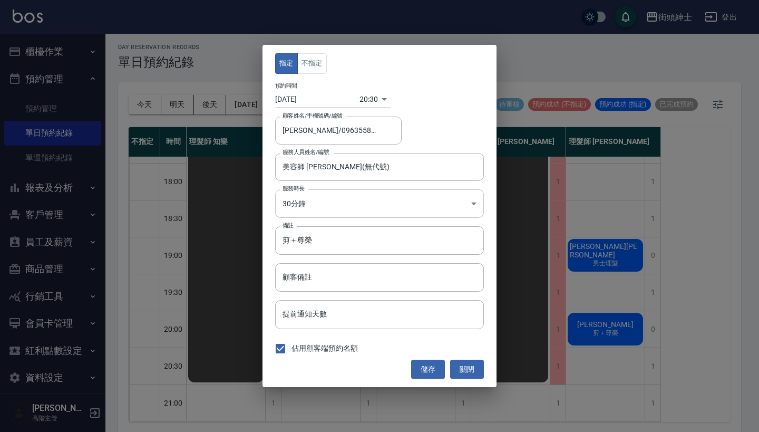
click at [327, 198] on body "街頭紳士 登出 櫃檯作業 打帳單 帳單列表 掛單列表 座位開單 營業儀表板 現金收支登錄 高階收支登錄 材料自購登錄 每日結帳 排班表 現場電腦打卡 掃碼打卡…" at bounding box center [379, 214] width 759 height 435
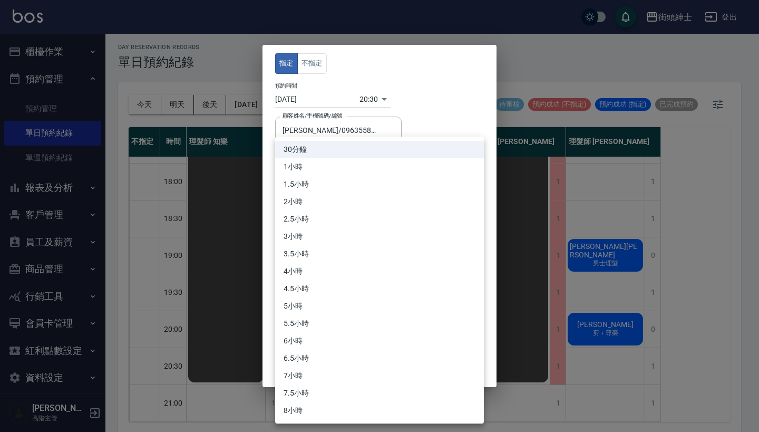
click at [353, 170] on li "1小時" at bounding box center [379, 166] width 209 height 17
type input "2"
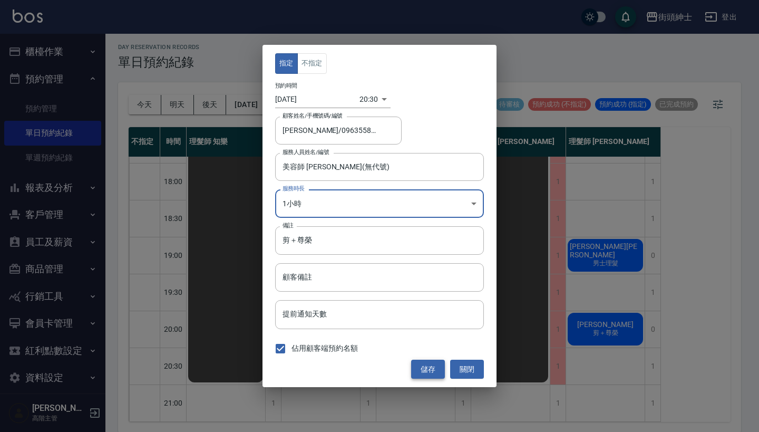
click at [426, 362] on button "儲存" at bounding box center [428, 370] width 34 height 20
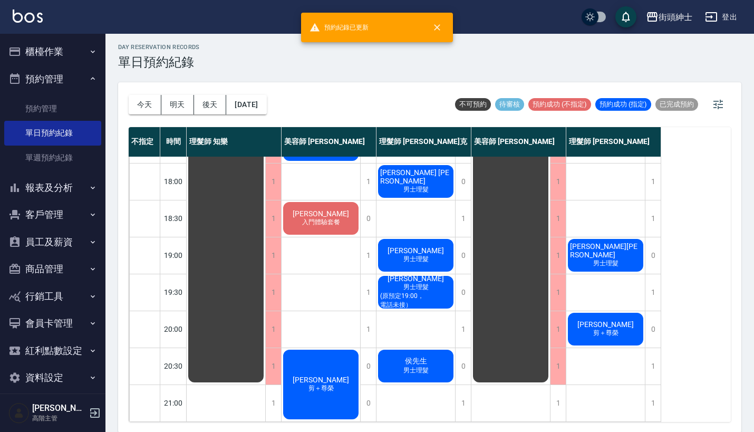
click at [604, 328] on span "剪＋尊榮" at bounding box center [606, 332] width 30 height 9
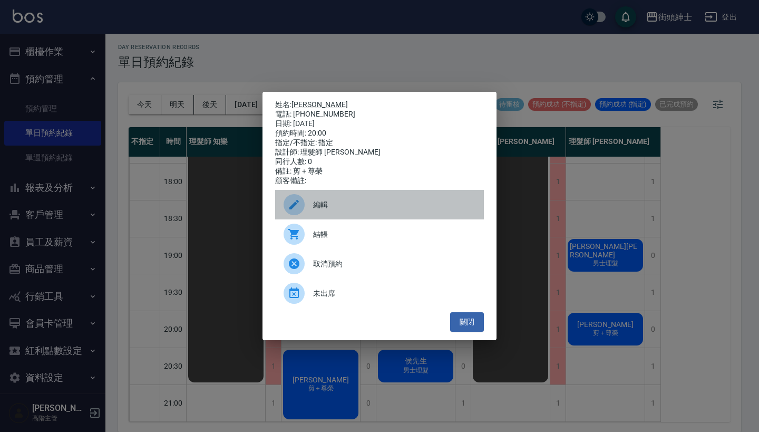
click at [353, 196] on div "編輯" at bounding box center [379, 205] width 209 height 30
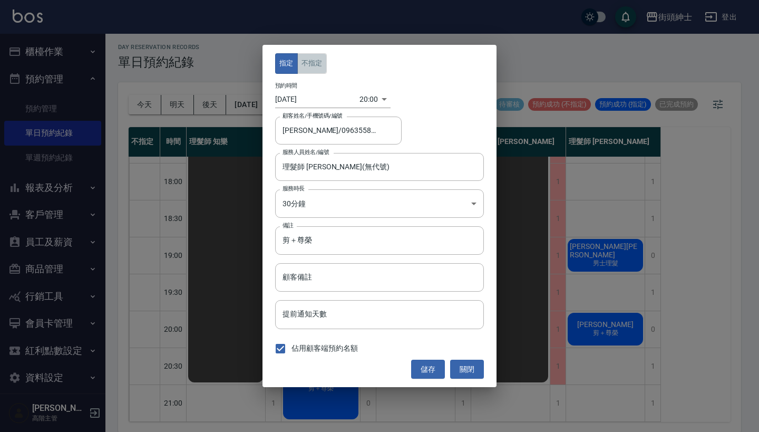
click at [320, 67] on button "不指定" at bounding box center [312, 63] width 30 height 21
click at [441, 370] on button "儲存" at bounding box center [428, 370] width 34 height 20
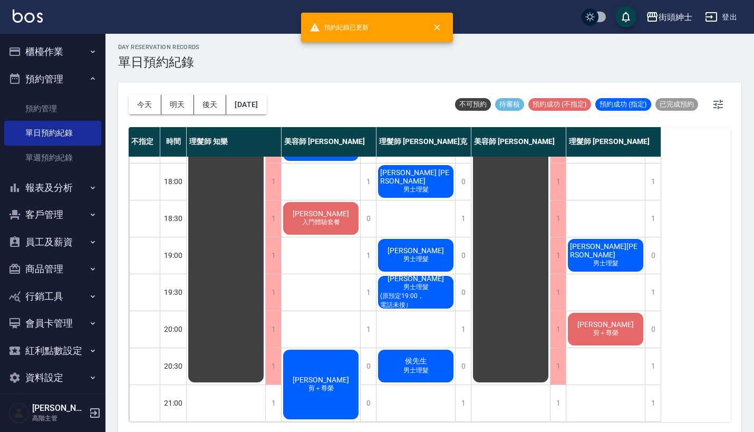
click at [307, 362] on div "張欣如 剪＋尊榮" at bounding box center [321, 384] width 79 height 73
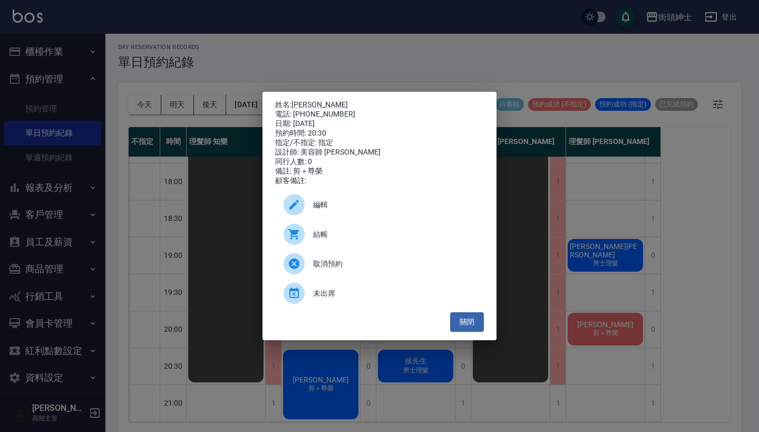
click at [370, 210] on span "編輯" at bounding box center [394, 204] width 162 height 11
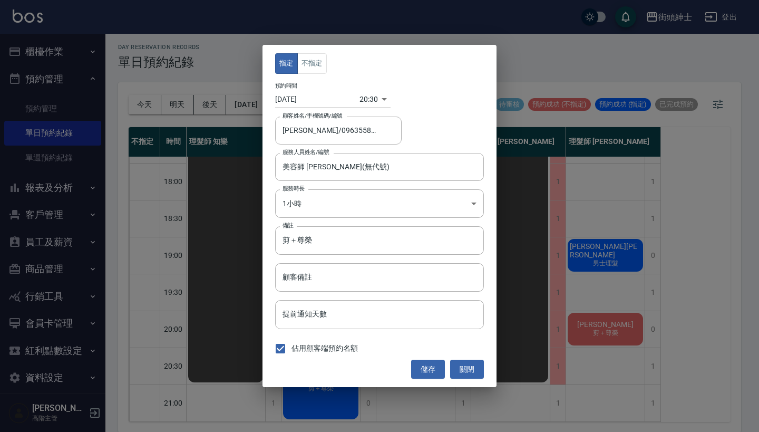
click at [318, 75] on div "指定 不指定 預約時間 2025/10/17 20:30 1760704200000 顧客姓名/手機號碼/編號 張欣如/0963558881 顧客姓名/手機號…" at bounding box center [380, 216] width 234 height 342
click at [318, 61] on button "不指定" at bounding box center [312, 63] width 30 height 21
click at [435, 373] on button "儲存" at bounding box center [428, 370] width 34 height 20
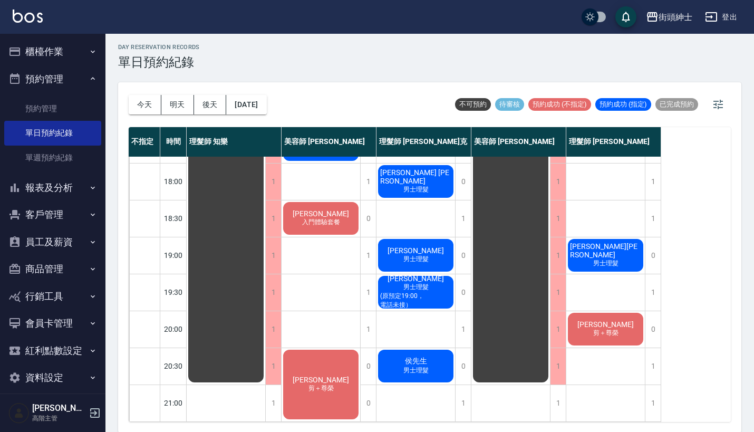
scroll to position [519, 0]
click at [266, 104] on button "2025/10/17" at bounding box center [246, 105] width 40 height 20
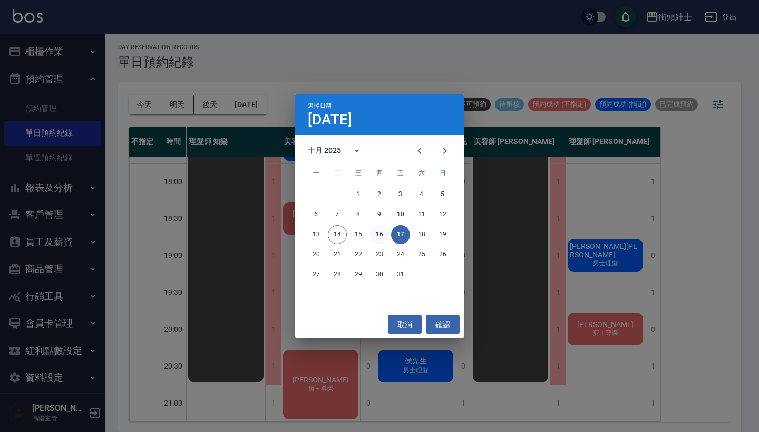
click at [387, 234] on button "16" at bounding box center [379, 234] width 19 height 19
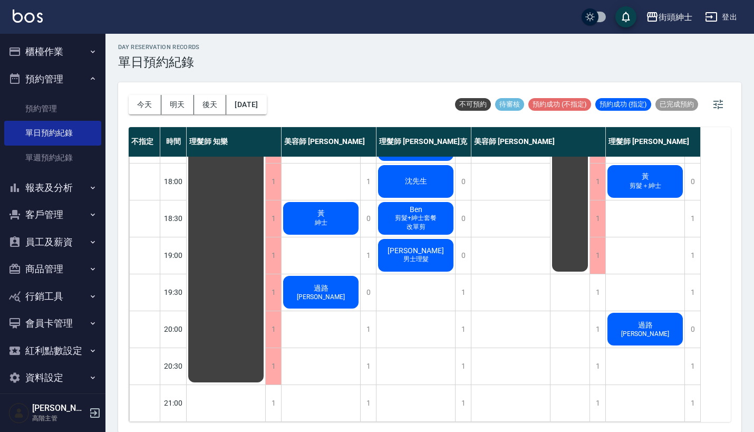
scroll to position [519, 0]
click at [594, 288] on div "1" at bounding box center [597, 292] width 16 height 36
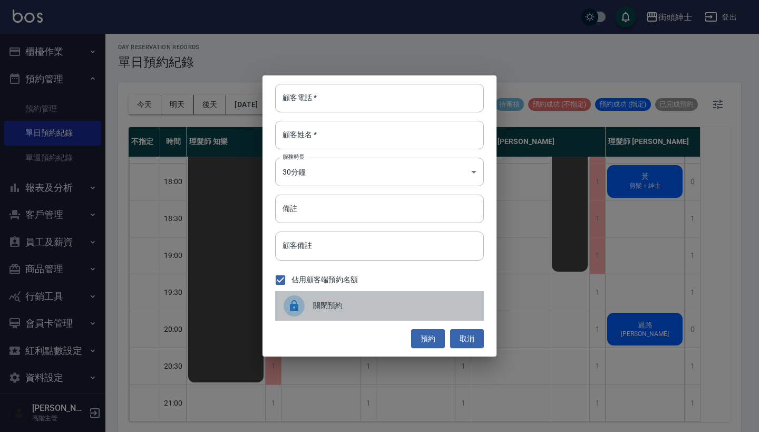
click at [340, 309] on span "關閉預約" at bounding box center [394, 305] width 162 height 11
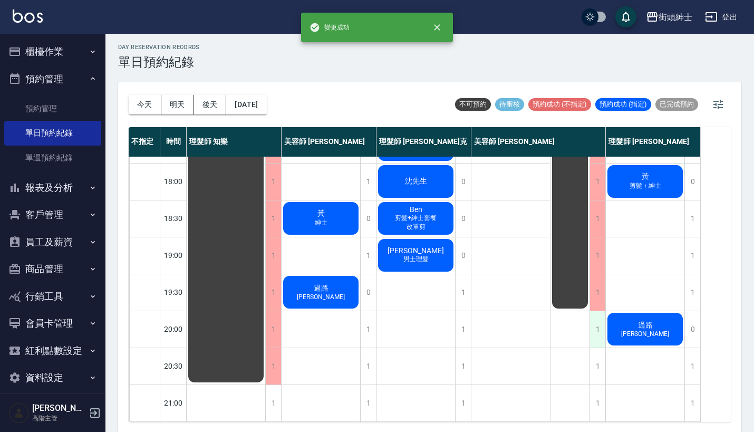
click at [597, 318] on div "1" at bounding box center [597, 329] width 16 height 36
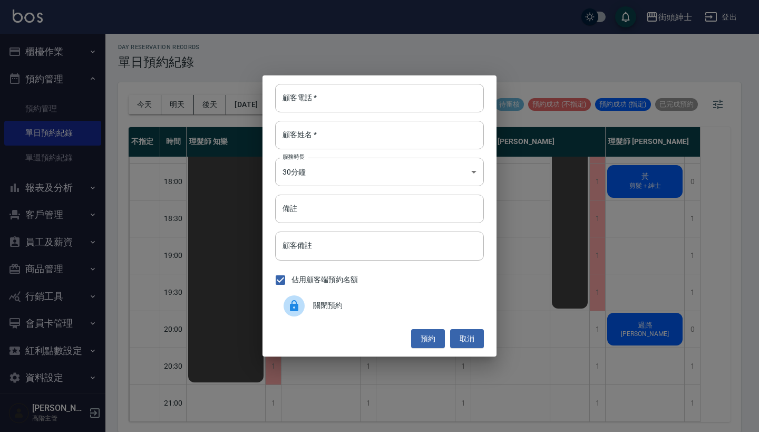
click at [357, 308] on span "關閉預約" at bounding box center [394, 305] width 162 height 11
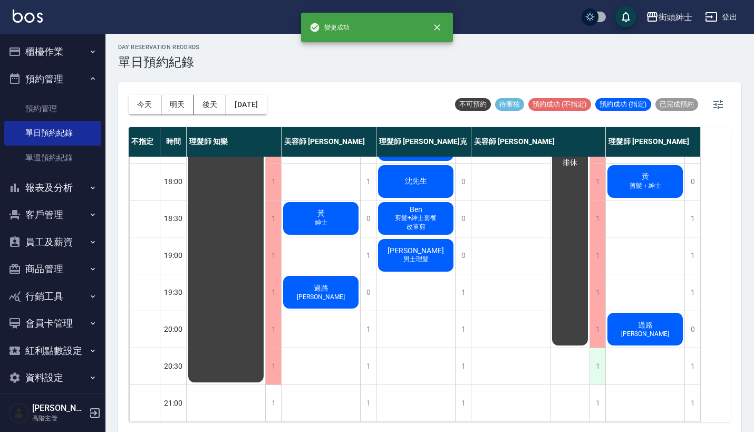
click at [598, 354] on div "1" at bounding box center [597, 366] width 16 height 36
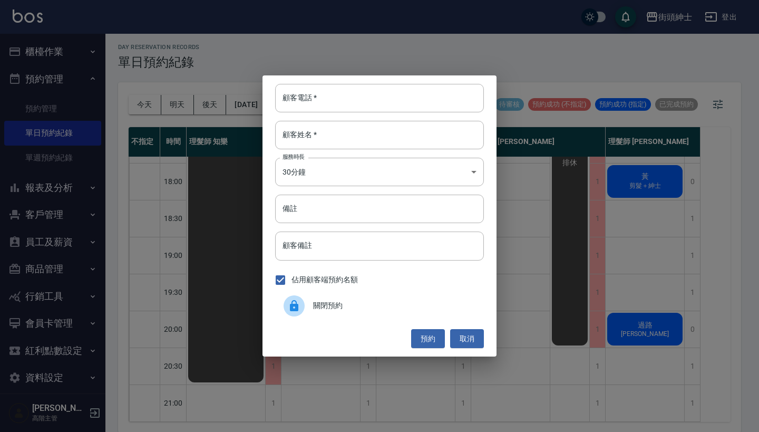
click at [410, 315] on div "關閉預約" at bounding box center [379, 306] width 209 height 30
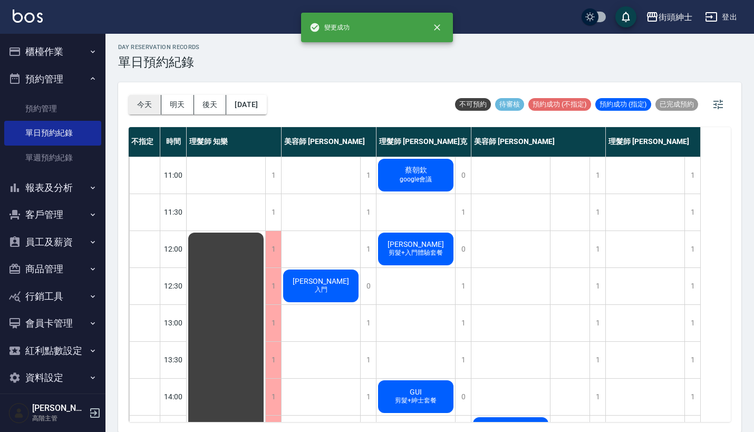
scroll to position [0, 0]
click at [147, 105] on button "今天" at bounding box center [145, 105] width 33 height 20
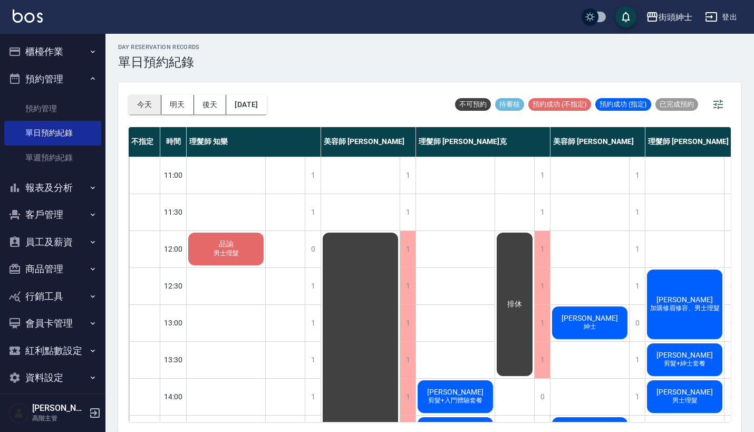
click at [144, 105] on button "今天" at bounding box center [145, 105] width 33 height 20
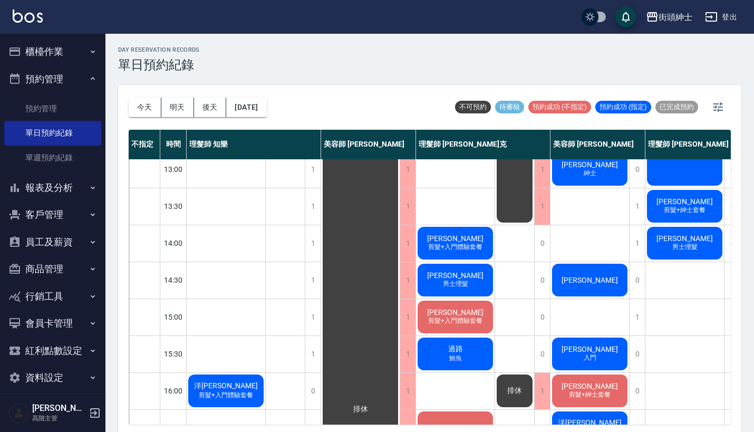
scroll to position [156, -1]
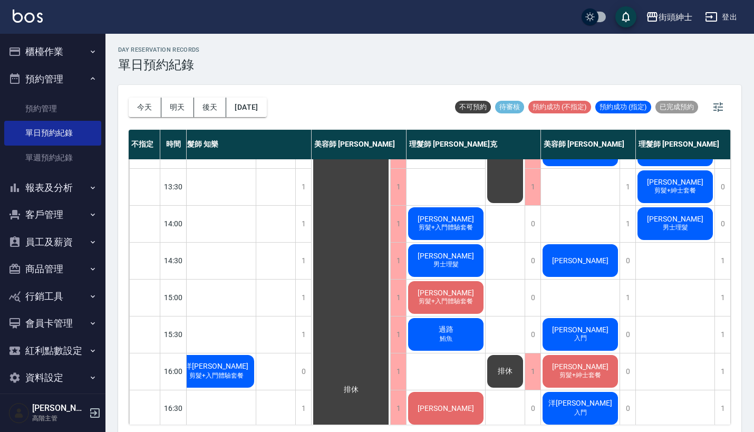
click at [434, 292] on span "穆其欣" at bounding box center [445, 292] width 61 height 8
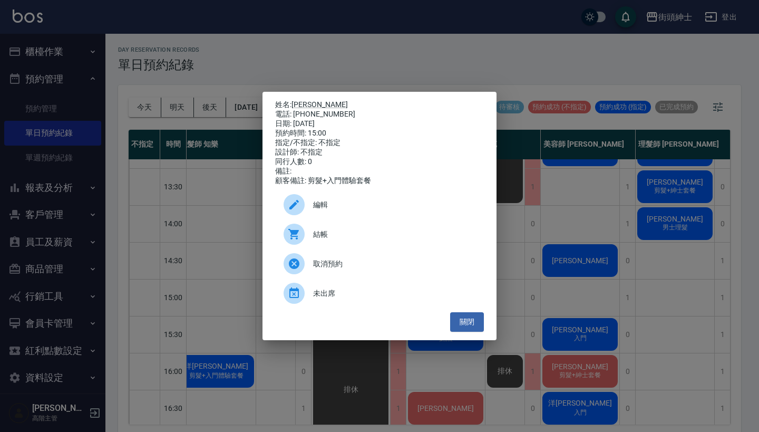
click at [339, 204] on span "編輯" at bounding box center [394, 204] width 162 height 11
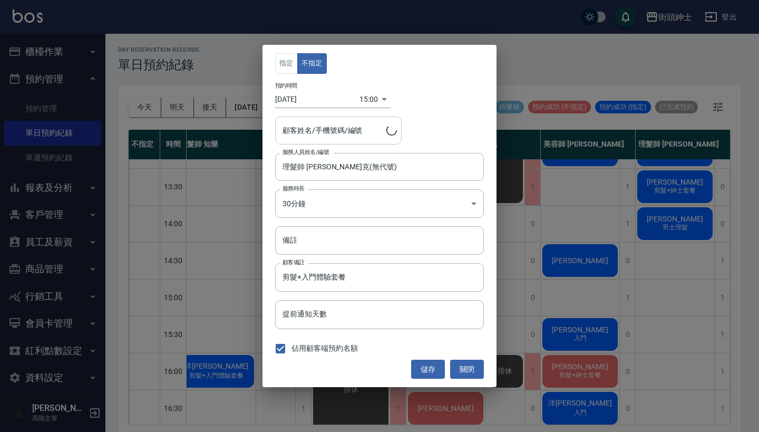
type input "穆其欣/0933882931"
click at [349, 172] on input "理髮師 Vic 維克(無代號)" at bounding box center [371, 167] width 183 height 18
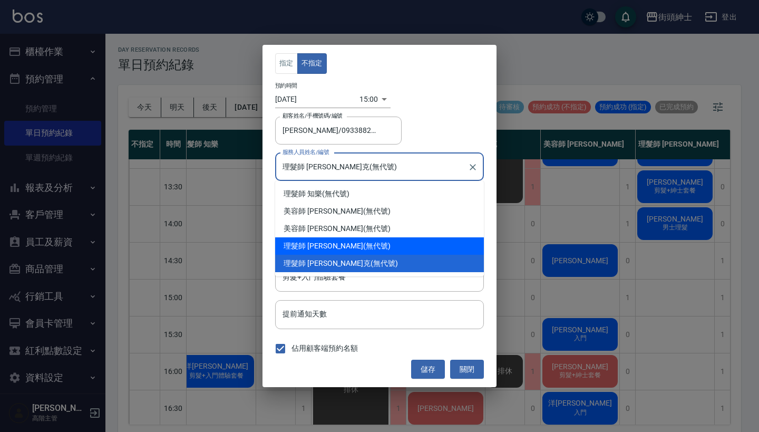
click at [345, 248] on div "理髮師 eric (無代號)" at bounding box center [379, 245] width 209 height 17
type input "理髮師 eric(無代號)"
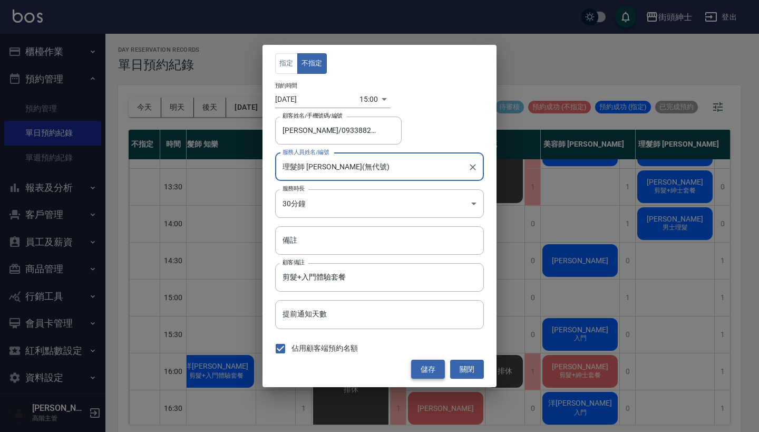
click at [424, 367] on button "儲存" at bounding box center [428, 370] width 34 height 20
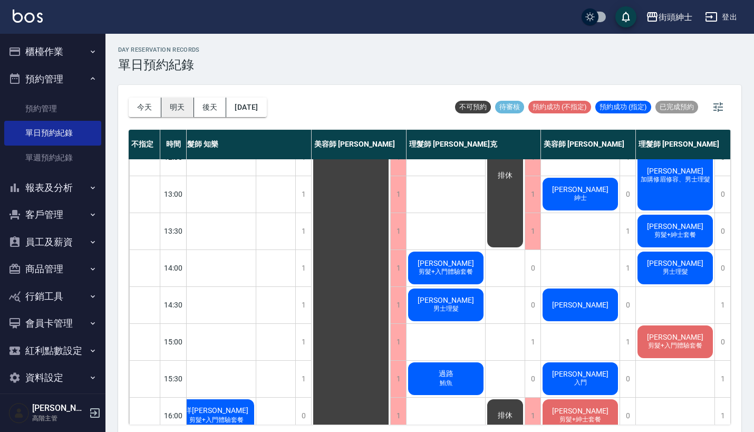
click at [161, 114] on button "明天" at bounding box center [177, 108] width 33 height 20
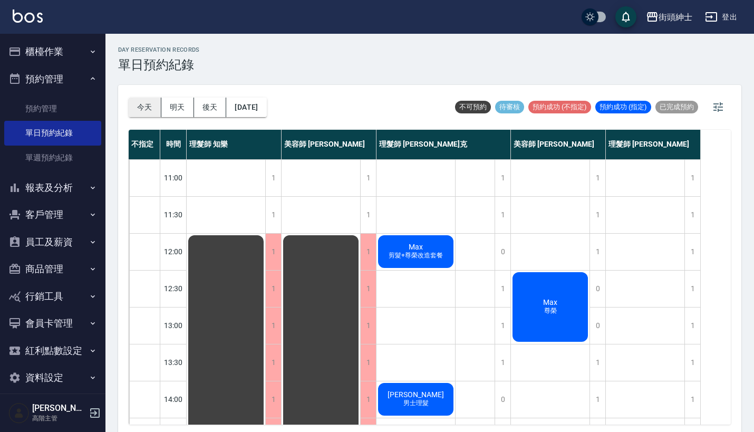
click at [143, 107] on button "今天" at bounding box center [145, 108] width 33 height 20
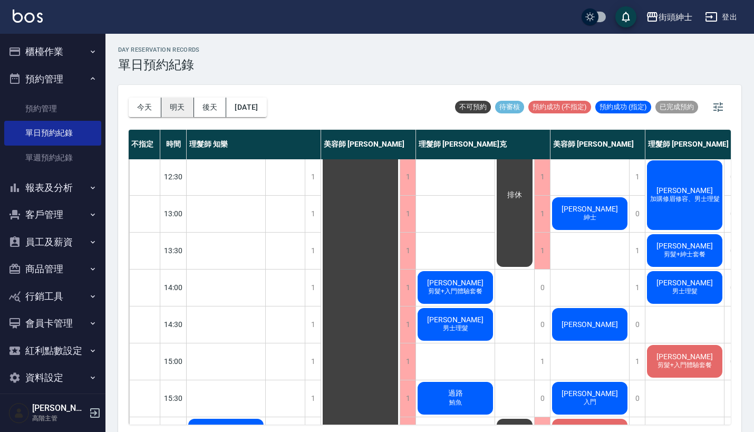
click at [174, 106] on button "明天" at bounding box center [177, 108] width 33 height 20
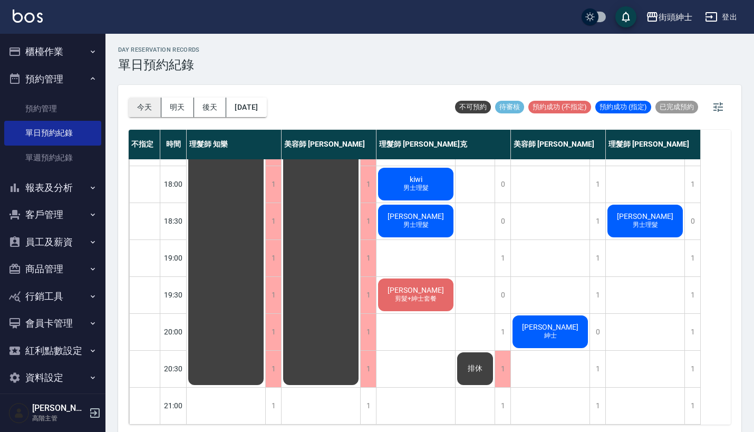
click at [144, 103] on button "今天" at bounding box center [145, 108] width 33 height 20
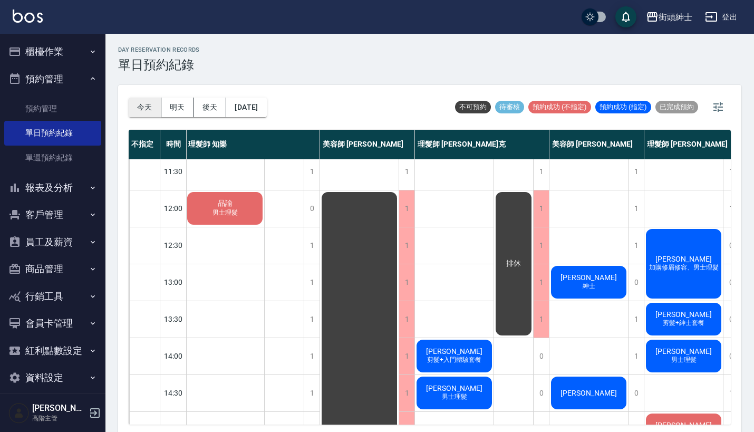
click at [141, 104] on button "今天" at bounding box center [145, 108] width 33 height 20
click at [140, 100] on button "今天" at bounding box center [145, 108] width 33 height 20
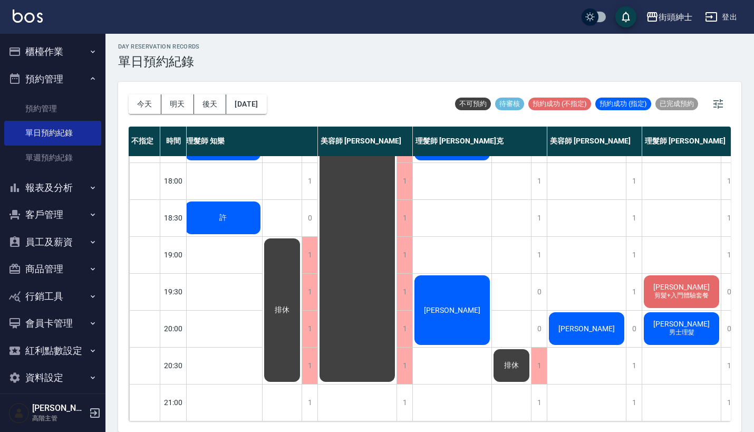
scroll to position [3, 0]
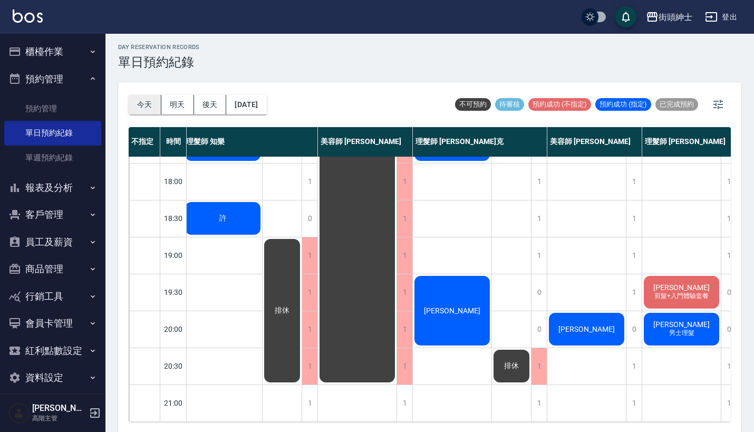
click at [145, 104] on button "今天" at bounding box center [145, 105] width 33 height 20
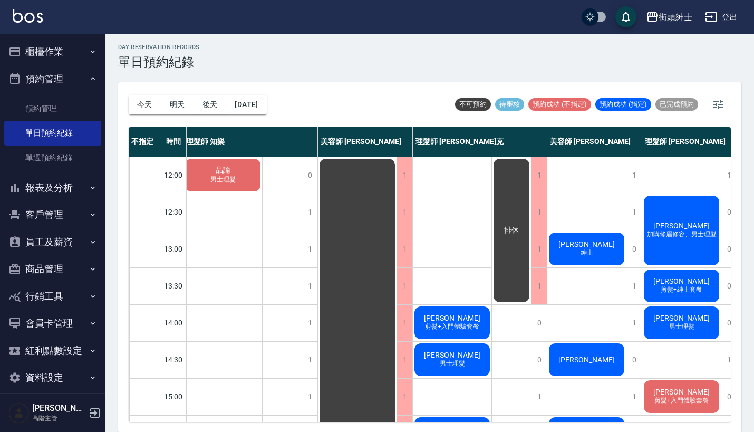
scroll to position [23, 3]
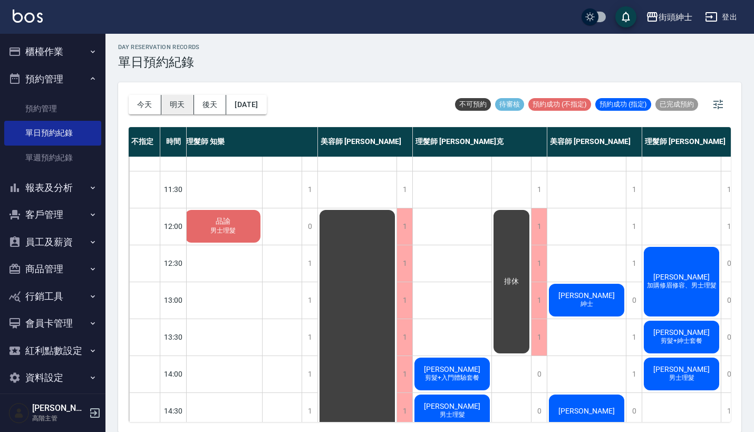
click at [174, 104] on button "明天" at bounding box center [177, 105] width 33 height 20
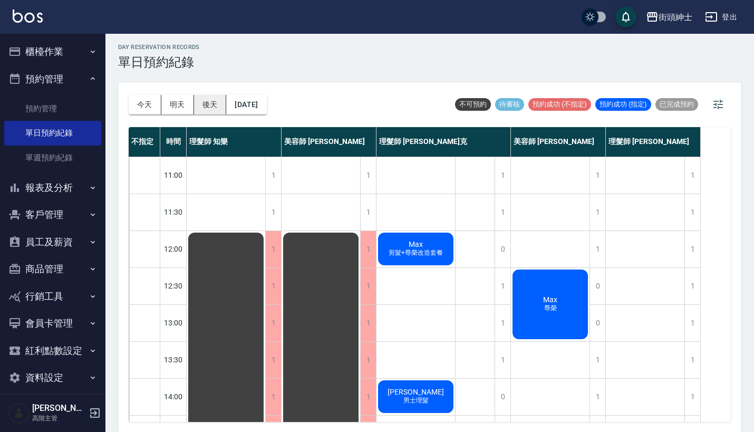
click at [206, 99] on button "後天" at bounding box center [210, 105] width 33 height 20
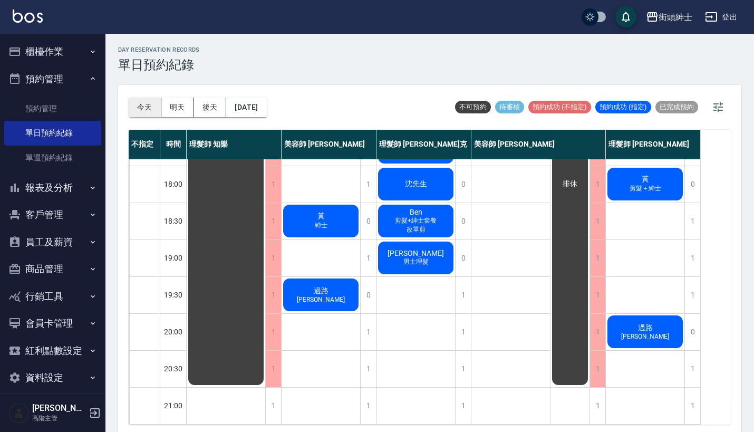
scroll to position [519, 0]
click at [148, 102] on button "今天" at bounding box center [145, 108] width 33 height 20
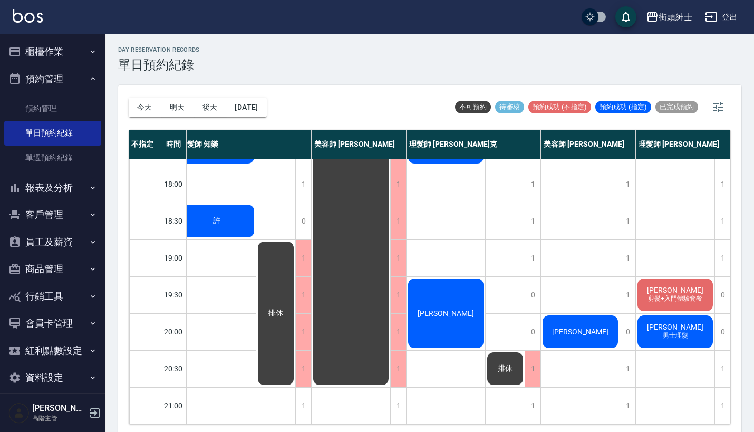
scroll to position [519, 15]
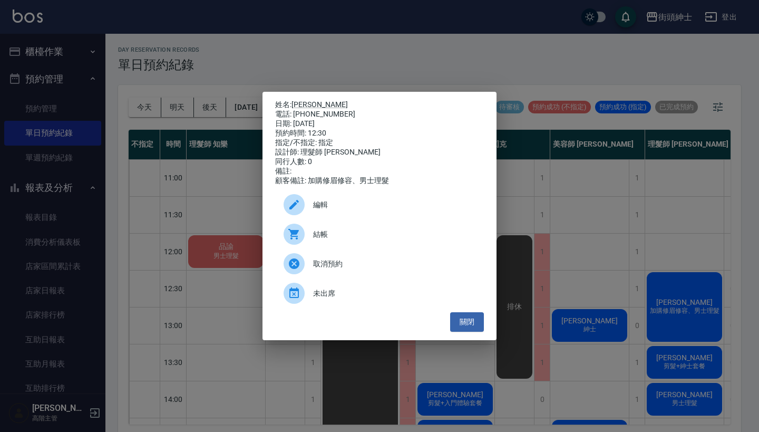
scroll to position [3, 0]
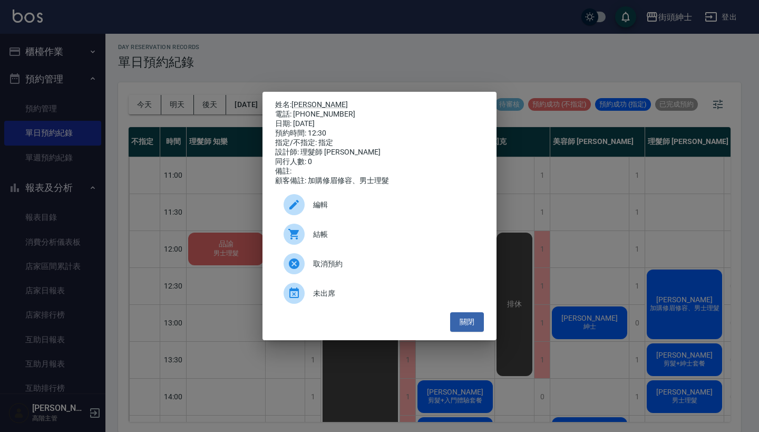
click at [228, 59] on div "姓名: 謝淇溢 電話: 0933760788 日期: 2025/10/14 預約時間: 12:30 指定/不指定: 指定 設計師: 理髮師 eric 同行人數…" at bounding box center [379, 216] width 759 height 432
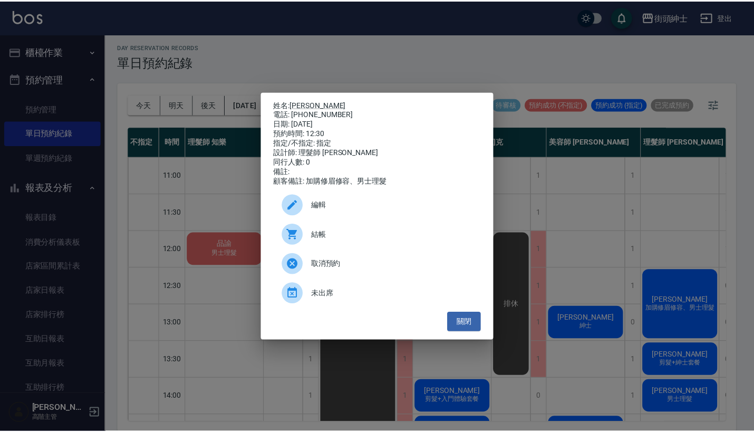
scroll to position [85, 9]
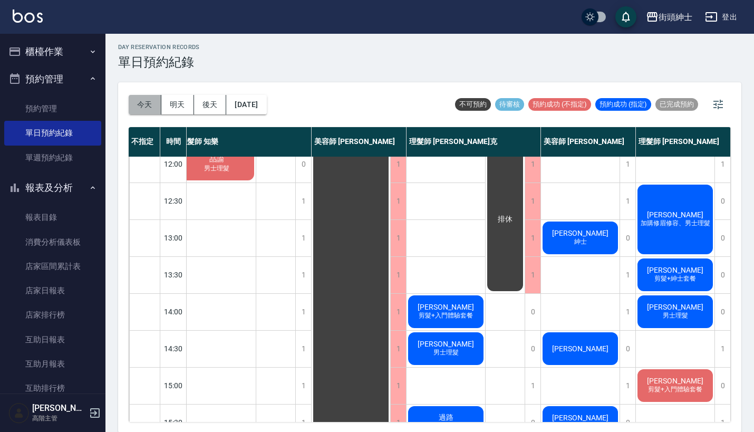
click at [139, 102] on button "今天" at bounding box center [145, 105] width 33 height 20
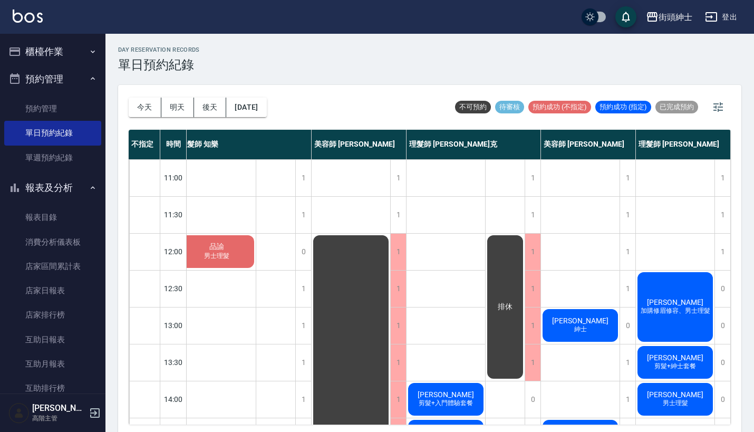
scroll to position [0, 9]
click at [306, 1] on div "街頭紳士 登出" at bounding box center [377, 17] width 754 height 34
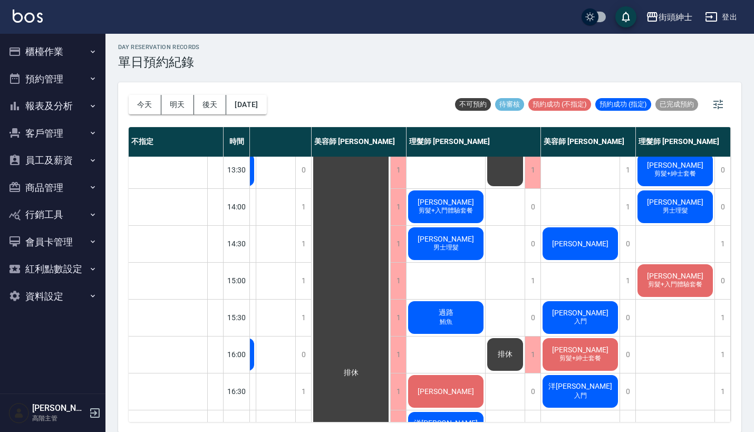
scroll to position [193, 78]
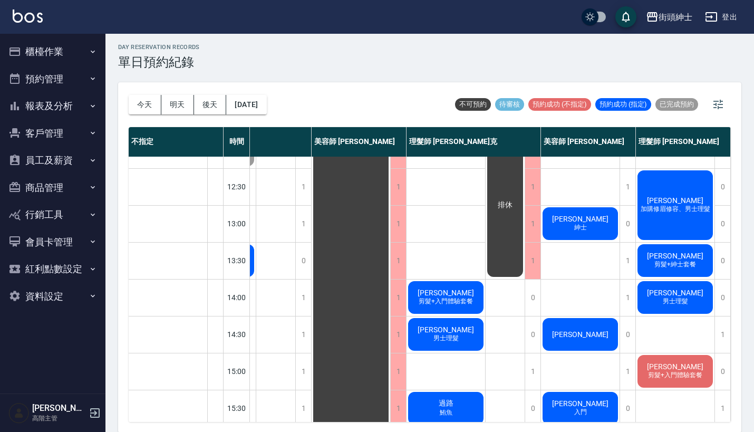
scroll to position [116, 78]
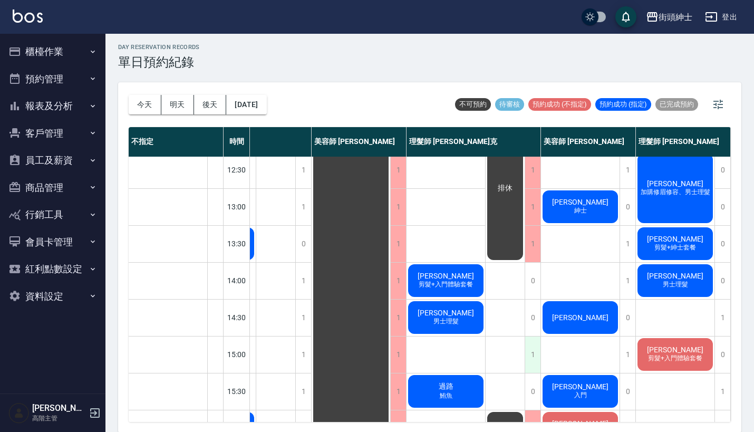
click at [526, 348] on div "1" at bounding box center [533, 354] width 16 height 36
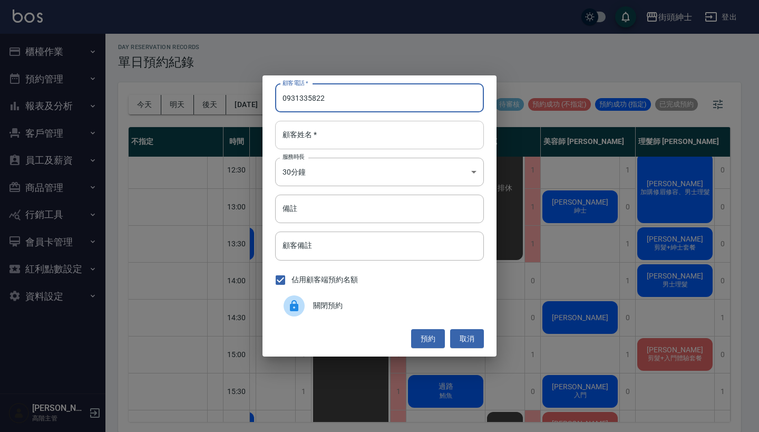
type input "0931335822"
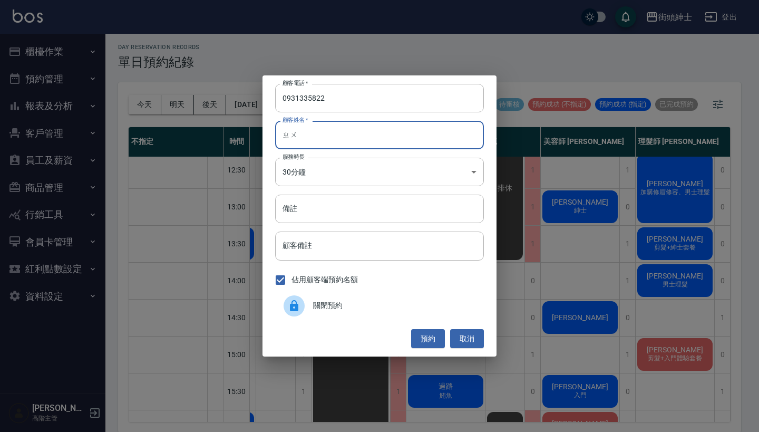
type input "ㄓ"
type input "王"
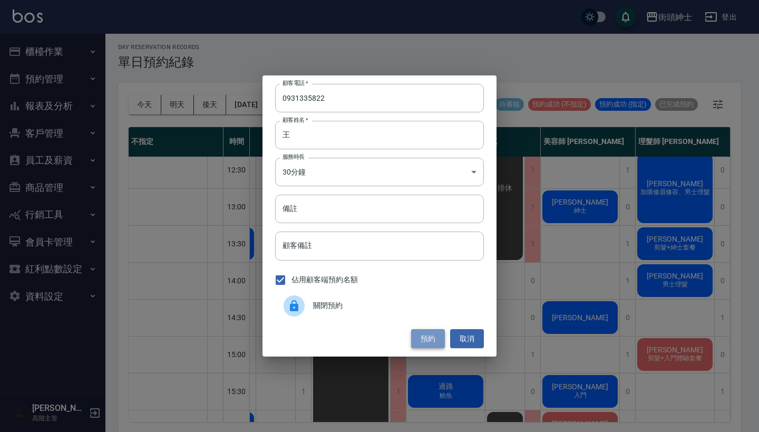
click at [429, 336] on button "預約" at bounding box center [428, 339] width 34 height 20
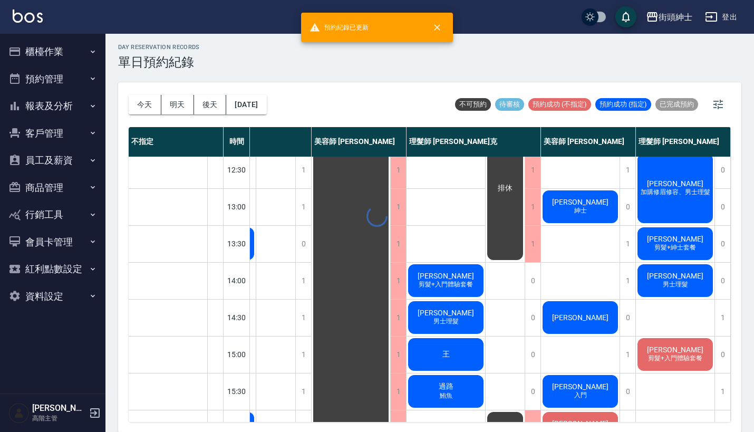
scroll to position [116, 73]
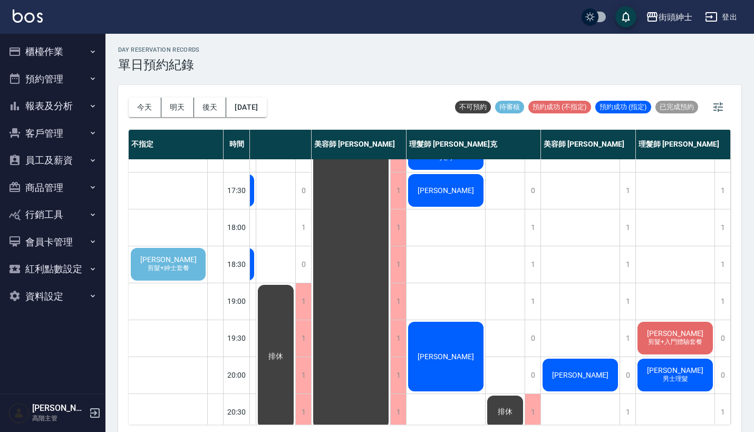
scroll to position [481, 78]
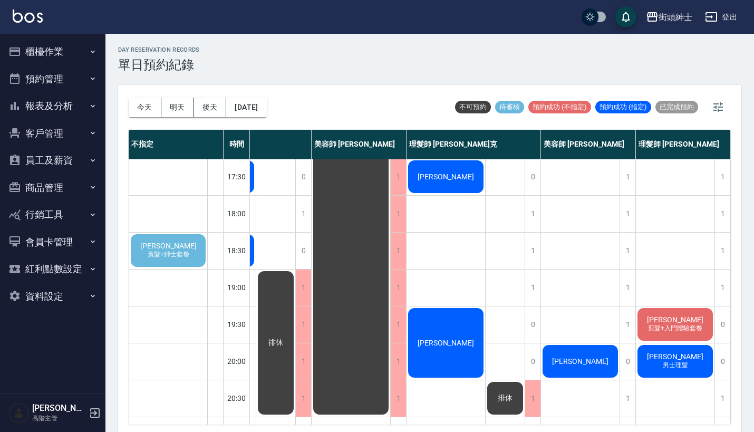
click at [191, 242] on div "[PERSON_NAME] 剪髮+紳士套餐" at bounding box center [168, 250] width 78 height 36
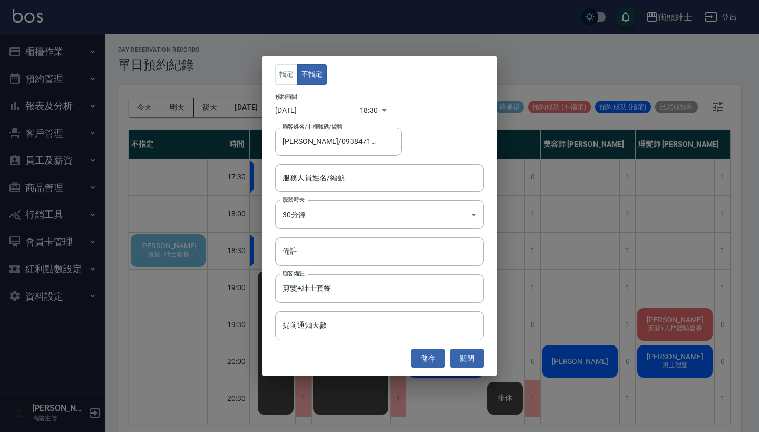
type input "[PERSON_NAME]/0938471122"
click at [338, 186] on input "服務人員姓名/編號" at bounding box center [379, 178] width 199 height 18
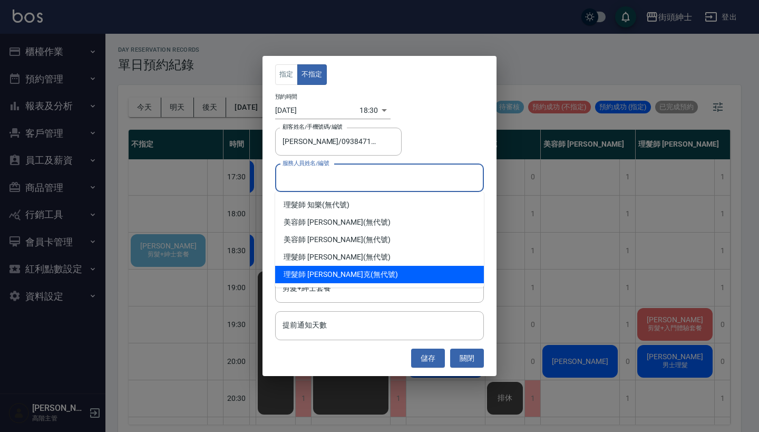
click at [340, 270] on div "理髮師 [PERSON_NAME]克 (無代號)" at bounding box center [379, 274] width 209 height 17
type input "理髮師 [PERSON_NAME]克(無代號)"
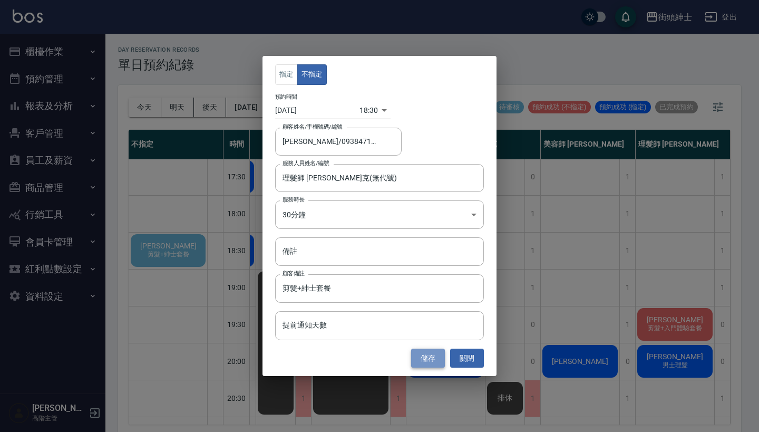
click at [430, 362] on button "儲存" at bounding box center [428, 358] width 34 height 20
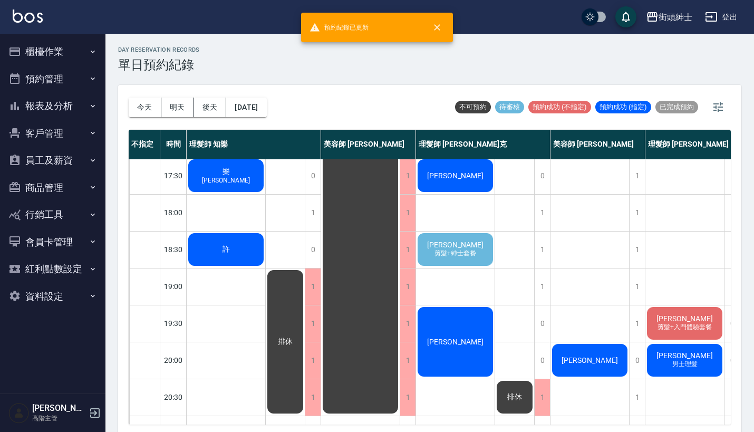
scroll to position [461, 0]
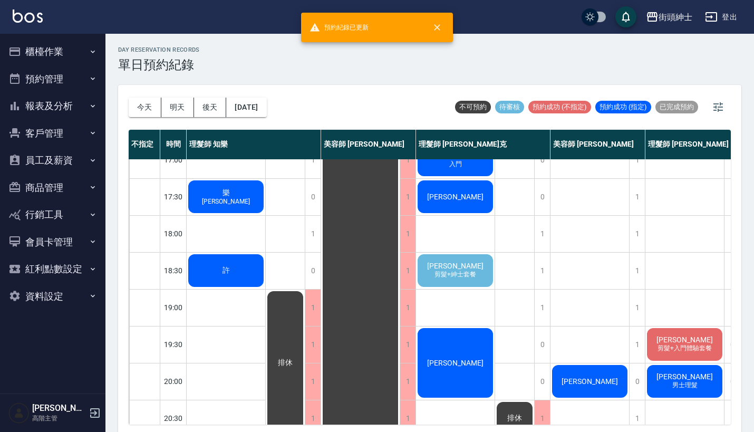
click at [465, 263] on span "[PERSON_NAME]" at bounding box center [455, 265] width 61 height 8
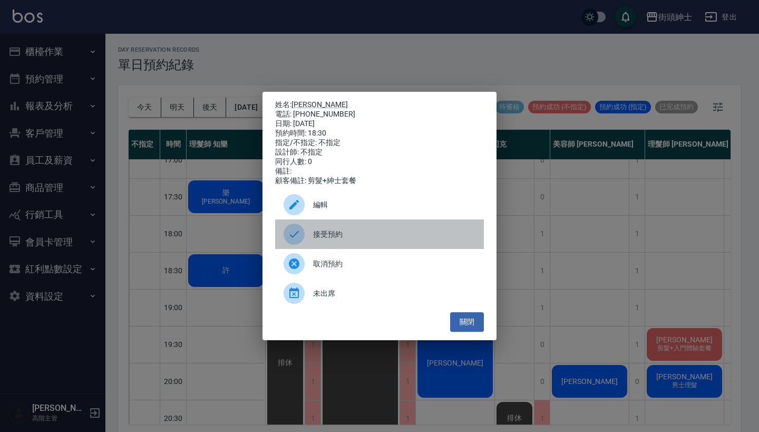
click at [332, 240] on span "接受預約" at bounding box center [394, 234] width 162 height 11
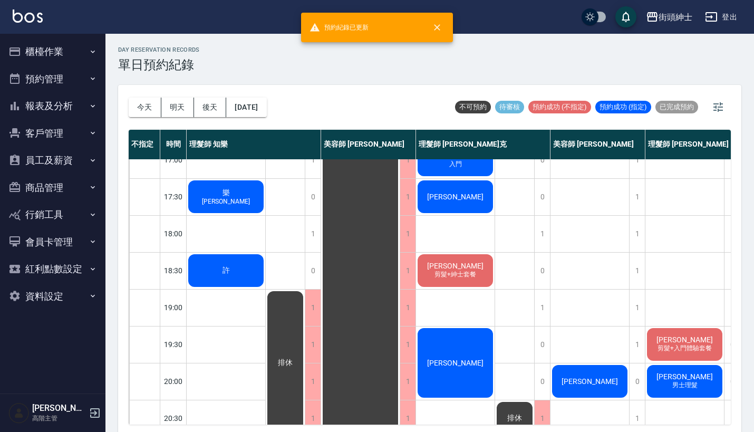
click at [464, 269] on span "[PERSON_NAME]" at bounding box center [455, 265] width 61 height 8
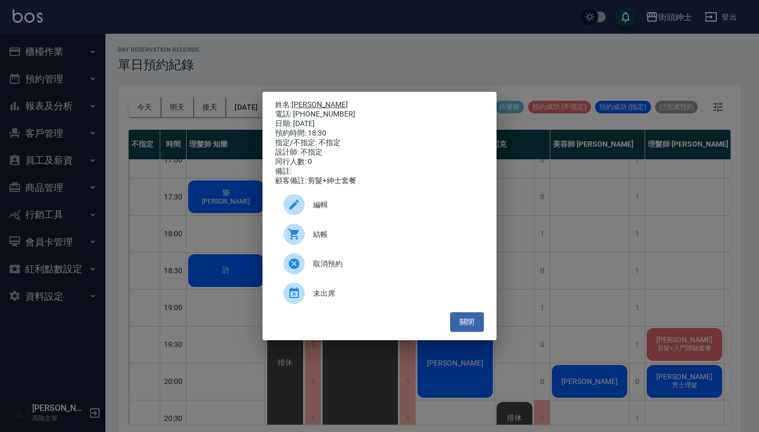
click at [302, 100] on link "[PERSON_NAME]" at bounding box center [320, 104] width 56 height 8
click at [606, 206] on div "姓名: 王普禾 電話: 0938471122 日期: 2025/10/14 預約時間: 18:30 指定/不指定: 不指定 設計師: 不指定 同行人數: 0 …" at bounding box center [379, 216] width 759 height 432
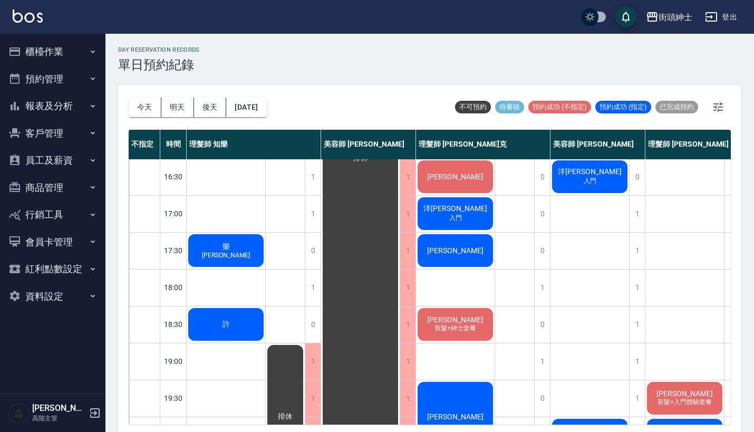
scroll to position [408, 1]
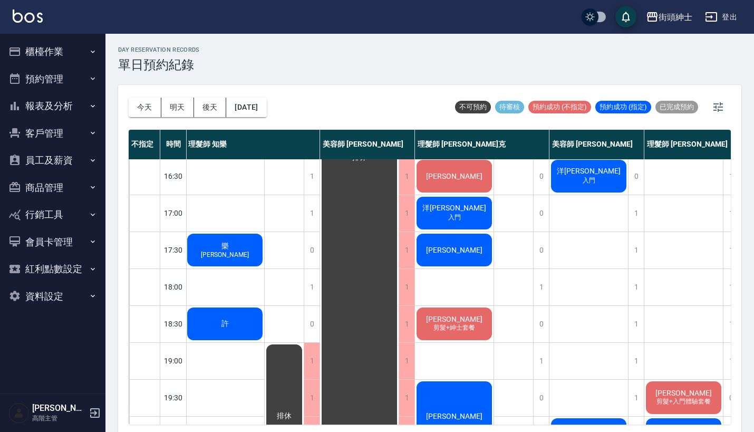
click at [434, 322] on div "王普禾 剪髮+紳士套餐" at bounding box center [454, 324] width 79 height 36
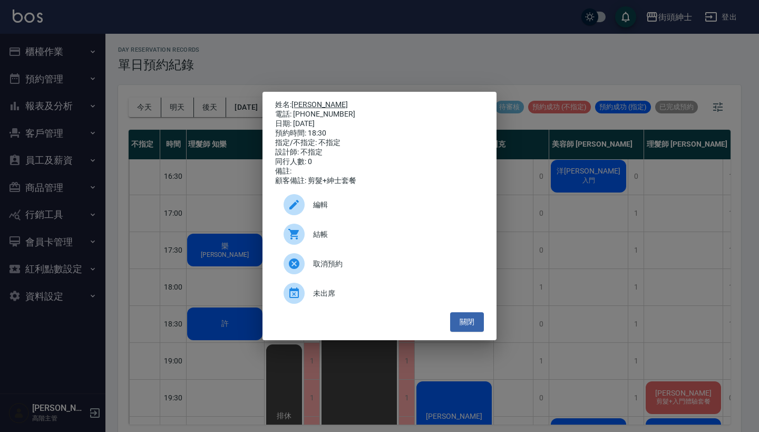
drag, startPoint x: 336, startPoint y: 111, endPoint x: 297, endPoint y: 103, distance: 39.9
click at [297, 103] on div "姓名: 王普禾 電話: 0938471122 日期: 2025/10/14 預約時間: 18:30 指定/不指定: 不指定 設計師: 不指定 同行人數: 0 …" at bounding box center [379, 142] width 209 height 85
copy div "姓名: 王普禾 電話: 0938471122"
click at [529, 32] on div "姓名: 王普禾 電話: 0938471122 日期: 2025/10/14 預約時間: 18:30 指定/不指定: 不指定 設計師: 不指定 同行人數: 0 …" at bounding box center [379, 216] width 759 height 432
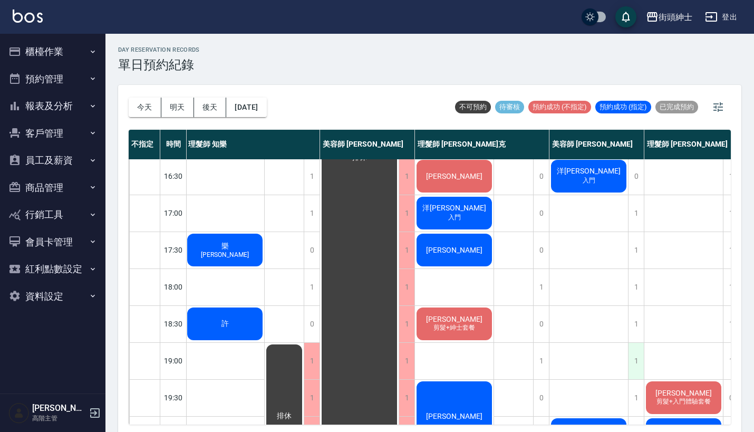
click at [632, 355] on div "1" at bounding box center [636, 361] width 16 height 36
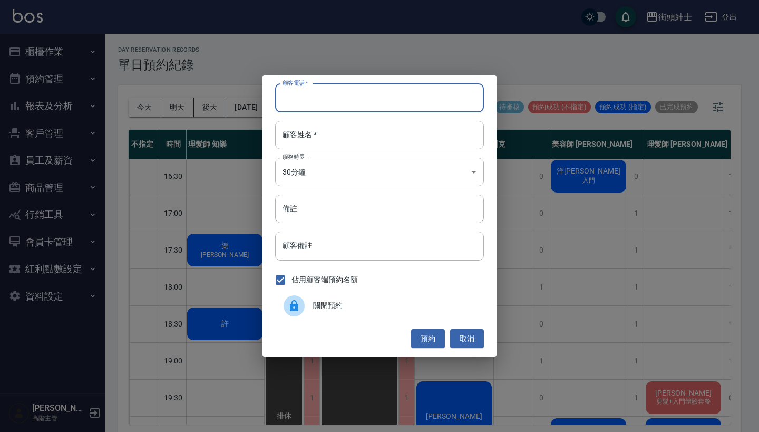
paste input "王普禾 電話: 0938471122"
type input "王普禾 電話: 0938471122"
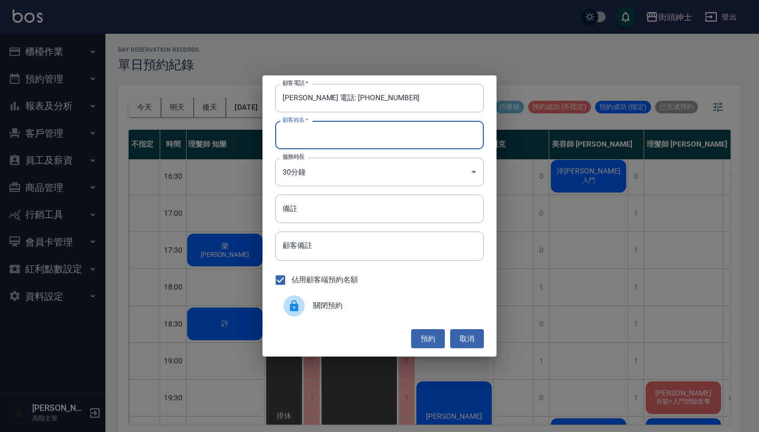
paste input "王普禾 電話: 0938471122"
type input "王普禾 電話: 0938471122"
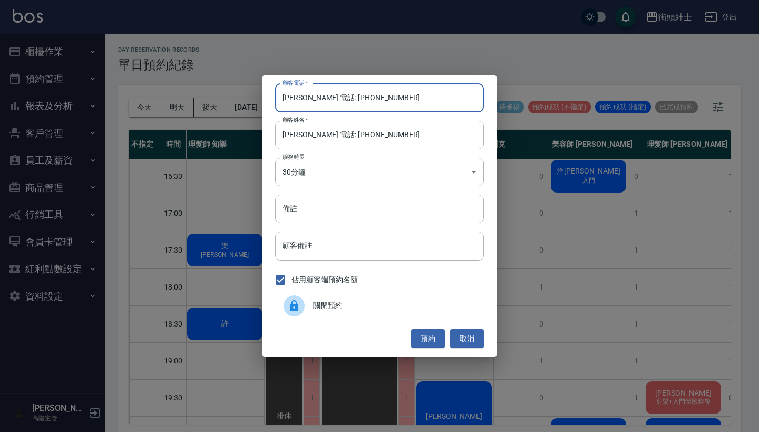
drag, startPoint x: 324, startPoint y: 95, endPoint x: 219, endPoint y: 94, distance: 104.4
click at [219, 94] on div "顧客電話   * 王普禾 電話: 0938471122 顧客電話   * 顧客姓名   * 王普禾 電話: 0938471122 顧客姓名   * 服務時長 …" at bounding box center [379, 216] width 759 height 432
type input "0938471122"
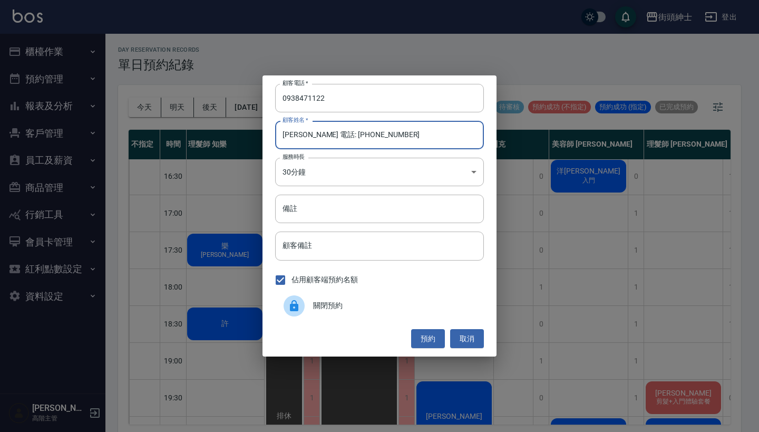
drag, startPoint x: 304, startPoint y: 135, endPoint x: 460, endPoint y: 136, distance: 156.0
click at [460, 136] on input "王普禾 電話: 0938471122" at bounding box center [379, 135] width 209 height 28
type input "[PERSON_NAME]"
click at [427, 335] on button "預約" at bounding box center [428, 339] width 34 height 20
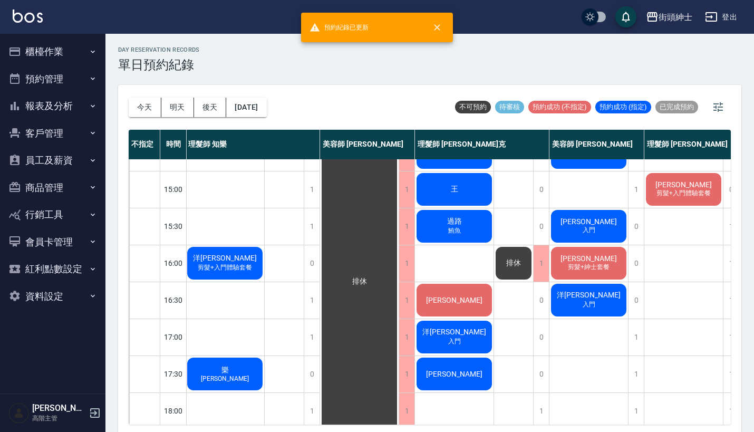
scroll to position [519, 1]
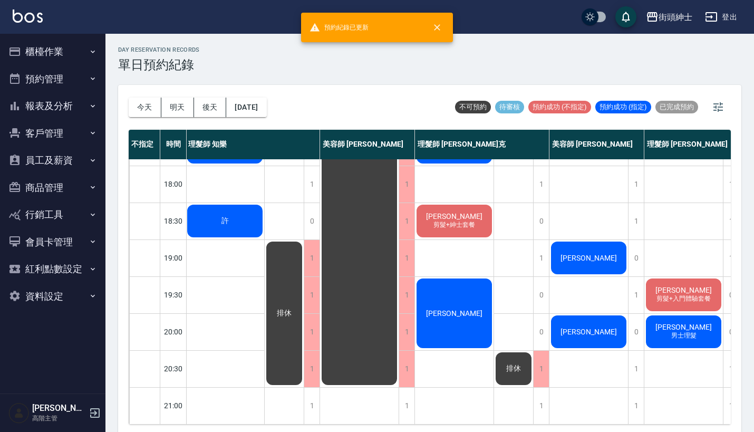
click at [596, 240] on div "[PERSON_NAME]" at bounding box center [588, 258] width 79 height 36
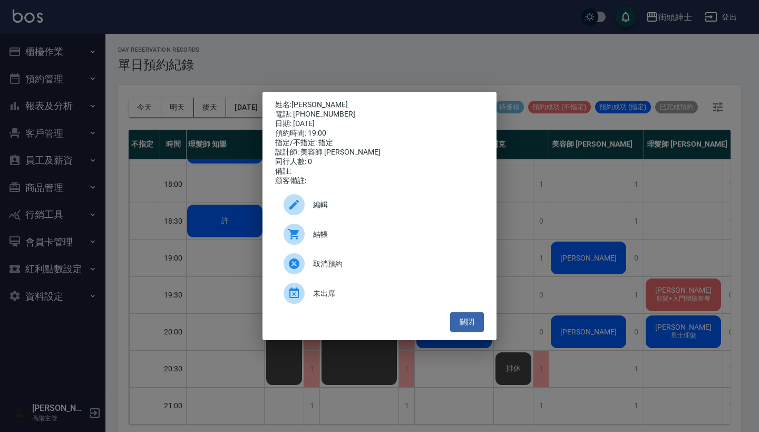
click at [344, 205] on span "編輯" at bounding box center [394, 204] width 162 height 11
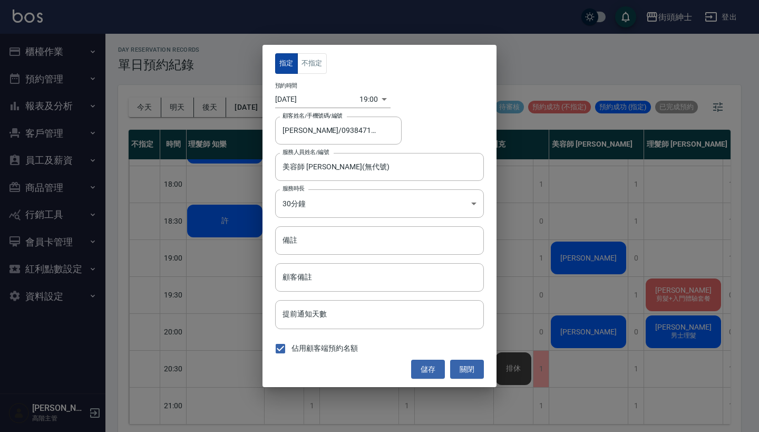
click at [295, 63] on button "指定" at bounding box center [286, 63] width 23 height 21
click at [427, 361] on button "儲存" at bounding box center [428, 370] width 34 height 20
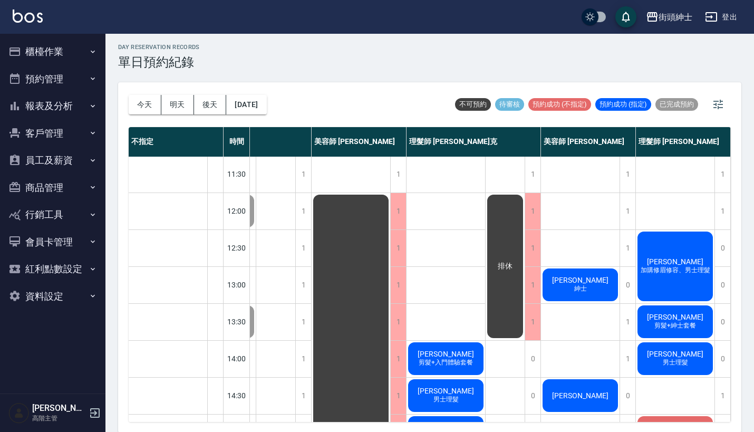
scroll to position [39, 78]
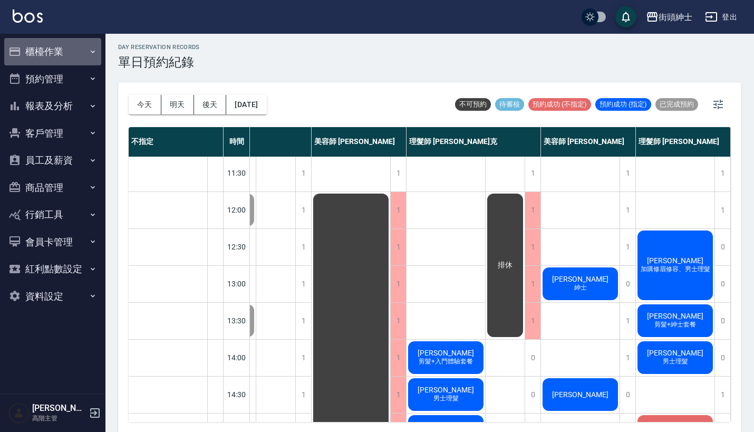
click at [70, 51] on button "櫃檯作業" at bounding box center [52, 51] width 97 height 27
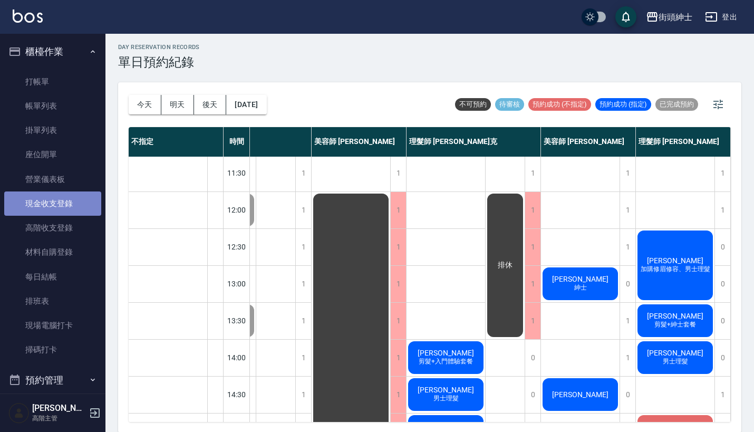
click at [83, 196] on link "現金收支登錄" at bounding box center [52, 203] width 97 height 24
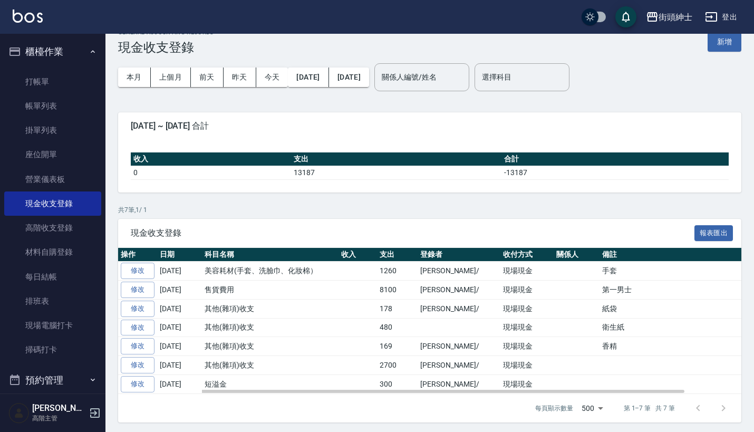
scroll to position [17, 0]
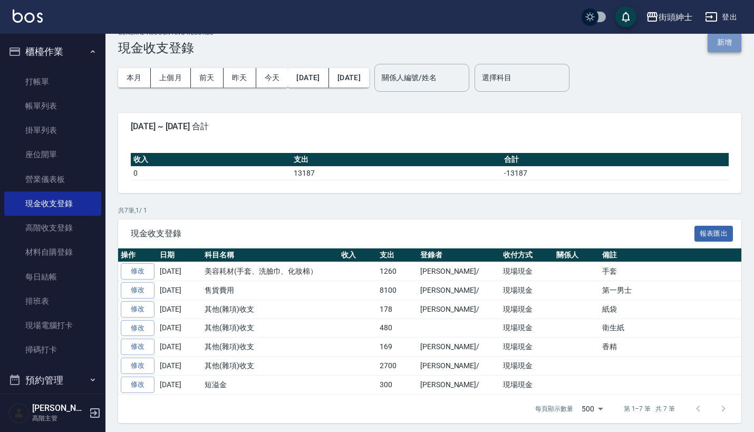
click at [720, 40] on button "新增" at bounding box center [724, 43] width 34 height 20
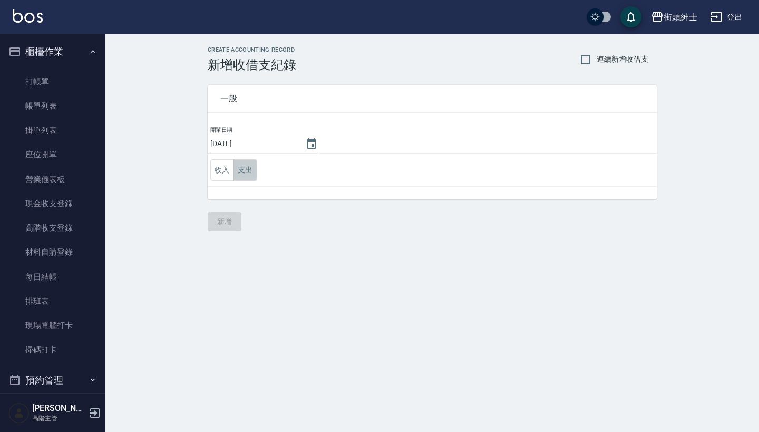
click at [239, 167] on button "支出" at bounding box center [246, 170] width 24 height 22
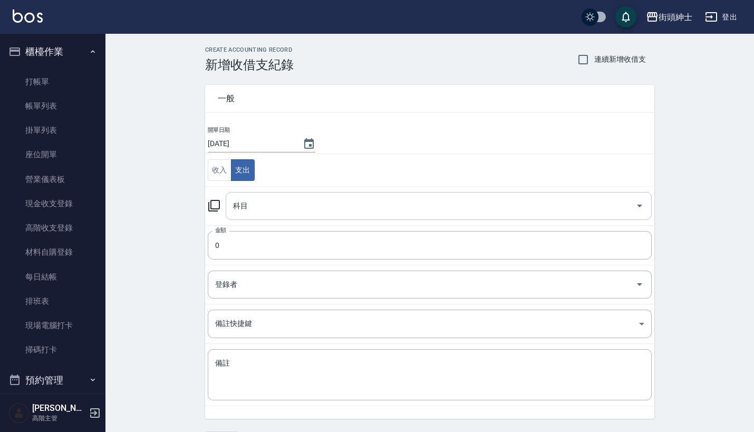
click at [276, 206] on input "科目" at bounding box center [430, 206] width 401 height 18
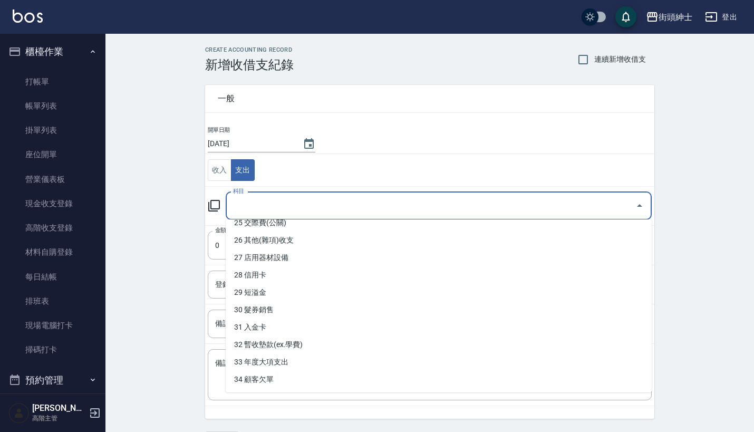
scroll to position [584, 0]
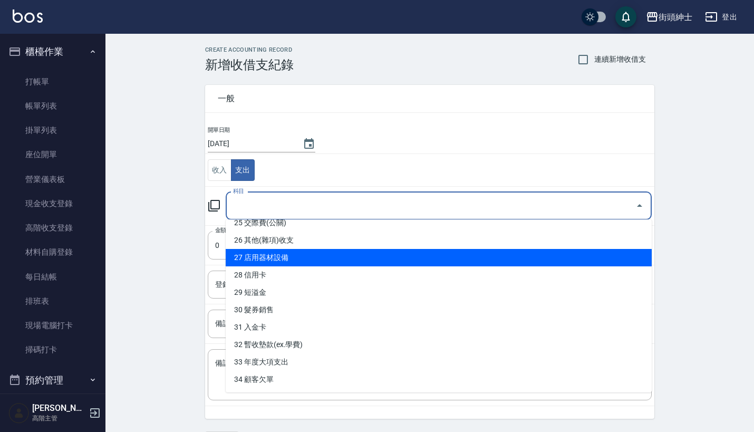
click at [323, 259] on li "27 店用器材設備" at bounding box center [439, 257] width 426 height 17
type input "27 店用器材設備"
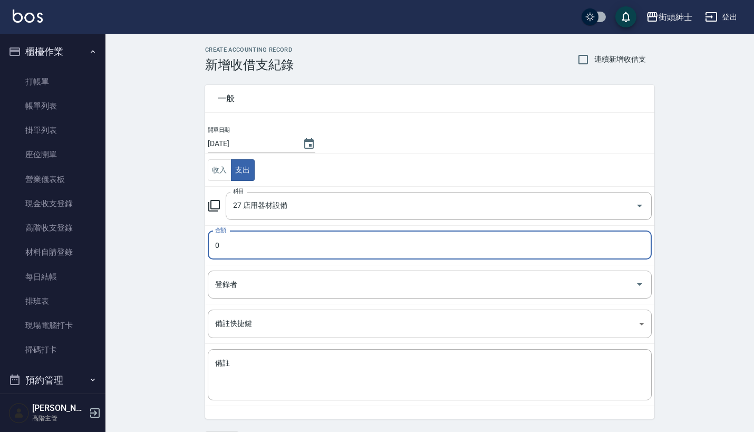
click at [292, 245] on input "0" at bounding box center [430, 245] width 444 height 28
click at [270, 294] on div "登錄者" at bounding box center [430, 284] width 444 height 28
type input "0755"
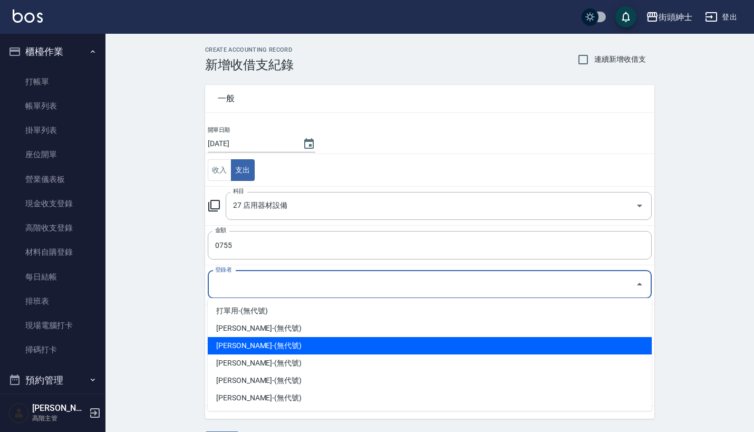
click at [272, 349] on li "洪庭萱-(無代號)" at bounding box center [430, 345] width 444 height 17
type input "洪庭萱-(無代號)"
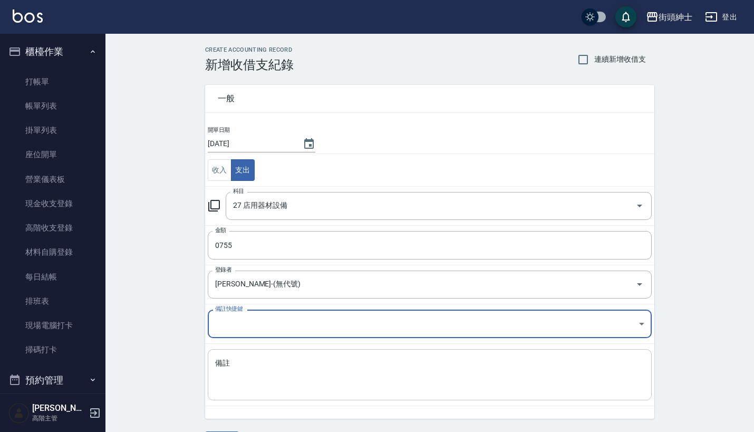
click at [284, 371] on textarea "備註" at bounding box center [429, 375] width 429 height 34
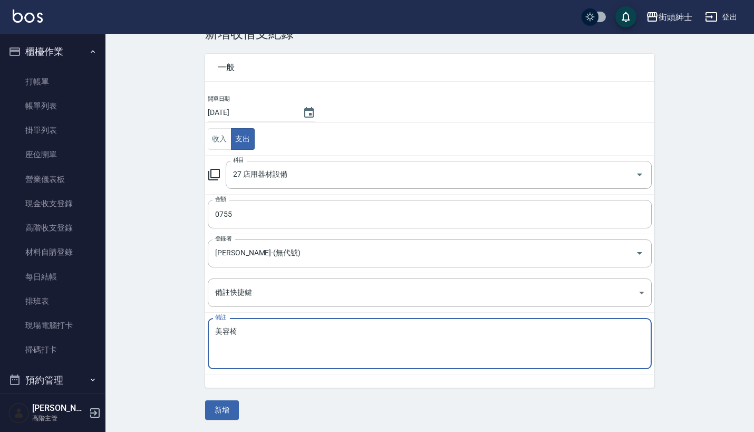
scroll to position [31, 0]
type textarea "美容椅"
click at [213, 412] on button "新增" at bounding box center [222, 411] width 34 height 20
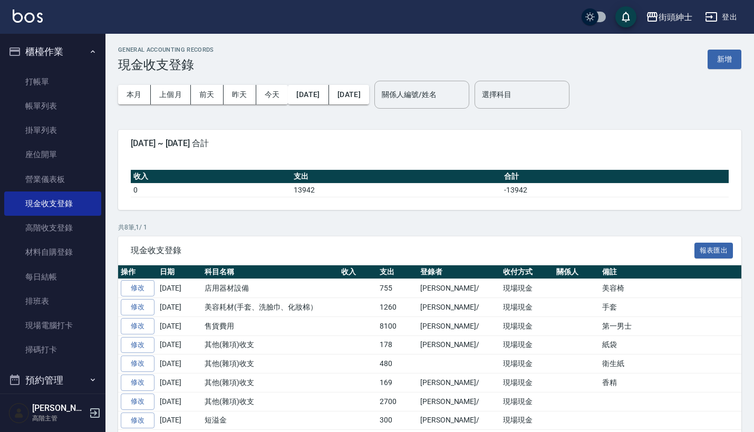
click at [69, 62] on button "櫃檯作業" at bounding box center [52, 51] width 97 height 27
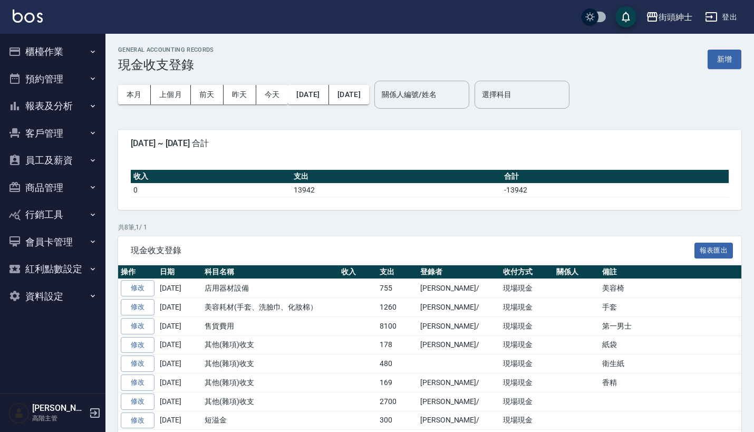
click at [74, 80] on button "預約管理" at bounding box center [52, 78] width 97 height 27
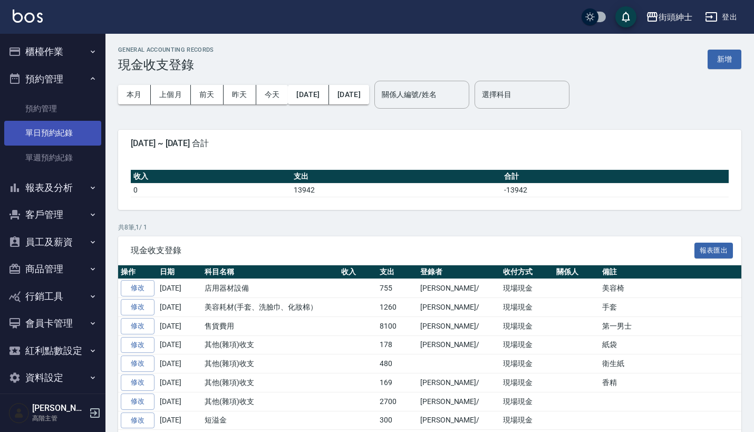
click at [74, 128] on link "單日預約紀錄" at bounding box center [52, 133] width 97 height 24
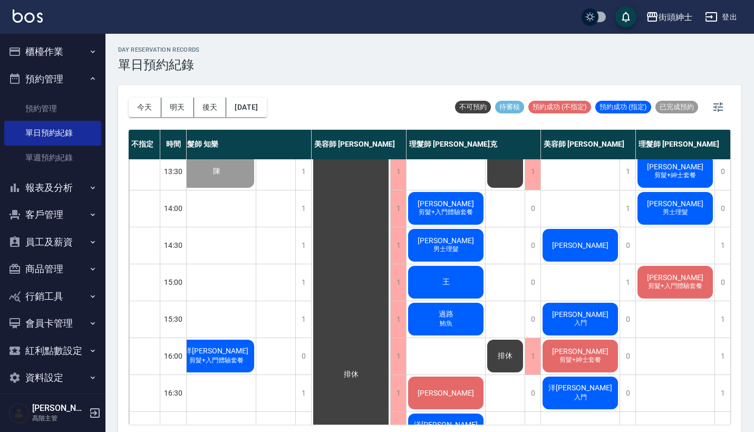
scroll to position [195, 15]
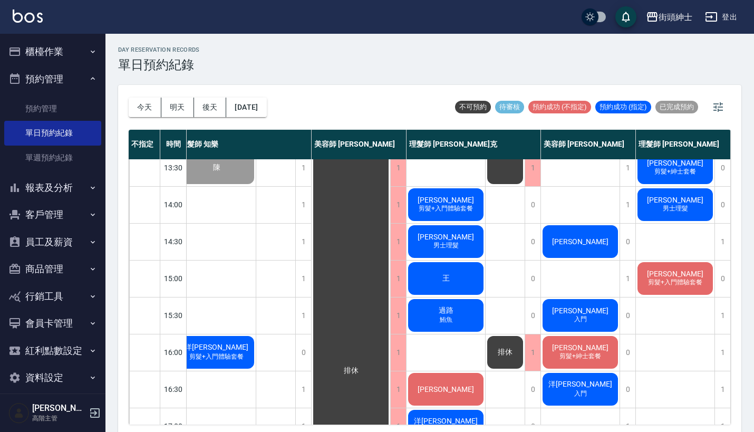
click at [75, 186] on button "報表及分析" at bounding box center [52, 187] width 97 height 27
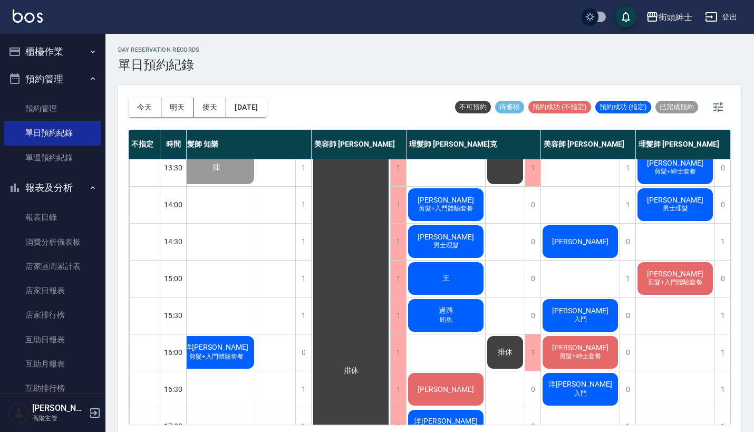
click at [58, 74] on button "預約管理" at bounding box center [52, 78] width 97 height 27
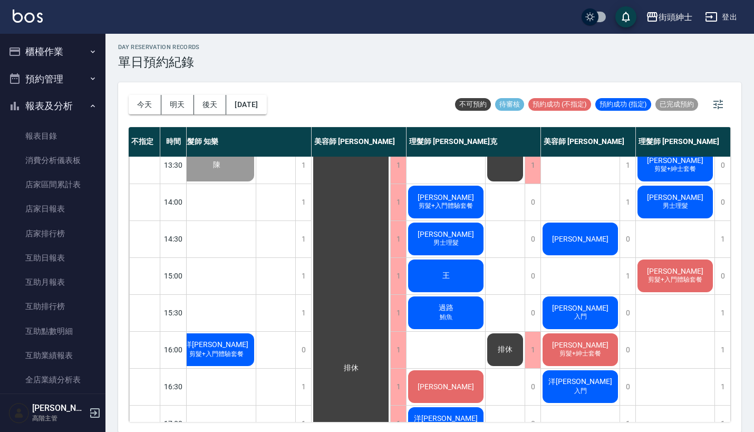
scroll to position [0, 0]
click at [59, 45] on button "櫃檯作業" at bounding box center [52, 51] width 97 height 27
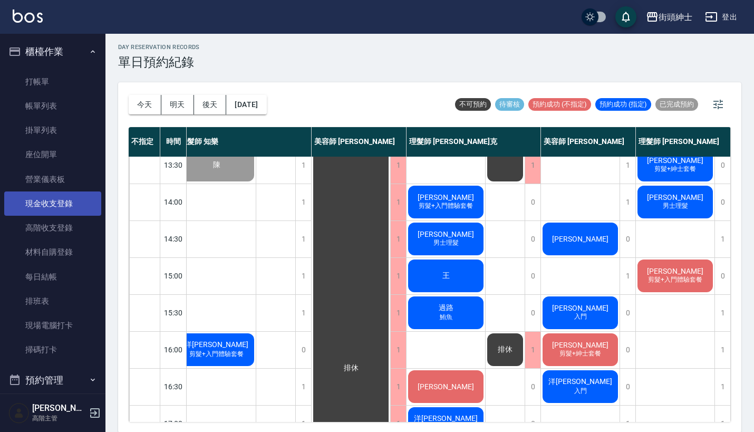
click at [66, 207] on link "現金收支登錄" at bounding box center [52, 203] width 97 height 24
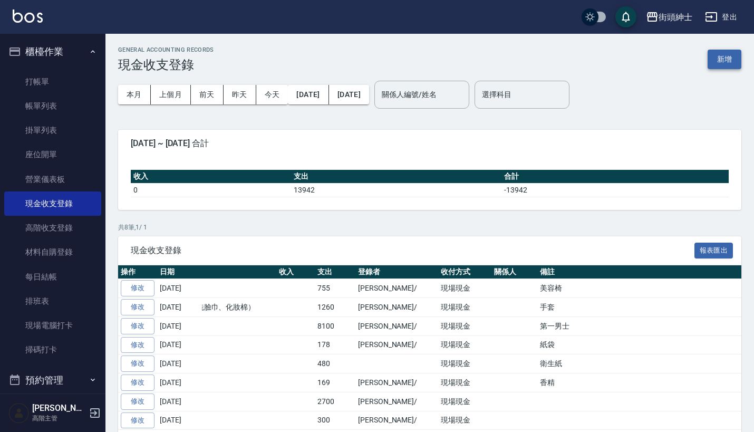
click at [727, 63] on button "新增" at bounding box center [724, 60] width 34 height 20
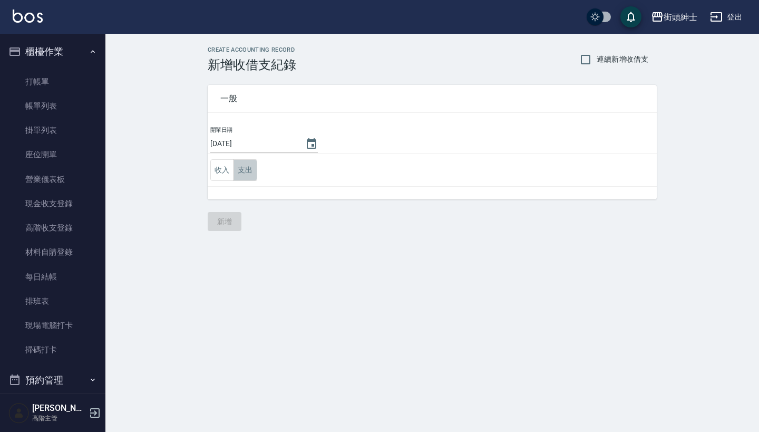
click at [240, 167] on button "支出" at bounding box center [246, 170] width 24 height 22
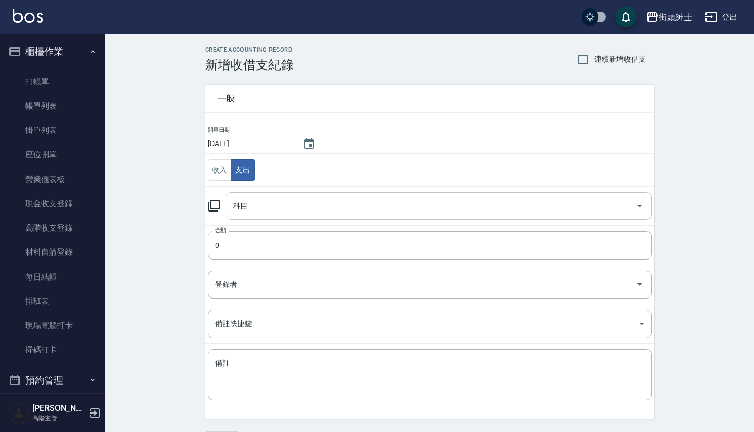
click at [267, 197] on input "科目" at bounding box center [430, 206] width 401 height 18
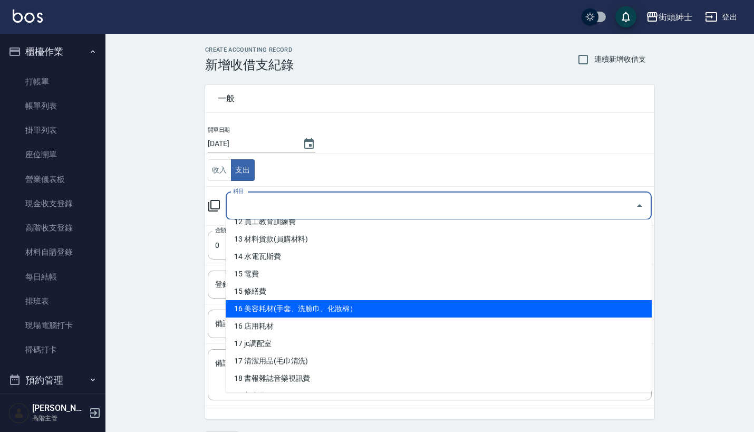
click at [293, 309] on li "16 美容耗材(手套、洗臉巾、化妝棉）" at bounding box center [439, 308] width 426 height 17
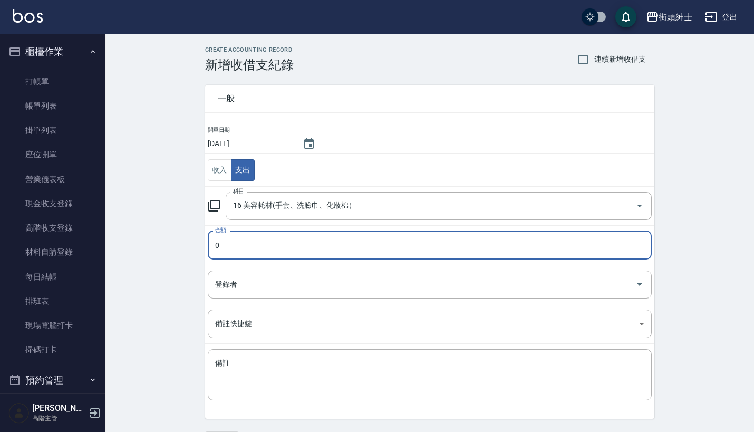
click at [280, 249] on input "0" at bounding box center [430, 245] width 444 height 28
click at [327, 199] on input "16 美容耗材(手套、洗臉巾、化妝棉）" at bounding box center [423, 206] width 387 height 18
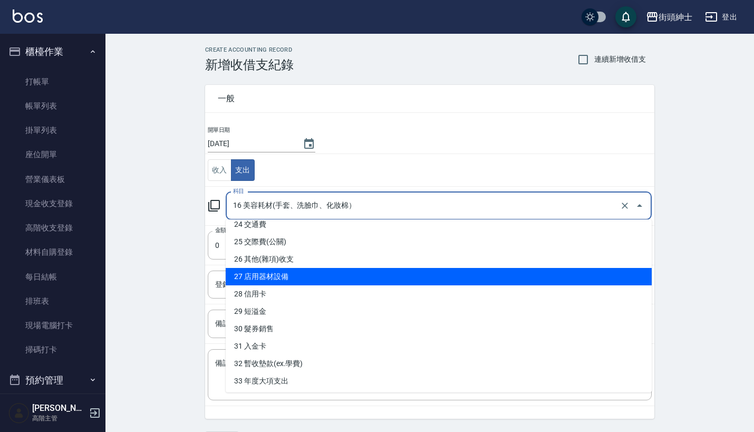
click at [329, 276] on li "27 店用器材設備" at bounding box center [439, 276] width 426 height 17
type input "27 店用器材設備"
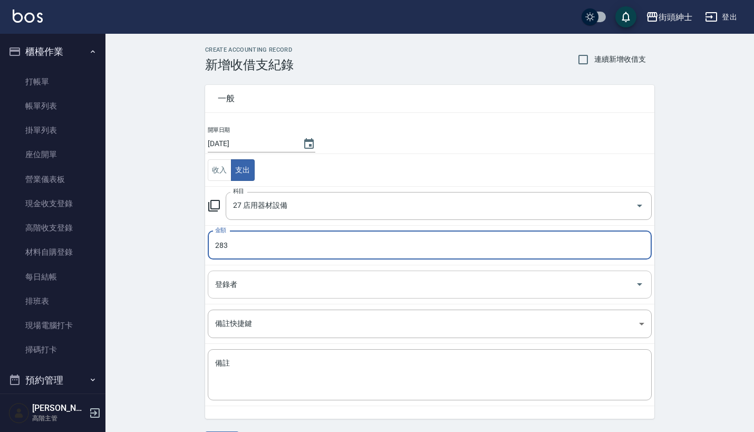
click at [295, 297] on div "登錄者" at bounding box center [430, 284] width 444 height 28
type input "283"
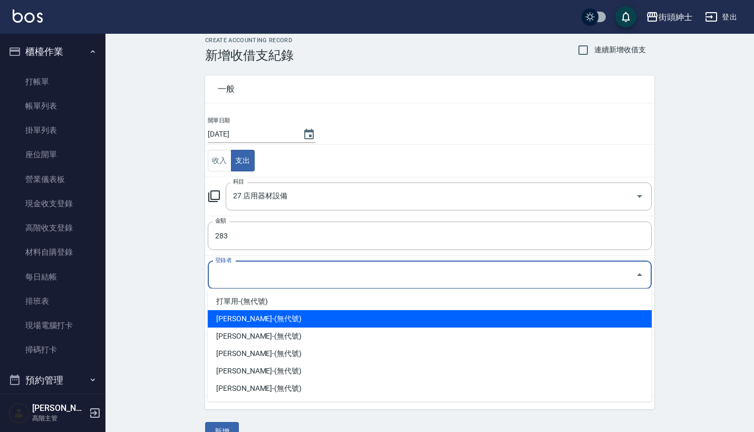
scroll to position [12, 0]
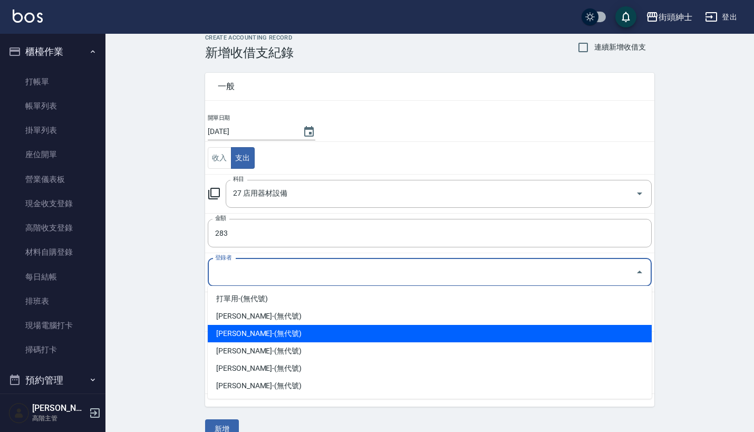
click at [295, 335] on li "洪庭萱-(無代號)" at bounding box center [430, 333] width 444 height 17
type input "洪庭萱-(無代號)"
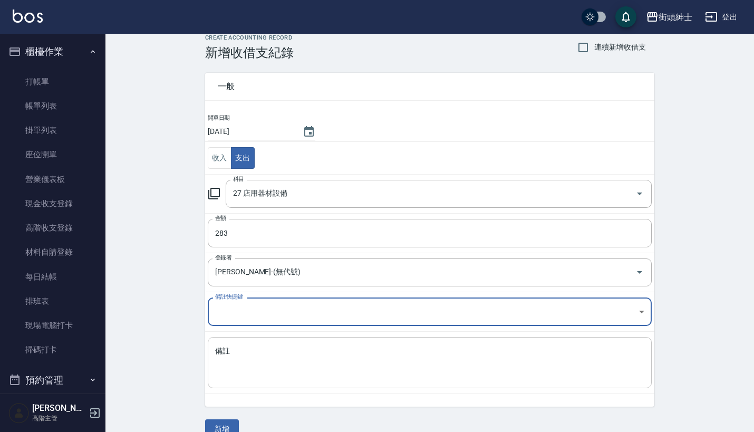
click at [290, 350] on textarea "備註" at bounding box center [429, 363] width 429 height 34
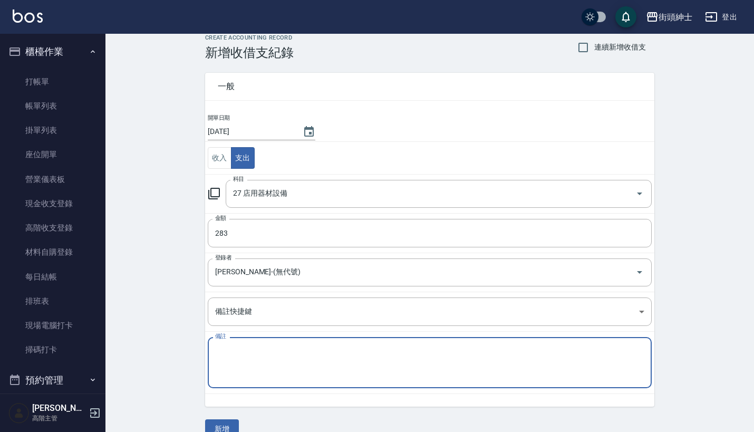
type textarea "ㄟ"
type textarea "o"
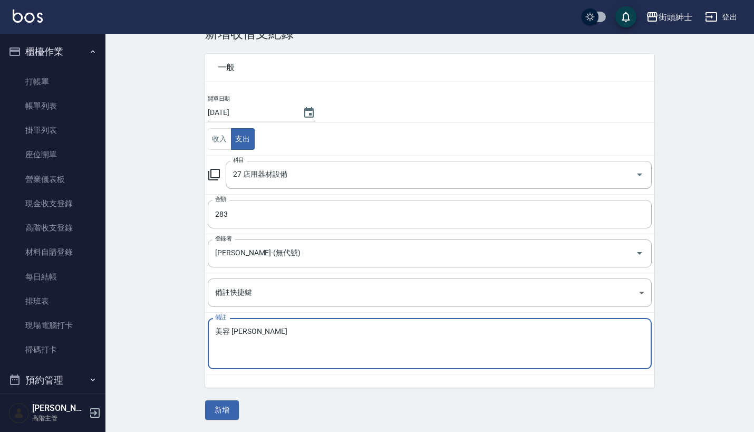
scroll to position [31, 0]
type textarea "美容 西林瓶"
click at [214, 404] on button "新增" at bounding box center [222, 411] width 34 height 20
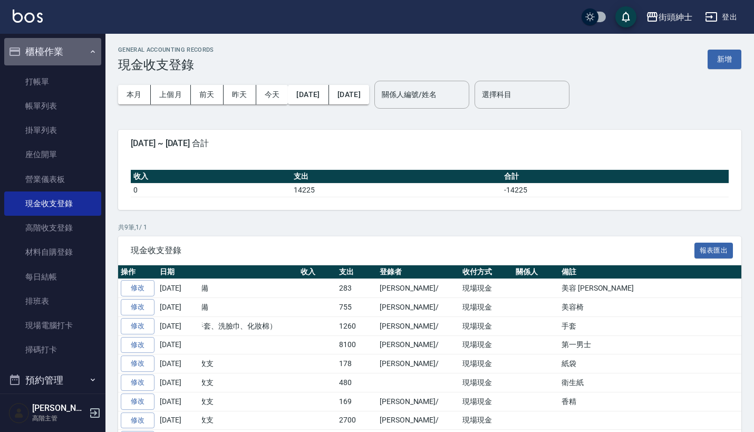
click at [76, 53] on button "櫃檯作業" at bounding box center [52, 51] width 97 height 27
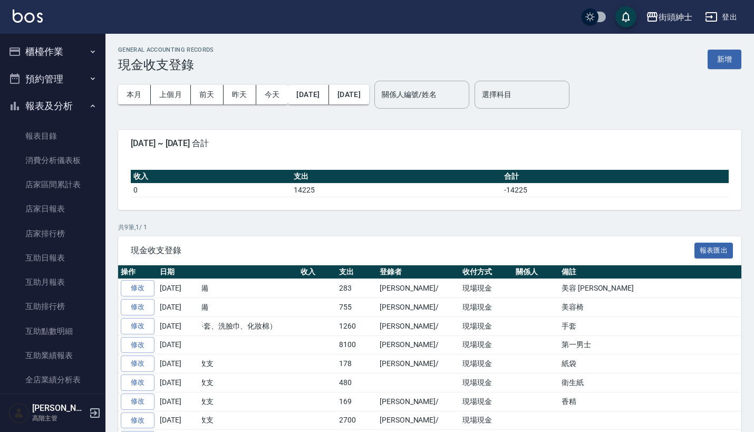
click at [73, 75] on button "預約管理" at bounding box center [52, 78] width 97 height 27
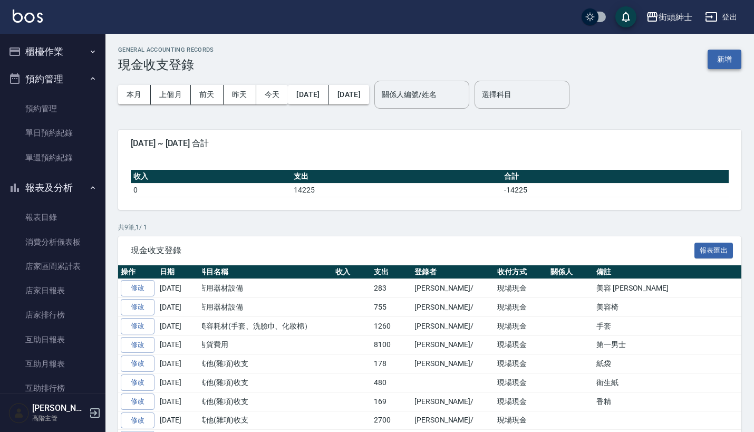
click at [722, 65] on button "新增" at bounding box center [724, 60] width 34 height 20
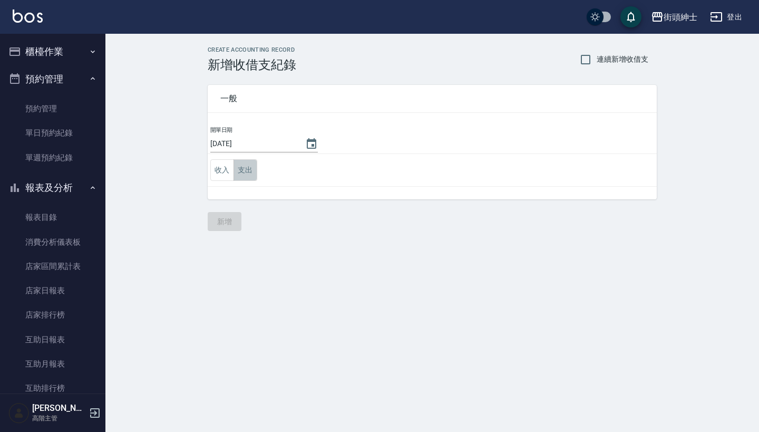
click at [249, 173] on button "支出" at bounding box center [246, 170] width 24 height 22
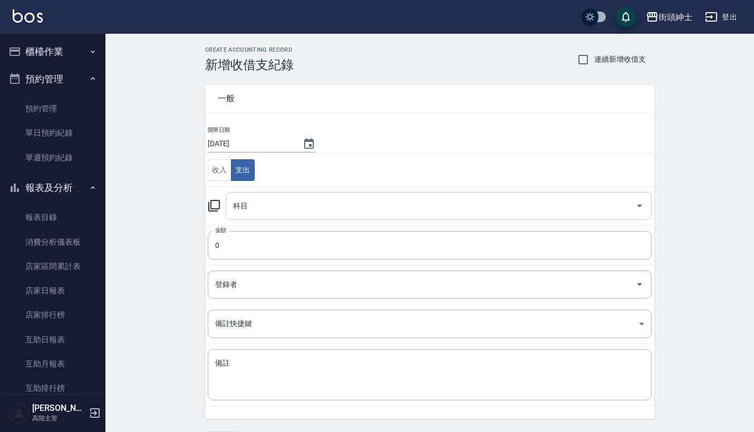
click at [269, 207] on input "科目" at bounding box center [430, 206] width 401 height 18
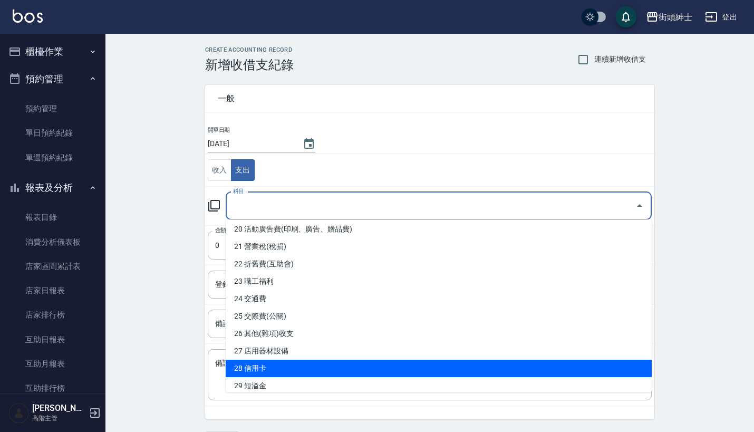
scroll to position [489, 0]
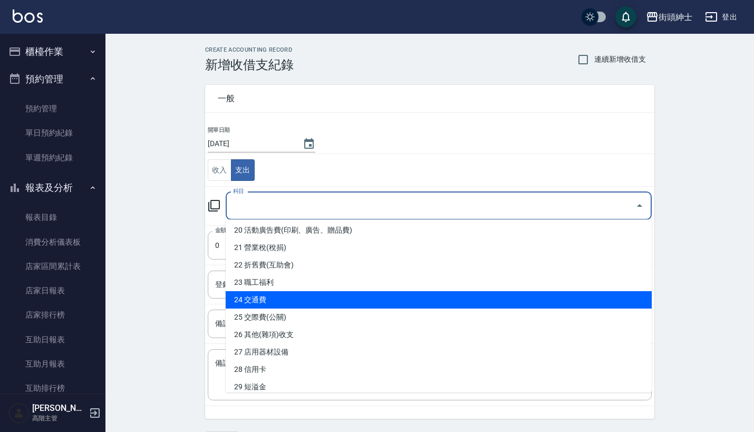
click at [132, 197] on div "CREATE ACCOUNTING RECORD 新增收借支紀錄 連續新增收借支 一般 開單日期 2025/10/14 收入 支出 科目 科目 金額 0 金額…" at bounding box center [429, 249] width 648 height 430
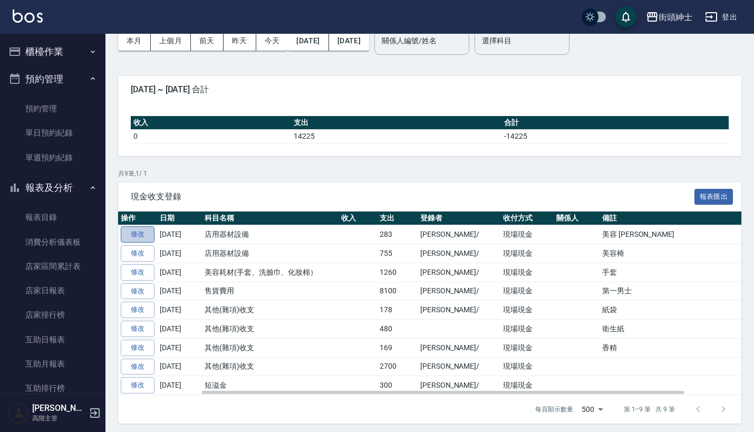
click at [130, 231] on link "修改" at bounding box center [138, 234] width 34 height 16
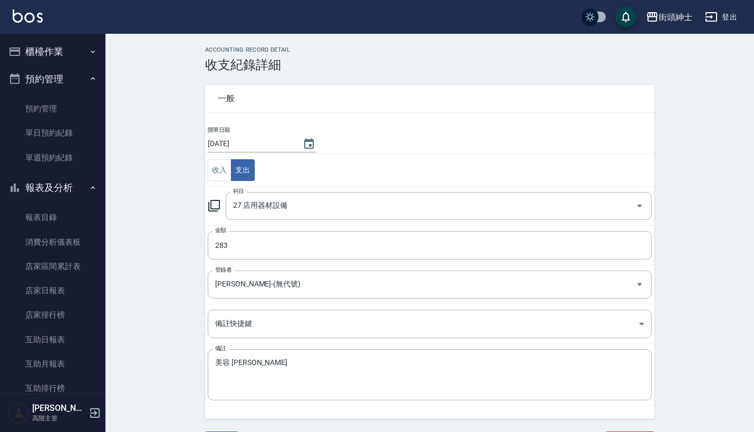
click at [274, 145] on input "2025/10/14" at bounding box center [250, 143] width 84 height 17
click at [316, 141] on button "Choose date, selected date is 2025-10-14" at bounding box center [308, 143] width 25 height 25
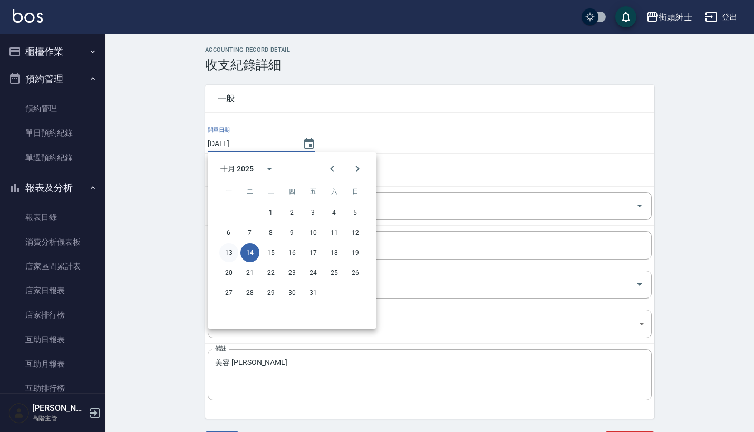
click at [229, 246] on button "13" at bounding box center [228, 252] width 19 height 19
type input "2025/10/13"
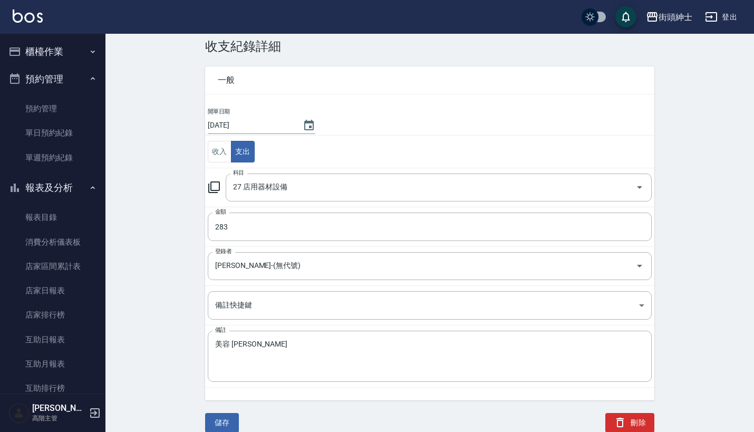
scroll to position [18, 0]
click at [229, 417] on button "儲存" at bounding box center [222, 423] width 34 height 20
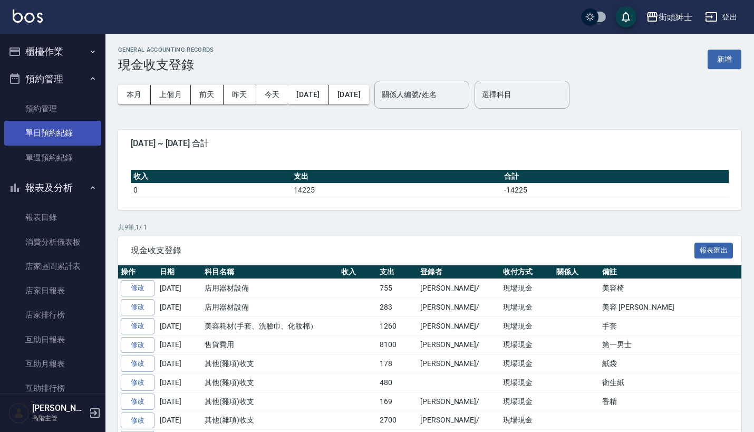
click at [65, 130] on link "單日預約紀錄" at bounding box center [52, 133] width 97 height 24
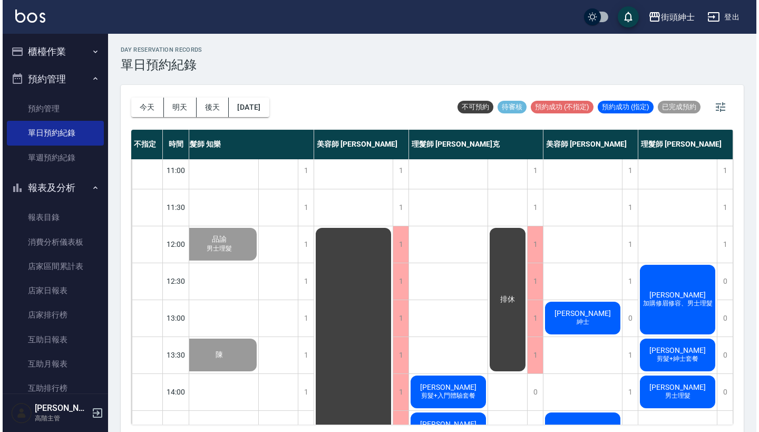
scroll to position [130, 15]
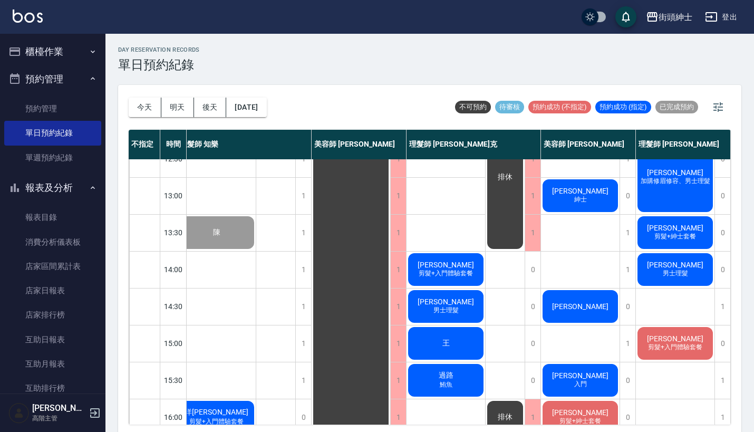
click at [467, 265] on div "steven 剪髮+入門體驗套餐" at bounding box center [445, 269] width 79 height 36
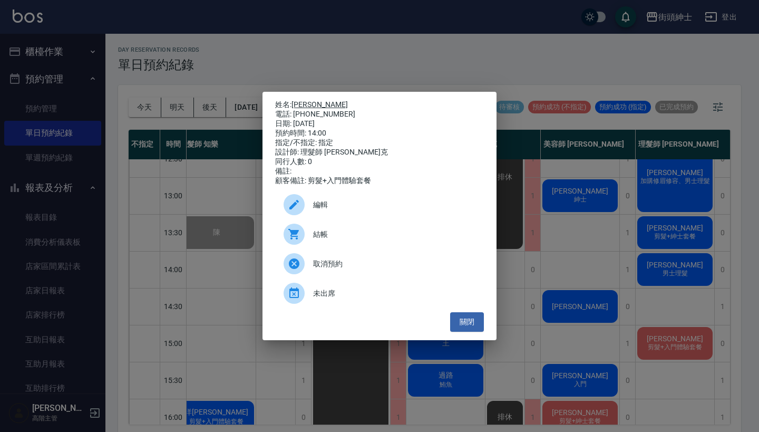
click at [301, 104] on link "steven" at bounding box center [320, 104] width 56 height 8
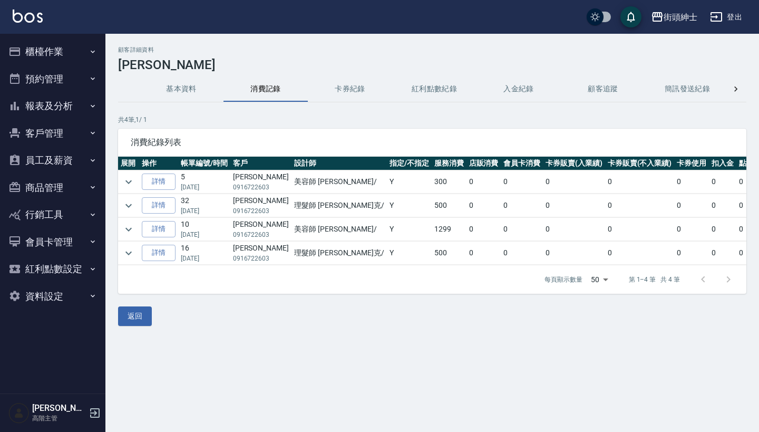
click at [50, 76] on button "預約管理" at bounding box center [52, 78] width 97 height 27
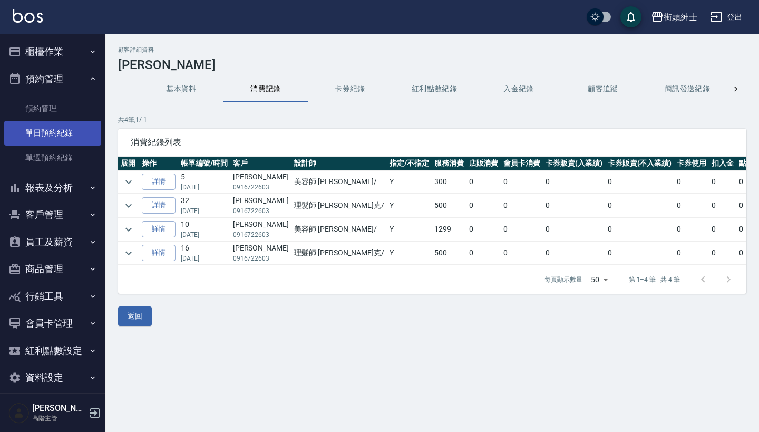
click at [41, 124] on link "單日預約紀錄" at bounding box center [52, 133] width 97 height 24
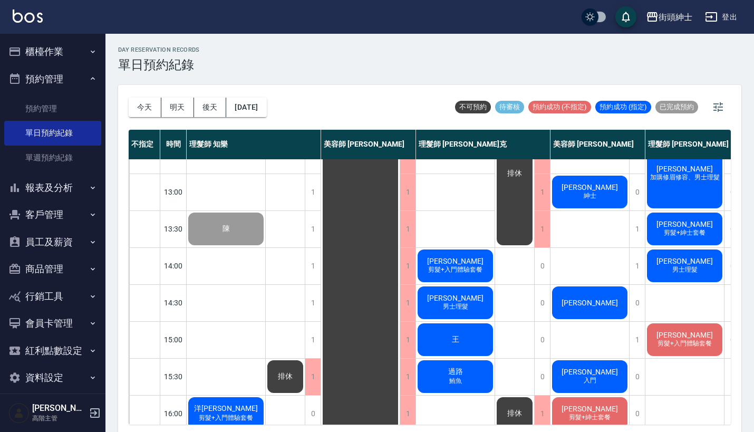
scroll to position [134, 0]
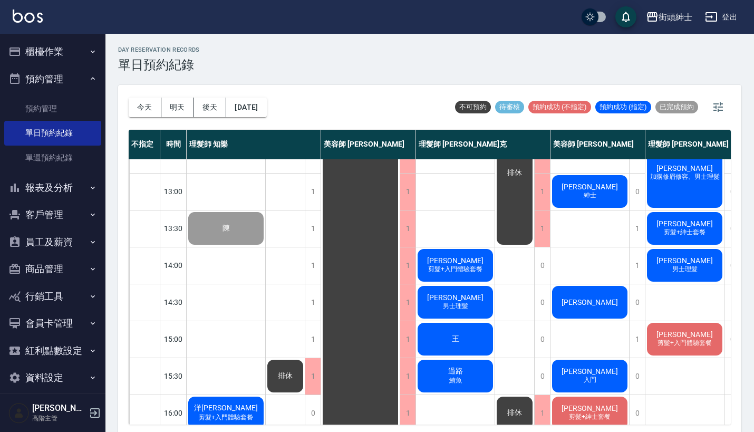
click at [657, 265] on div "[PERSON_NAME] 男士理髮" at bounding box center [684, 265] width 79 height 36
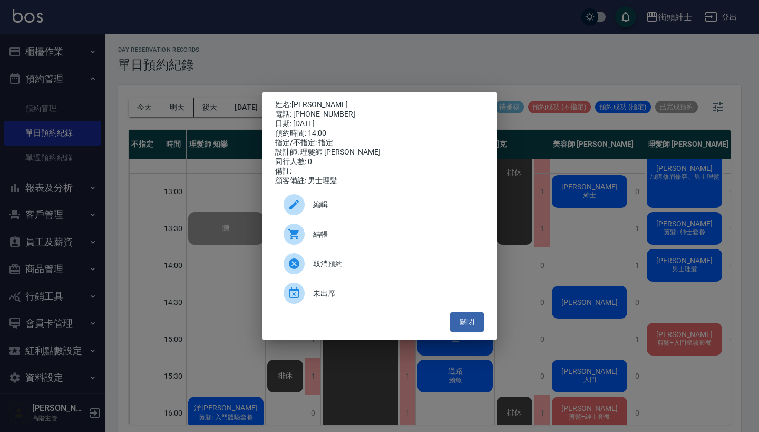
click at [372, 277] on div "取消預約" at bounding box center [379, 264] width 209 height 30
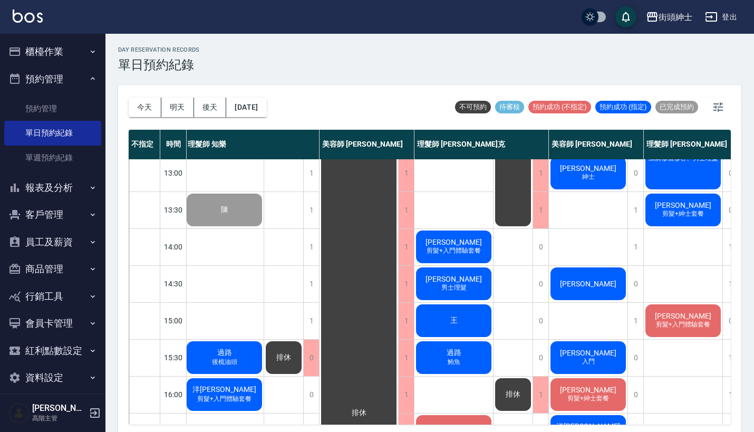
scroll to position [153, 2]
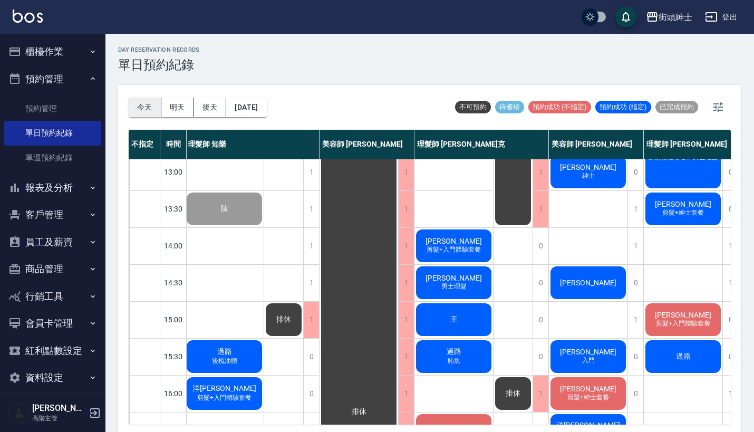
click at [139, 107] on button "今天" at bounding box center [145, 108] width 33 height 20
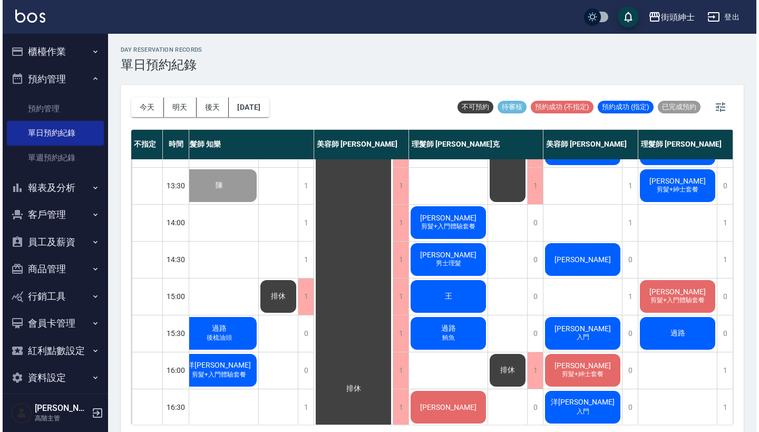
scroll to position [173, 14]
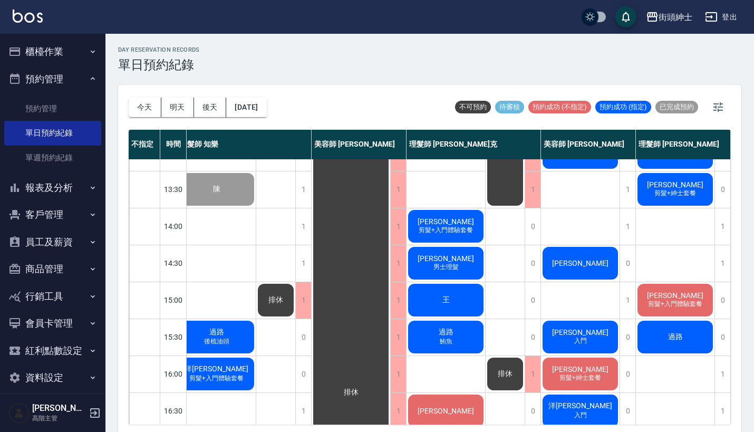
click at [591, 279] on div "[PERSON_NAME]" at bounding box center [580, 263] width 79 height 36
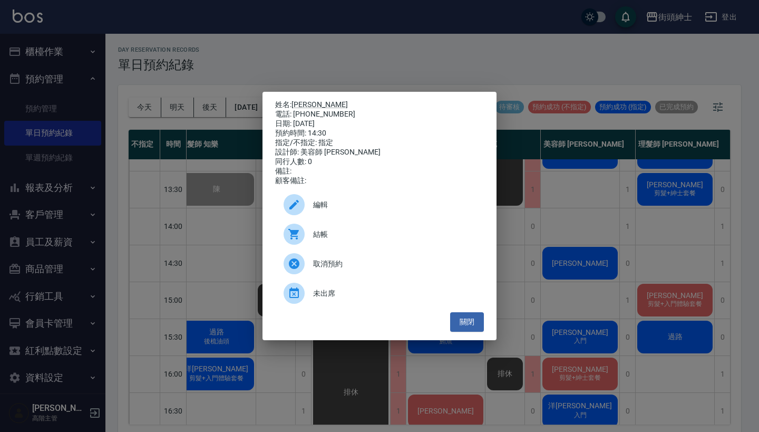
click at [357, 237] on span "結帳" at bounding box center [394, 234] width 162 height 11
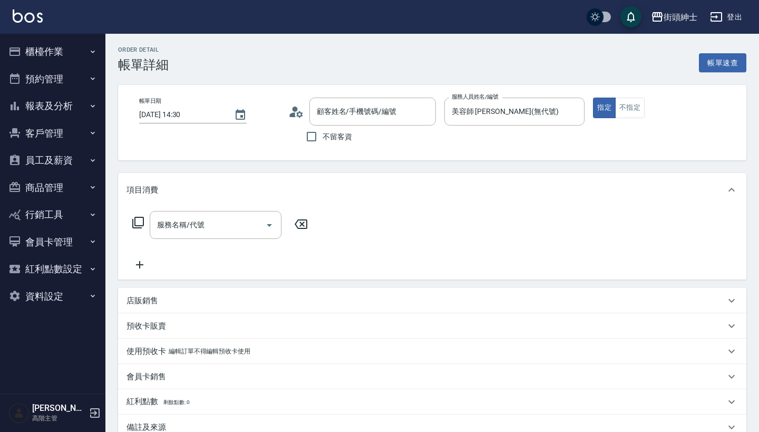
type input "[PERSON_NAME]/0916722603/null"
click at [219, 234] on input "服務名稱/代號" at bounding box center [207, 225] width 106 height 18
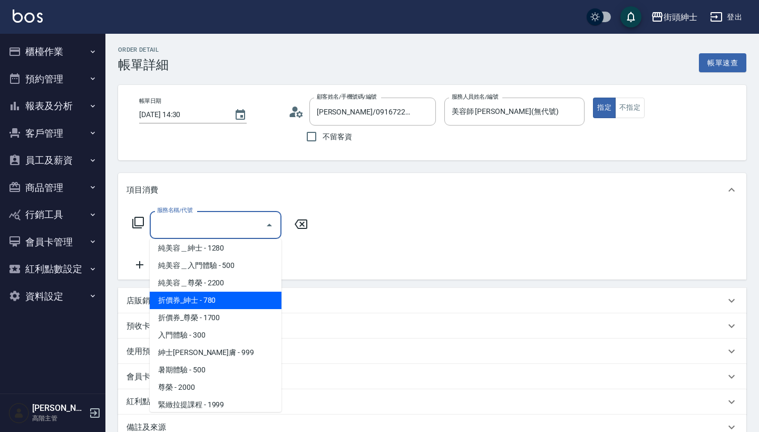
scroll to position [49, 0]
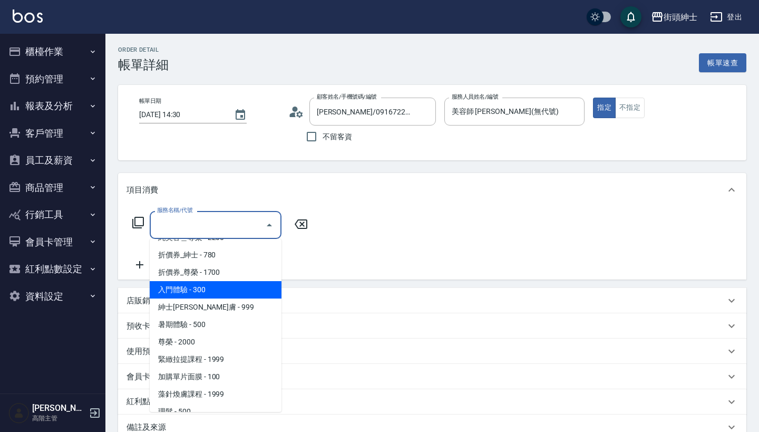
click at [233, 294] on span "入門體驗 - 300" at bounding box center [216, 289] width 132 height 17
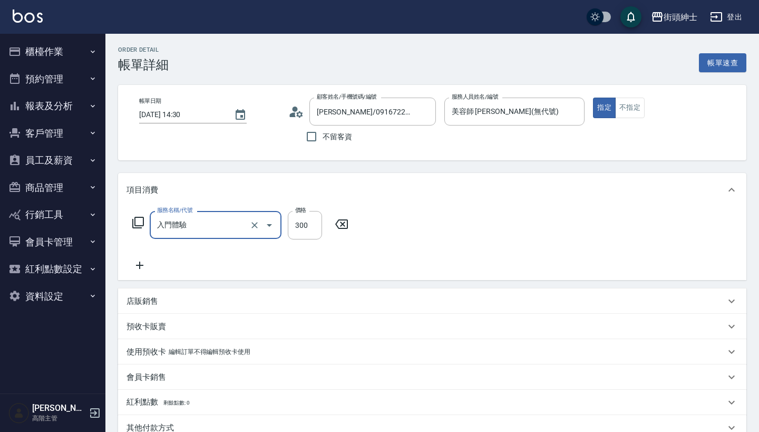
type input "入門體驗"
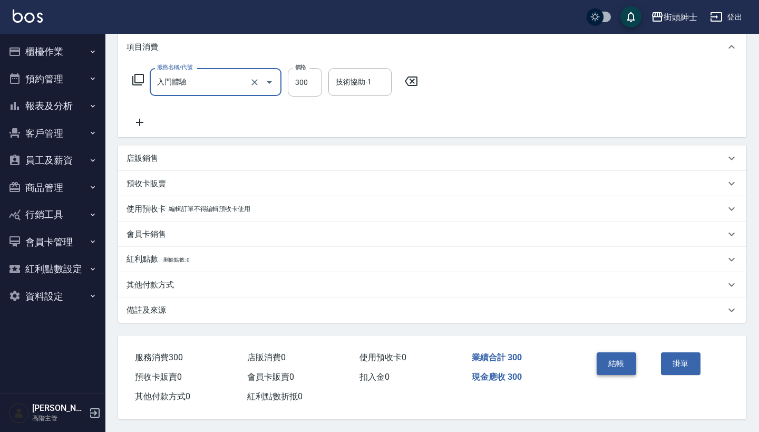
scroll to position [148, 0]
click at [599, 358] on button "結帳" at bounding box center [617, 363] width 40 height 22
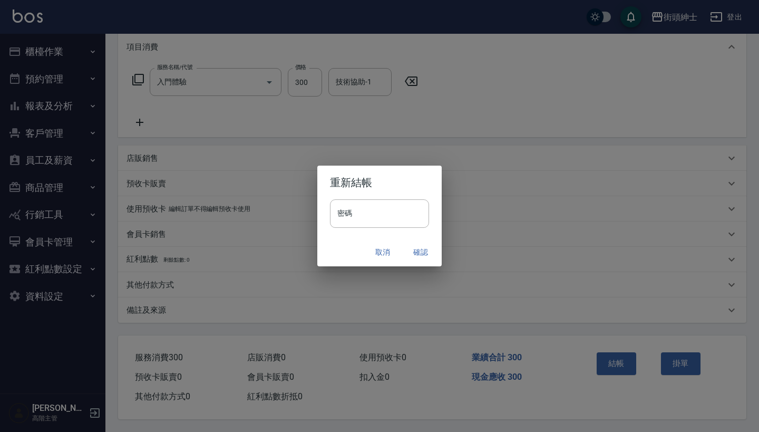
click at [416, 250] on button "確認" at bounding box center [421, 252] width 34 height 20
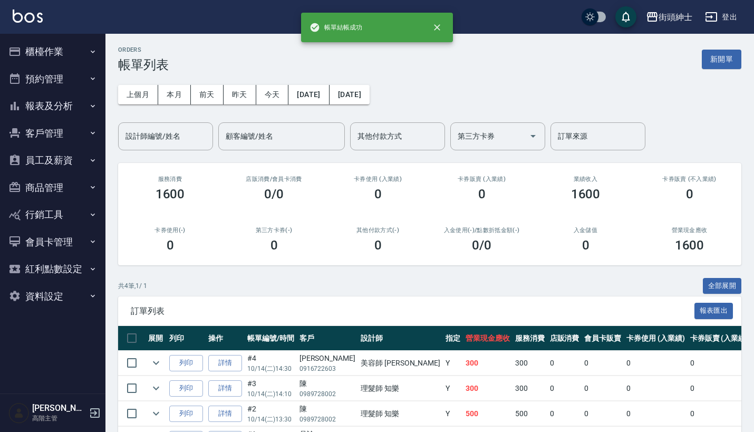
click at [58, 88] on button "預約管理" at bounding box center [52, 78] width 97 height 27
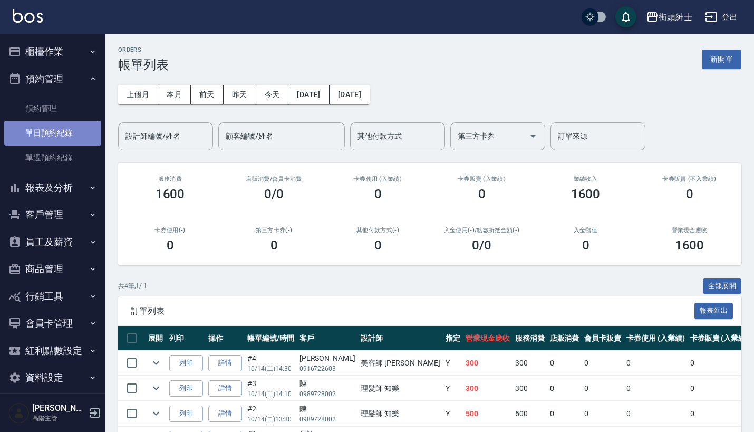
click at [61, 130] on link "單日預約紀錄" at bounding box center [52, 133] width 97 height 24
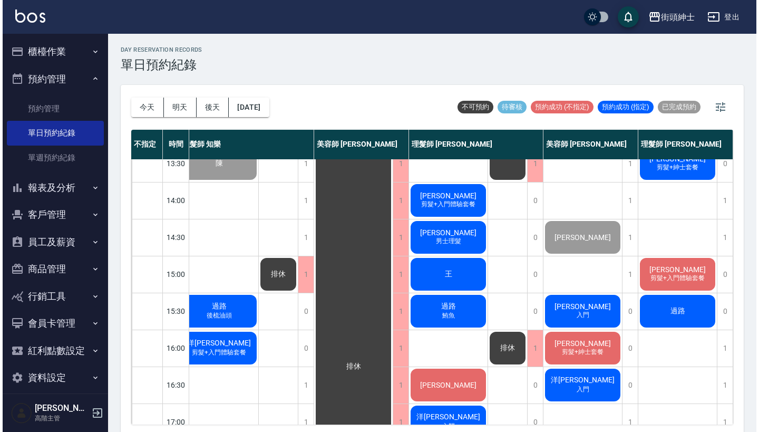
scroll to position [192, 15]
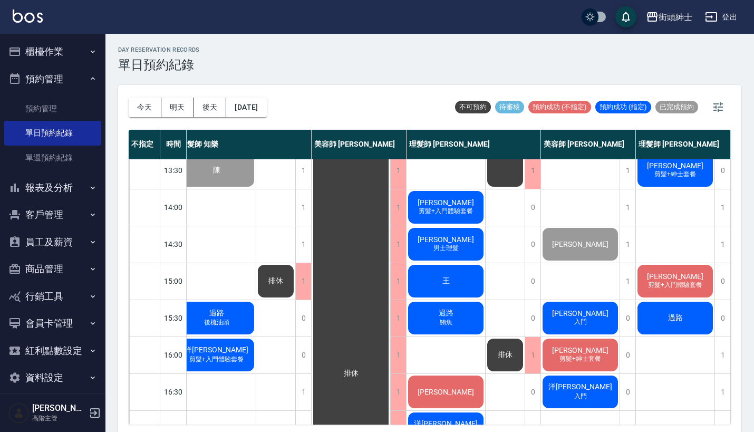
click at [453, 208] on span "剪髮+入門體驗套餐" at bounding box center [445, 211] width 59 height 9
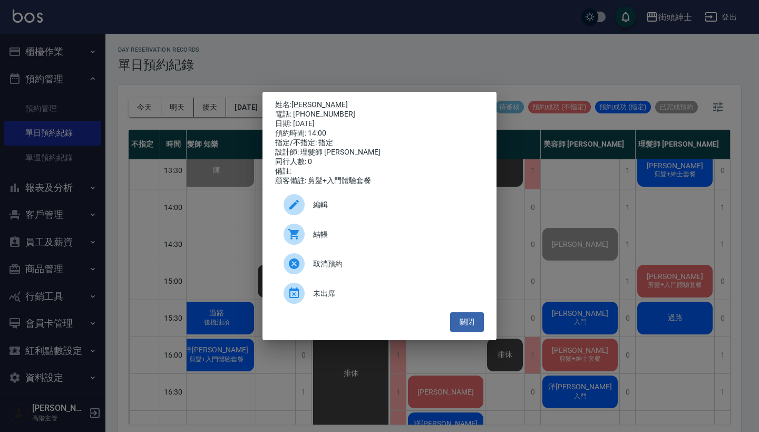
click at [328, 240] on span "結帳" at bounding box center [394, 234] width 162 height 11
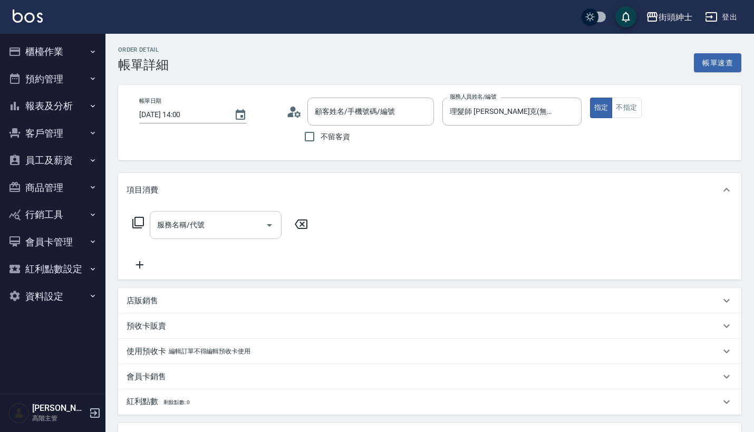
type input "[PERSON_NAME]/0916722603/null"
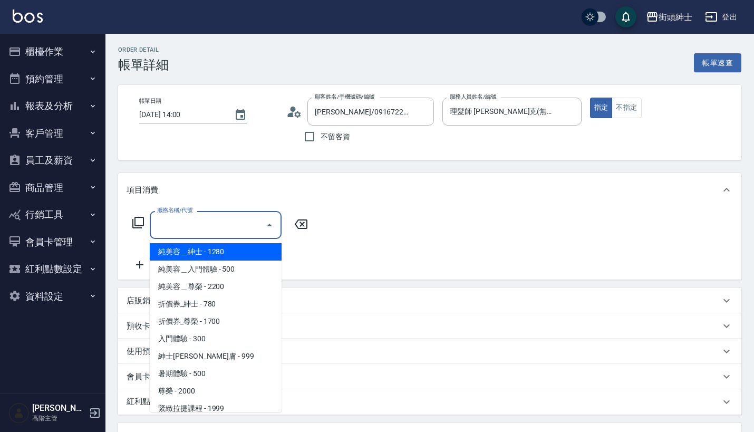
click at [235, 226] on input "服務名稱/代號" at bounding box center [207, 225] width 106 height 18
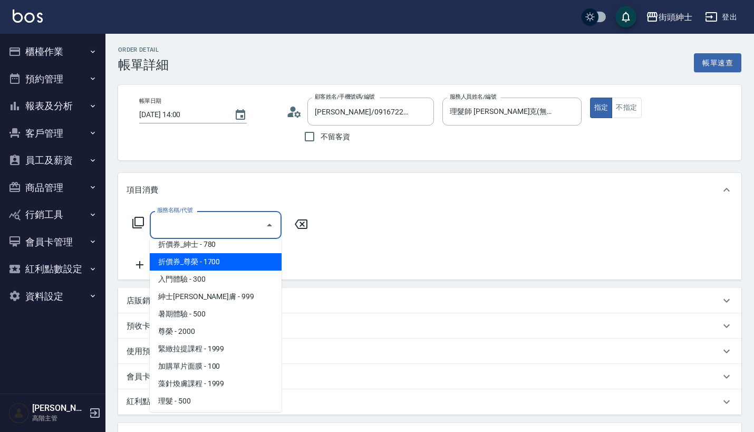
scroll to position [60, 0]
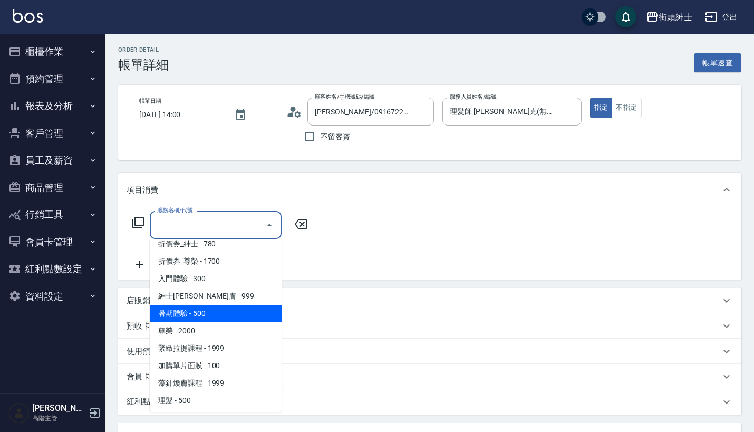
click at [237, 312] on span "暑期體驗 - 500" at bounding box center [216, 313] width 132 height 17
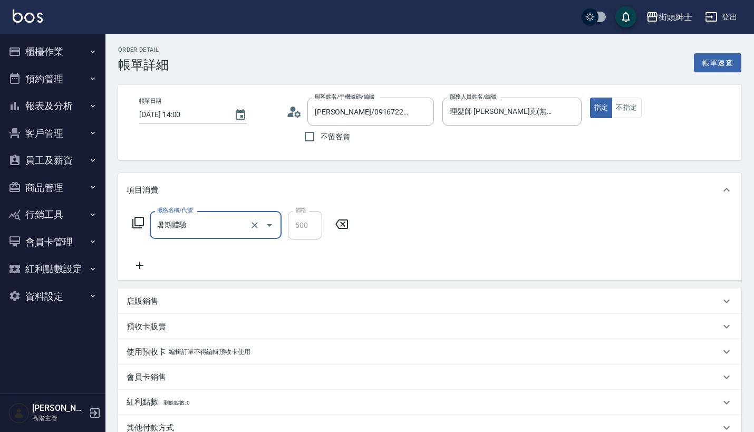
click at [222, 235] on div "暑期體驗 服務名稱/代號" at bounding box center [216, 225] width 132 height 28
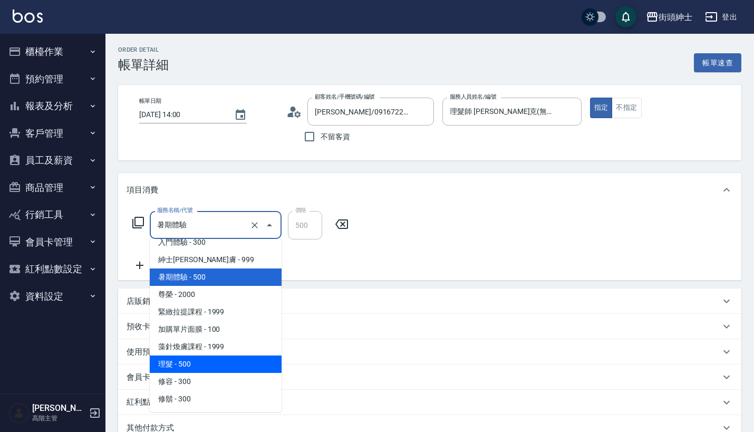
scroll to position [96, 0]
click at [216, 355] on span "理髮 - 500" at bounding box center [216, 363] width 132 height 17
type input "理髮(A02)"
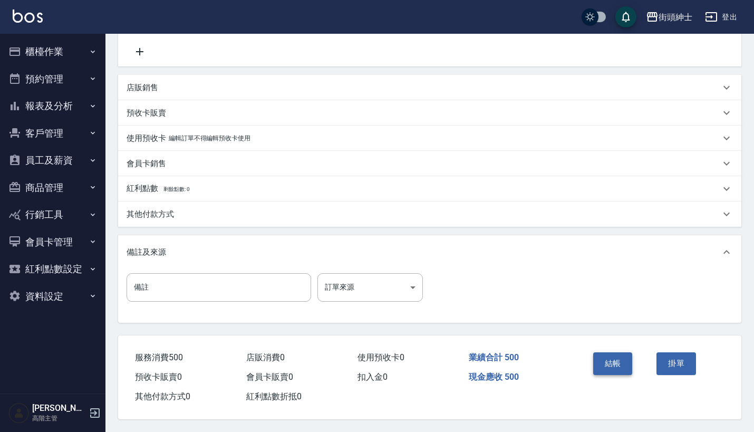
click at [612, 355] on button "結帳" at bounding box center [613, 363] width 40 height 22
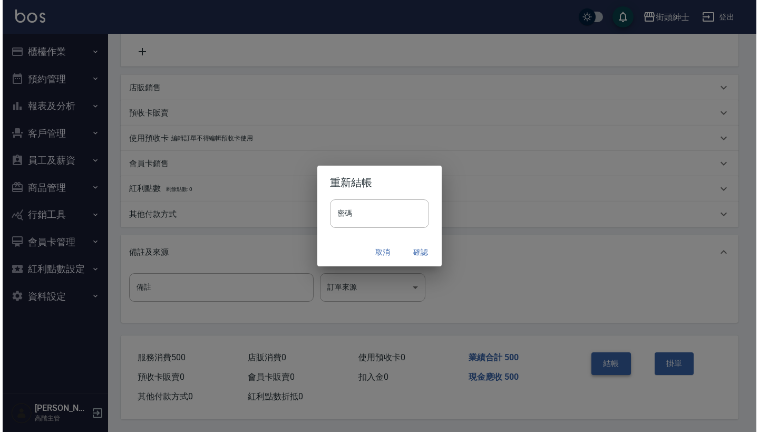
scroll to position [218, 0]
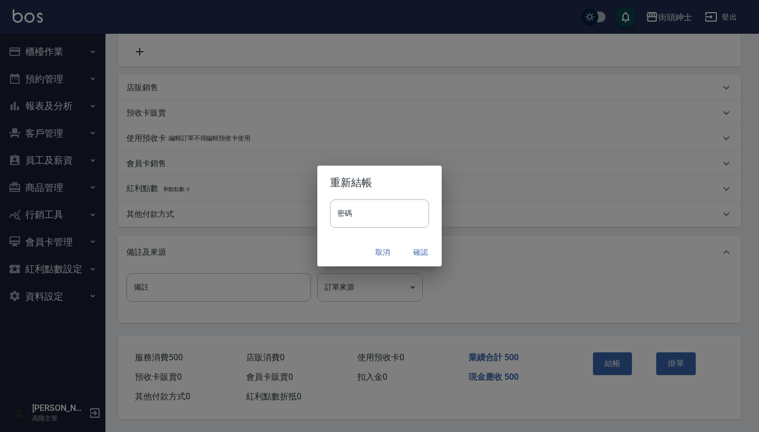
click at [424, 253] on button "確認" at bounding box center [421, 252] width 34 height 20
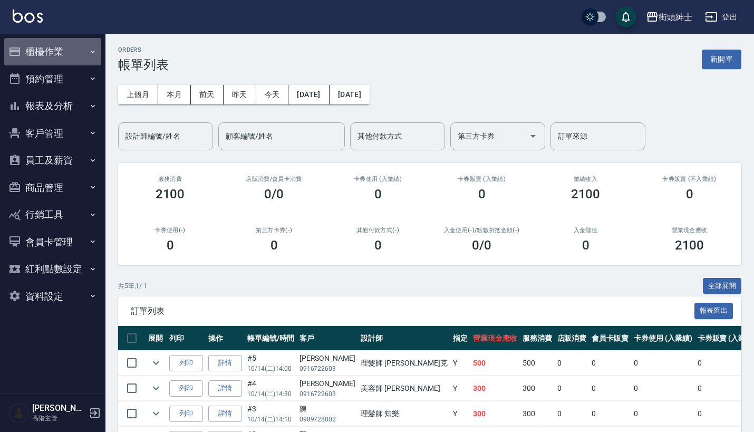
click at [79, 52] on button "櫃檯作業" at bounding box center [52, 51] width 97 height 27
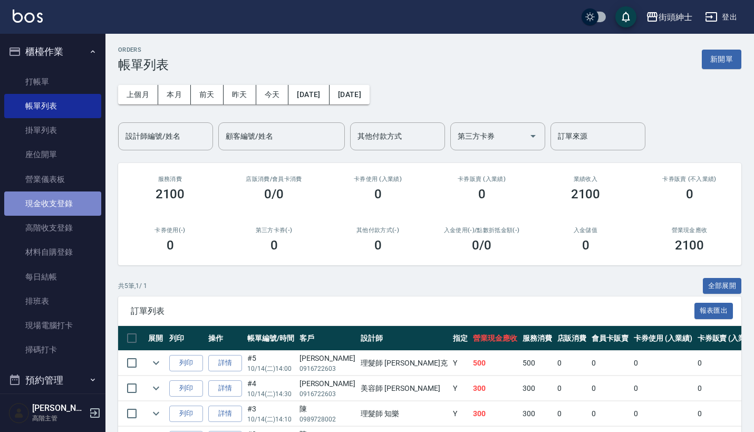
click at [69, 205] on link "現金收支登錄" at bounding box center [52, 203] width 97 height 24
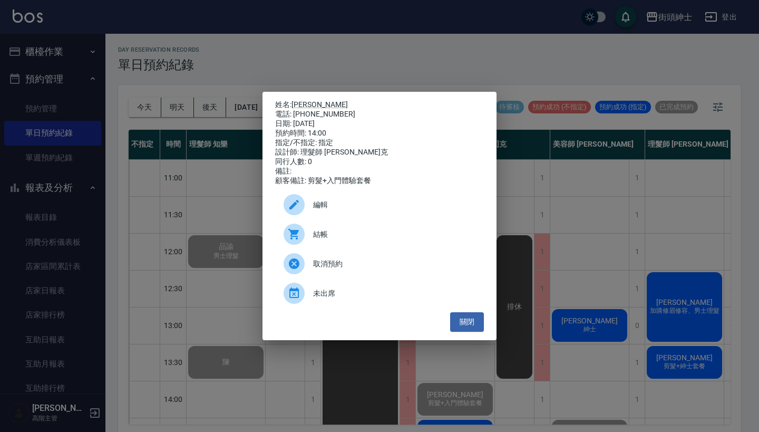
click at [202, 179] on div "姓名: [PERSON_NAME] 電話: [PHONE_NUMBER] 日期: [DATE] 預約時間: 14:00 指定/不指定: 指定 設計師: 理髮師…" at bounding box center [379, 216] width 759 height 432
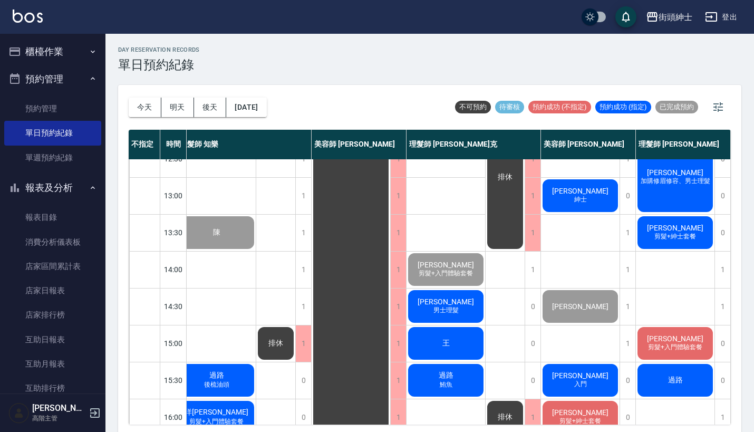
scroll to position [130, 9]
click at [266, 103] on button "[DATE]" at bounding box center [246, 108] width 40 height 20
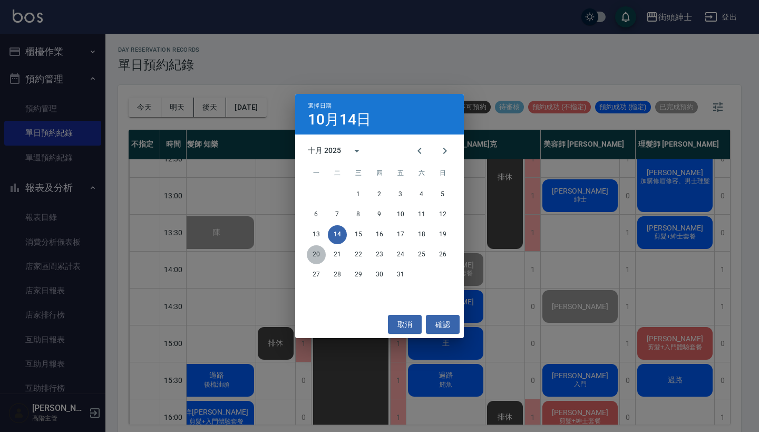
click at [319, 251] on button "20" at bounding box center [316, 254] width 19 height 19
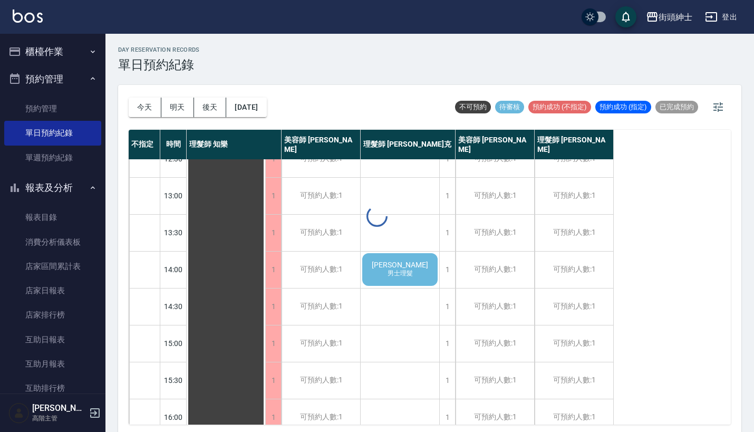
scroll to position [130, 0]
click at [410, 263] on div "小廖 男士理髮" at bounding box center [400, 269] width 79 height 36
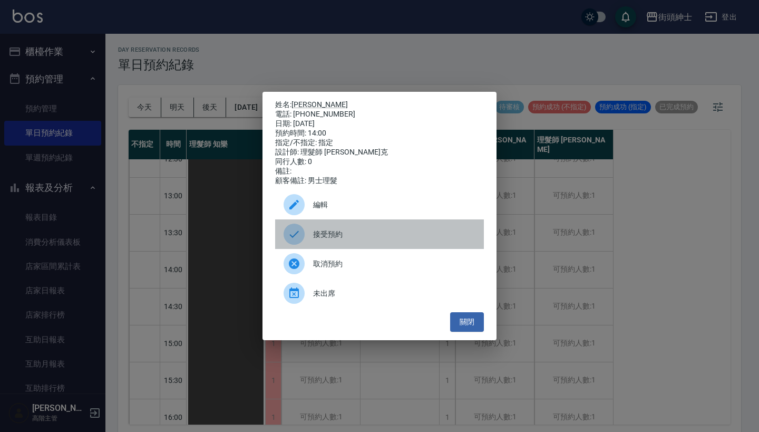
click at [344, 239] on span "接受預約" at bounding box center [394, 234] width 162 height 11
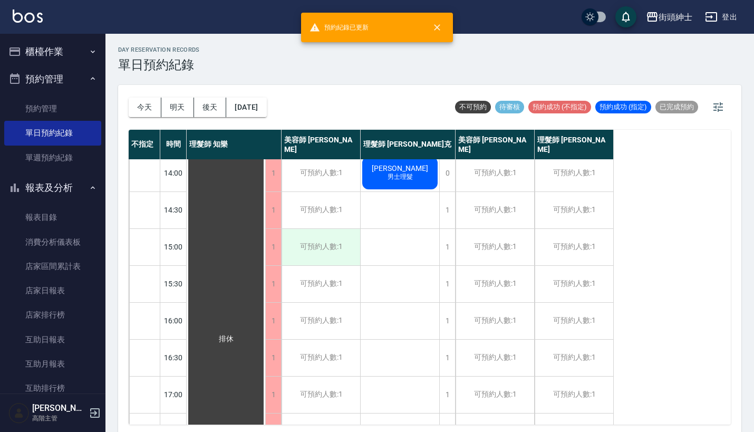
scroll to position [246, 0]
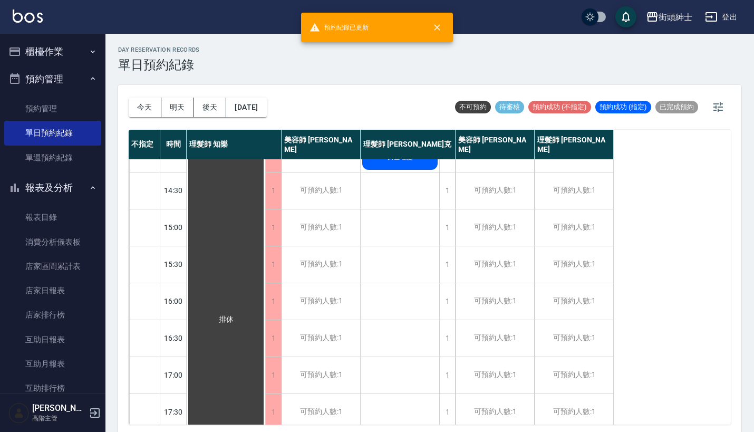
click at [267, 119] on div "今天 明天 後天 2025/10/20" at bounding box center [198, 107] width 138 height 45
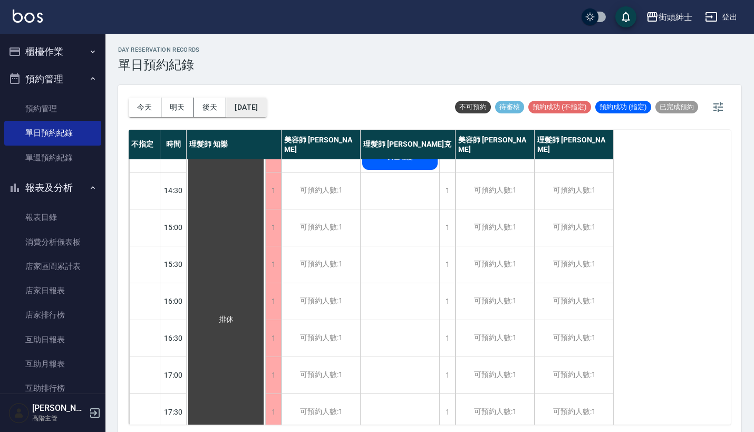
click at [264, 114] on button "2025/10/20" at bounding box center [246, 108] width 40 height 20
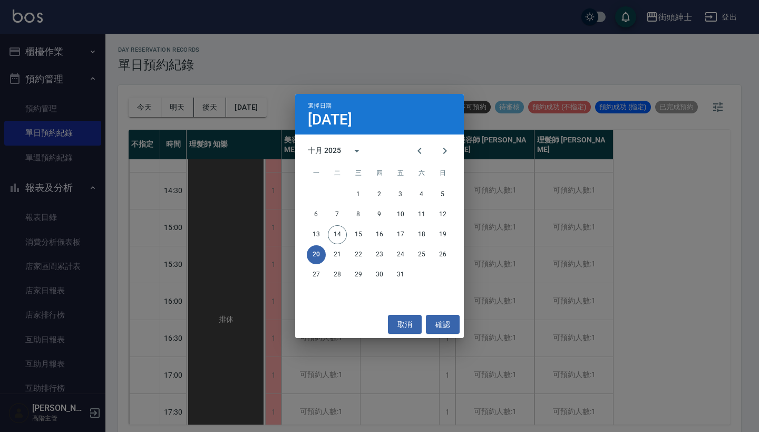
click at [309, 52] on div "選擇日期 10月20日 十月 2025 一 二 三 四 五 六 日 1 2 3 4 5 6 7 8 9 10 11 12 13 14 15 16 17 18 …" at bounding box center [379, 216] width 759 height 432
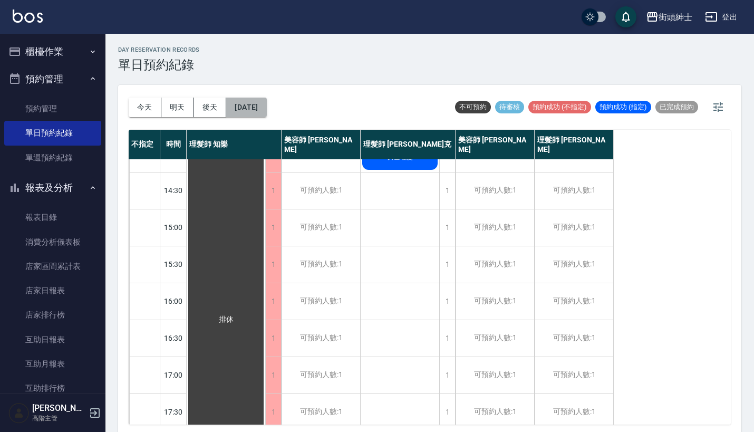
click at [266, 112] on button "2025/10/20" at bounding box center [246, 108] width 40 height 20
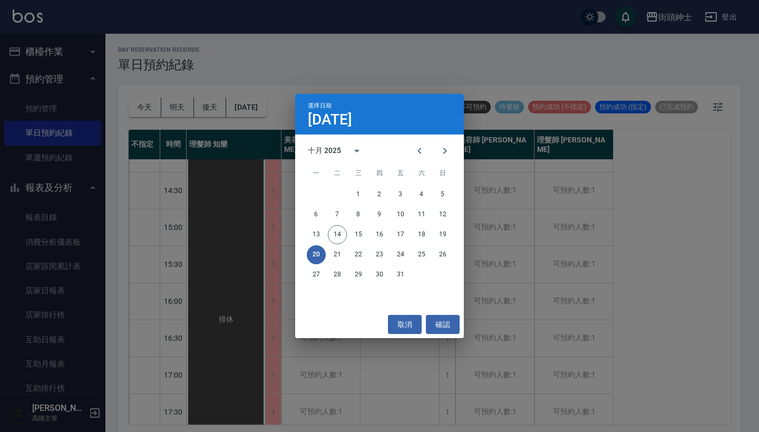
click at [285, 70] on div "選擇日期 10月20日 十月 2025 一 二 三 四 五 六 日 1 2 3 4 5 6 7 8 9 10 11 12 13 14 15 16 17 18 …" at bounding box center [379, 216] width 759 height 432
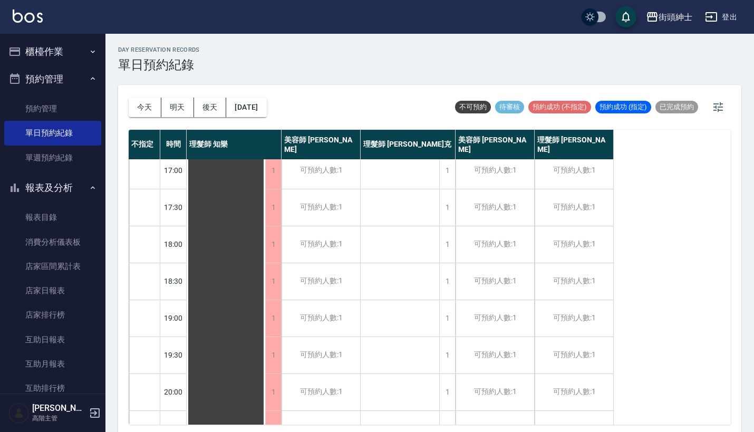
scroll to position [448, 0]
click at [444, 320] on div "1" at bounding box center [447, 320] width 16 height 36
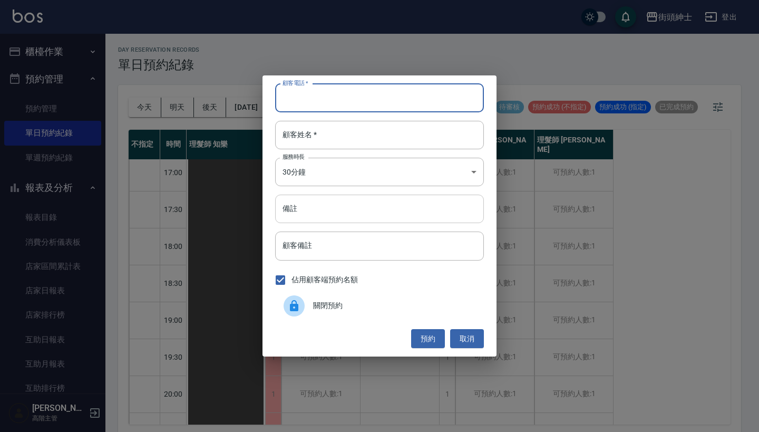
click at [483, 205] on input "備註" at bounding box center [379, 209] width 209 height 28
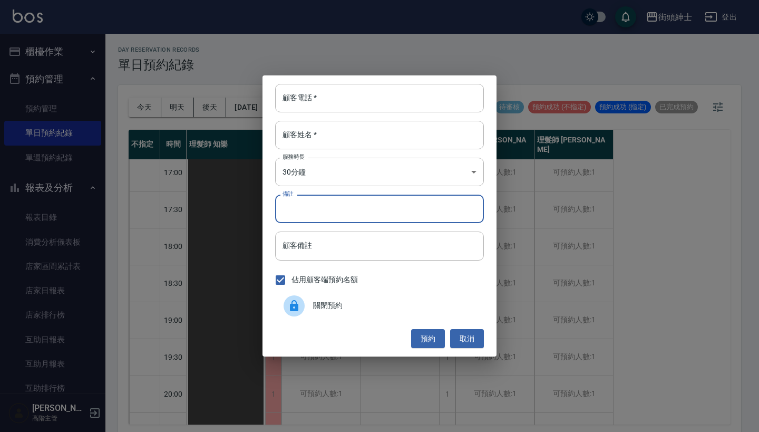
click at [610, 239] on div "顧客電話   * 顧客電話   * 顧客姓名   * 顧客姓名   * 服務時長 30分鐘 1 服務時長 備註 備註 顧客備註 顧客備註 佔用顧客端預約名額 …" at bounding box center [379, 216] width 759 height 432
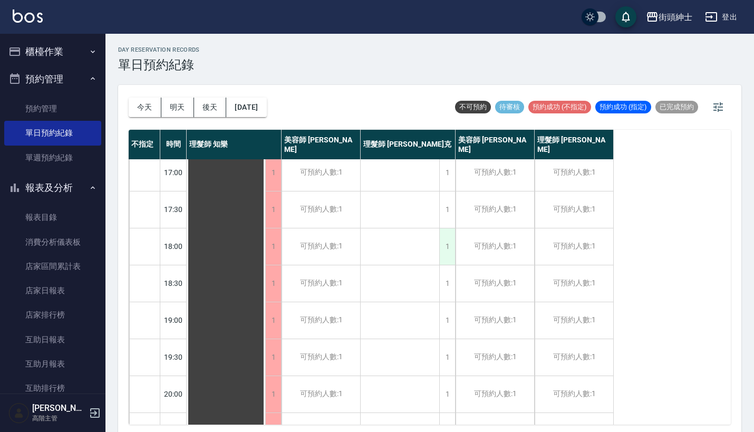
click at [453, 241] on div "1" at bounding box center [447, 246] width 16 height 36
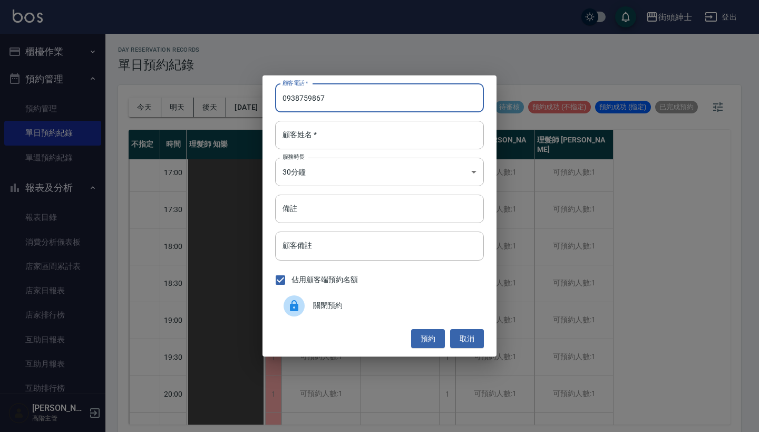
type input "0938759867"
click at [411, 149] on div "顧客電話   * 0938759867 顧客電話   * 顧客姓名   * 顧客姓名   * 服務時長 30分鐘 1 服務時長 備註 備註 顧客備註 顧客備註…" at bounding box center [380, 215] width 234 height 281
drag, startPoint x: 401, startPoint y: 133, endPoint x: 392, endPoint y: 133, distance: 9.0
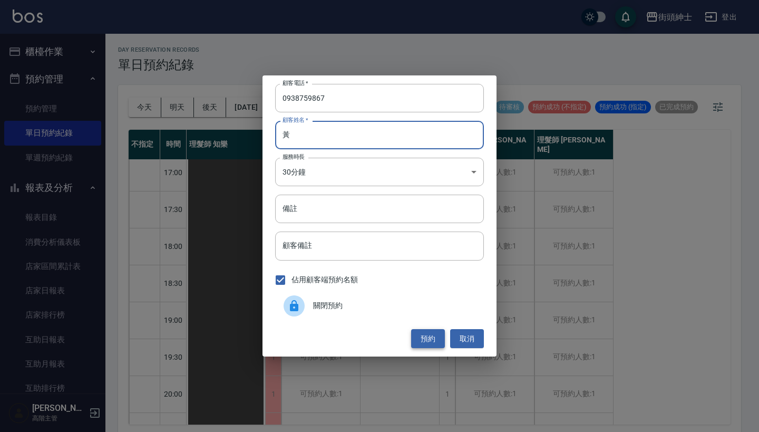
type input "黃"
click at [429, 339] on button "預約" at bounding box center [428, 339] width 34 height 20
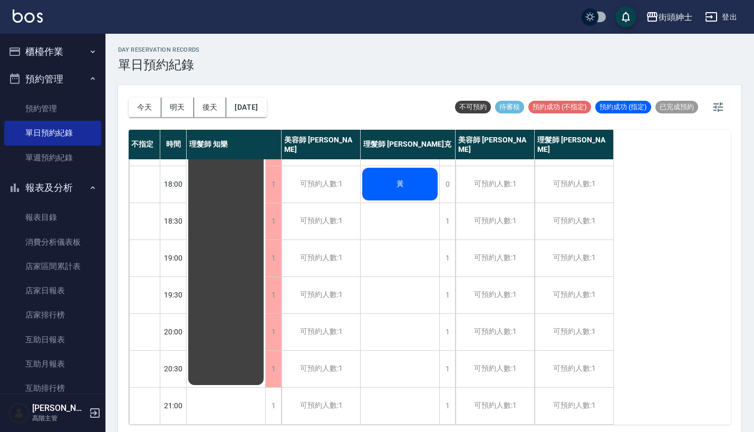
scroll to position [519, 0]
click at [258, 110] on button "2025/10/20" at bounding box center [246, 108] width 40 height 20
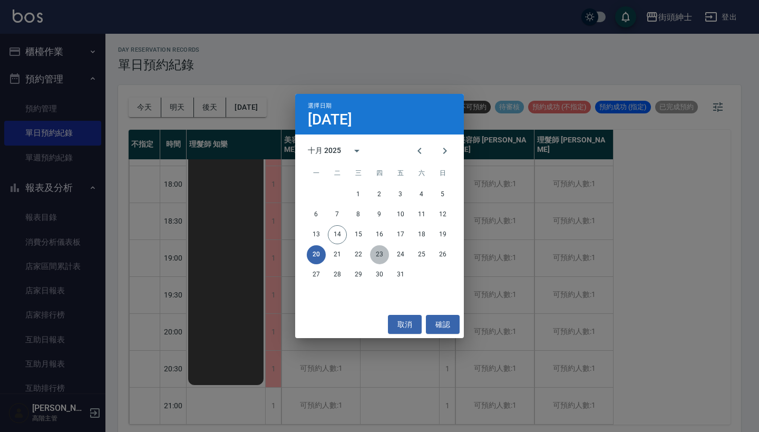
click at [377, 253] on button "23" at bounding box center [379, 254] width 19 height 19
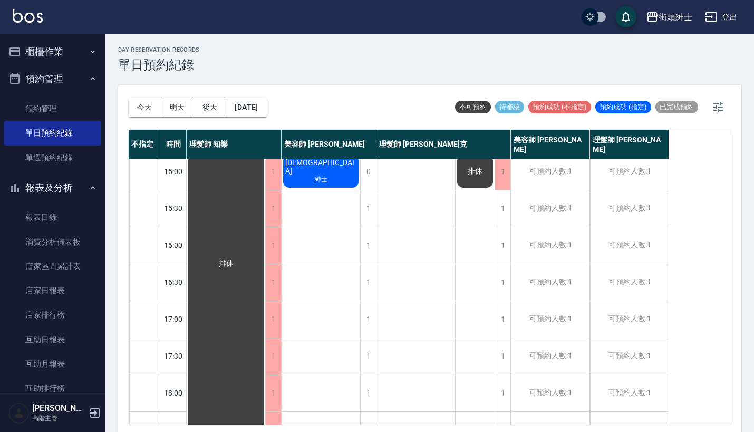
scroll to position [302, 0]
click at [266, 106] on button "2025/10/23" at bounding box center [246, 108] width 40 height 20
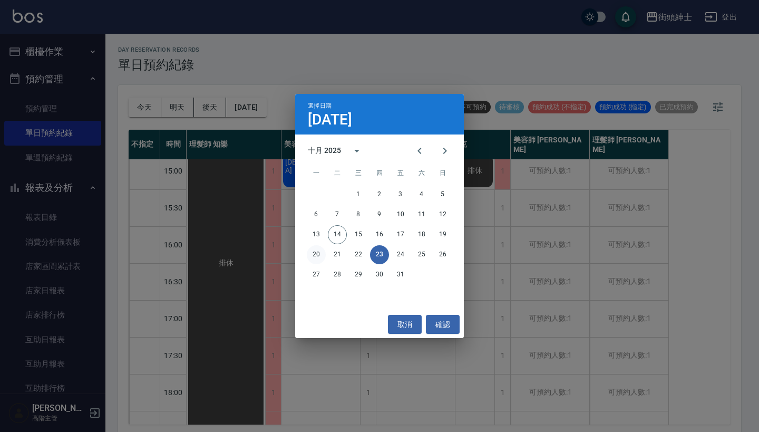
click at [314, 257] on button "20" at bounding box center [316, 254] width 19 height 19
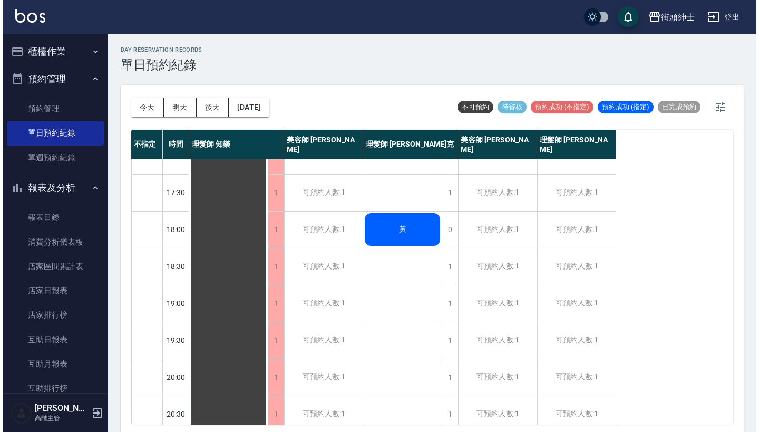
scroll to position [470, 0]
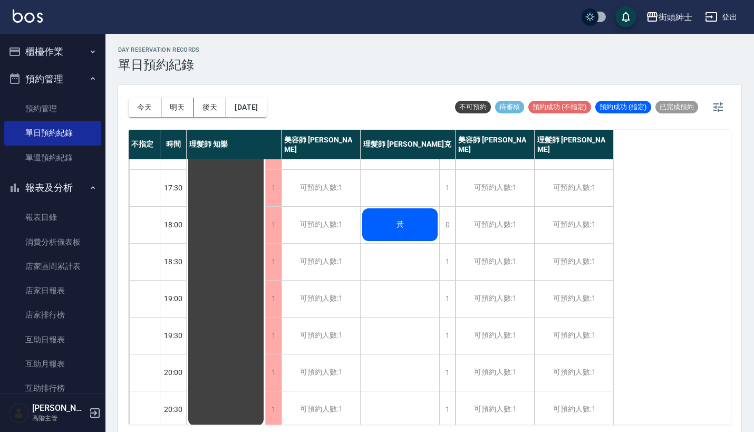
click at [382, 230] on div "黃" at bounding box center [400, 225] width 79 height 36
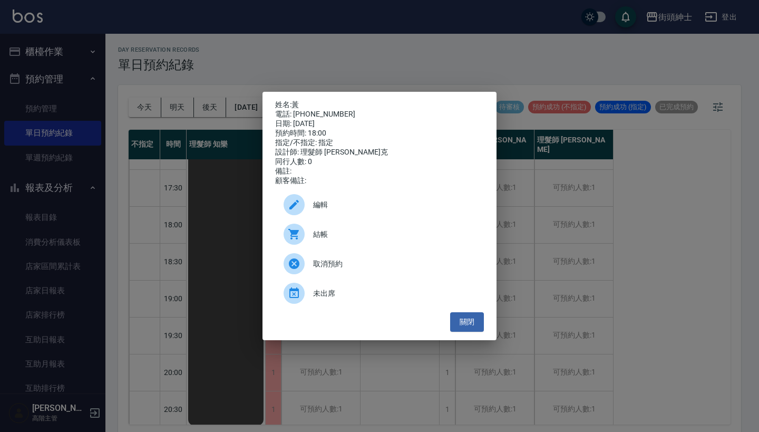
click at [355, 208] on span "編輯" at bounding box center [394, 204] width 162 height 11
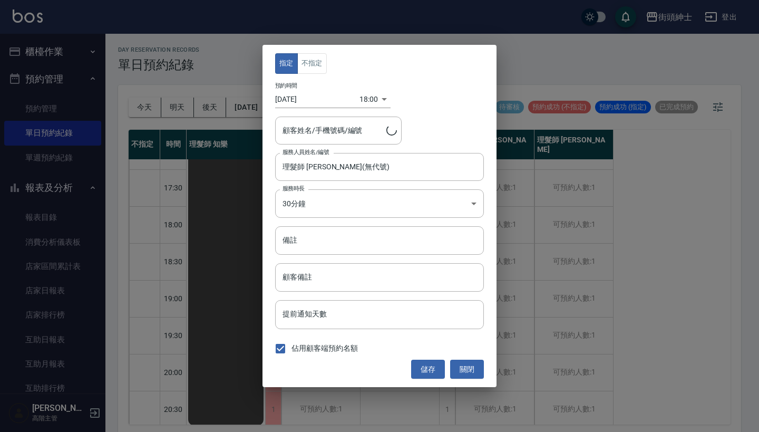
type input "黃/0938759867"
click at [297, 98] on input "2025/10/20" at bounding box center [317, 99] width 84 height 17
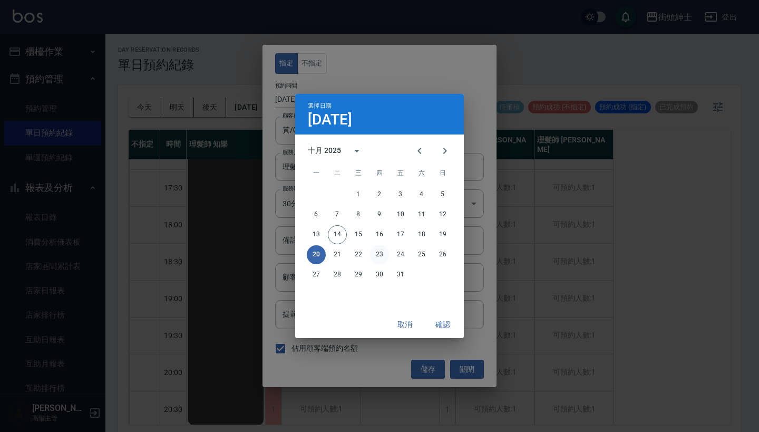
click at [382, 257] on button "23" at bounding box center [379, 254] width 19 height 19
type input "1761213600000"
type input "2025/10/23"
click at [448, 328] on button "確認" at bounding box center [443, 325] width 34 height 20
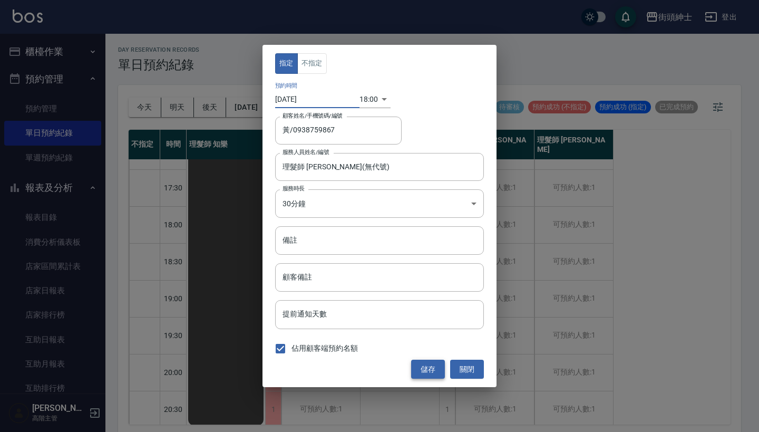
click at [432, 365] on button "儲存" at bounding box center [428, 370] width 34 height 20
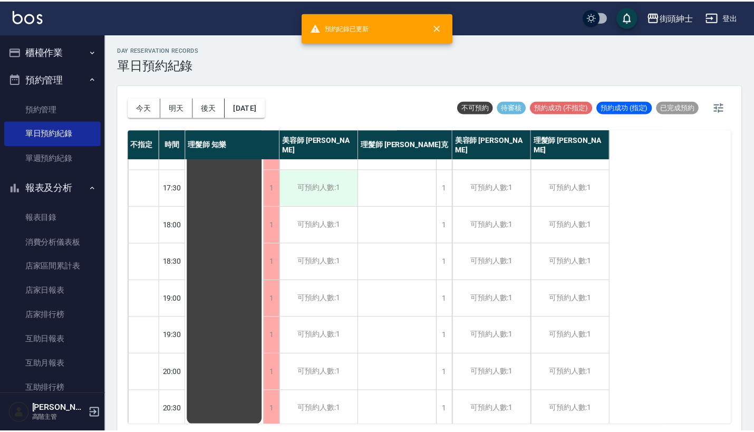
scroll to position [3, 0]
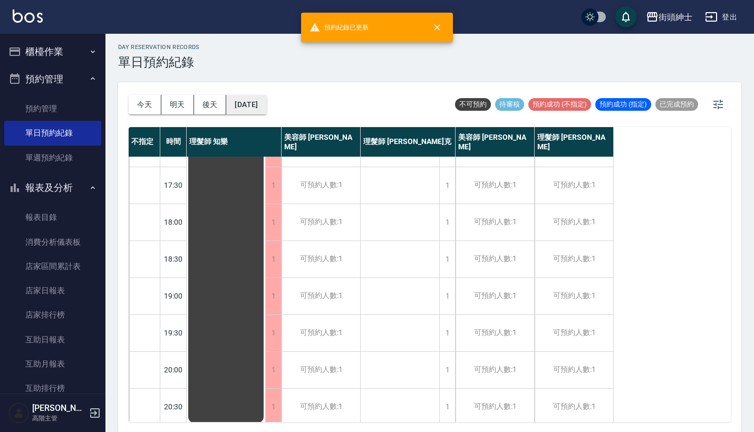
click at [266, 106] on button "2025/10/20" at bounding box center [246, 105] width 40 height 20
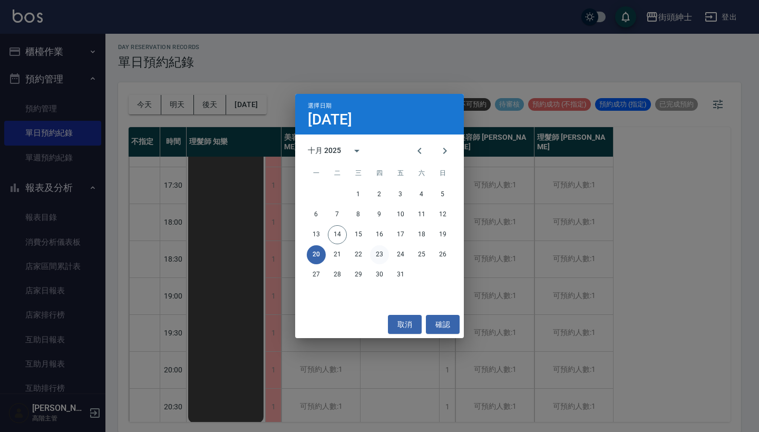
click at [376, 250] on button "23" at bounding box center [379, 254] width 19 height 19
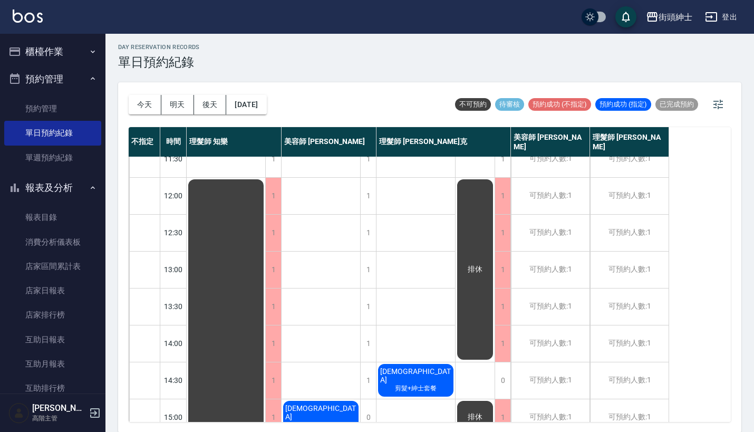
scroll to position [37, 0]
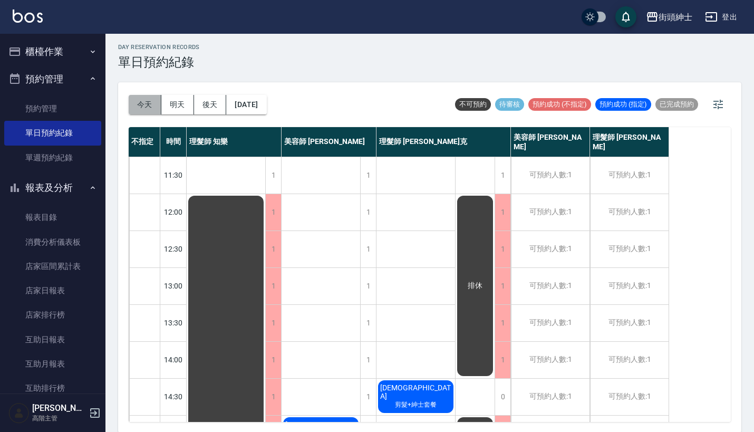
click at [144, 109] on button "今天" at bounding box center [145, 105] width 33 height 20
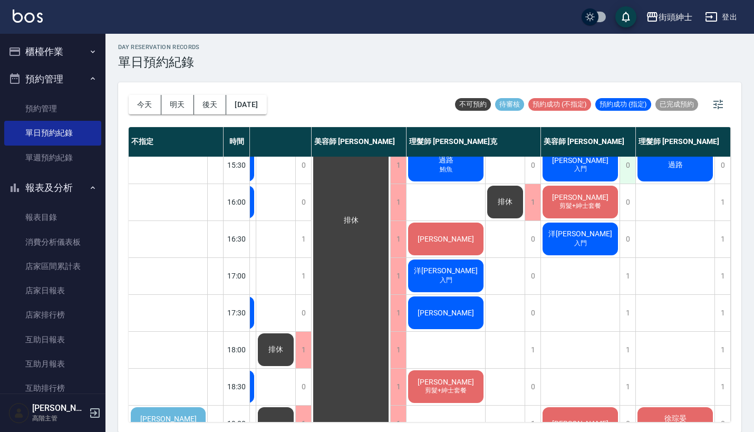
scroll to position [342, 78]
click at [594, 207] on span "剪髮+紳士套餐" at bounding box center [580, 205] width 46 height 9
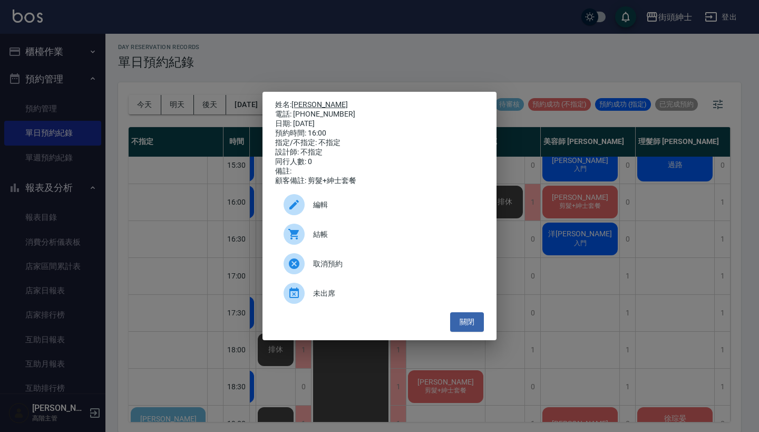
click at [300, 100] on link "[PERSON_NAME]" at bounding box center [320, 104] width 56 height 8
click at [599, 273] on div "姓名: 曾偉喆 電話: 0909120755 日期: 2025/10/14 預約時間: 16:00 指定/不指定: 不指定 設計師: 不指定 同行人數: 0 …" at bounding box center [379, 216] width 759 height 432
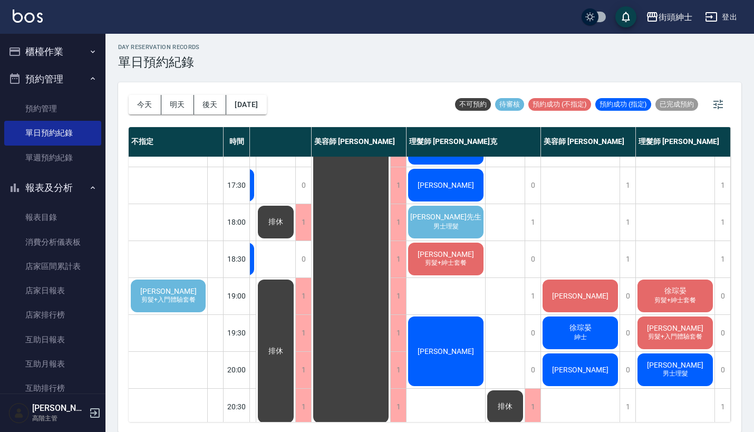
scroll to position [470, 77]
click at [454, 220] on span "范先生" at bounding box center [445, 216] width 75 height 9
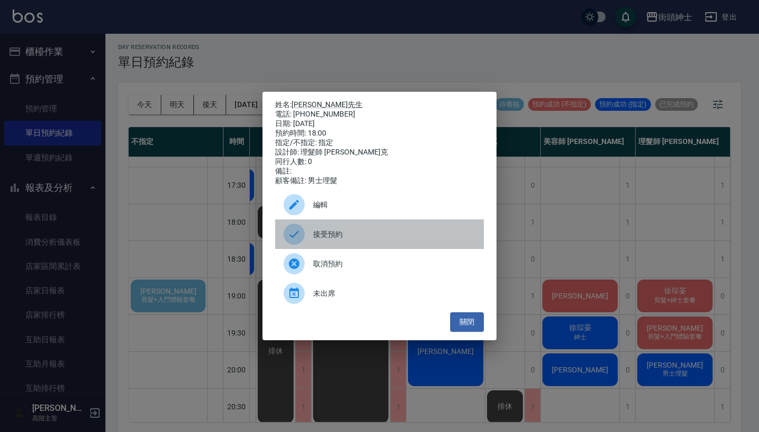
click at [323, 245] on div "接受預約" at bounding box center [379, 234] width 209 height 30
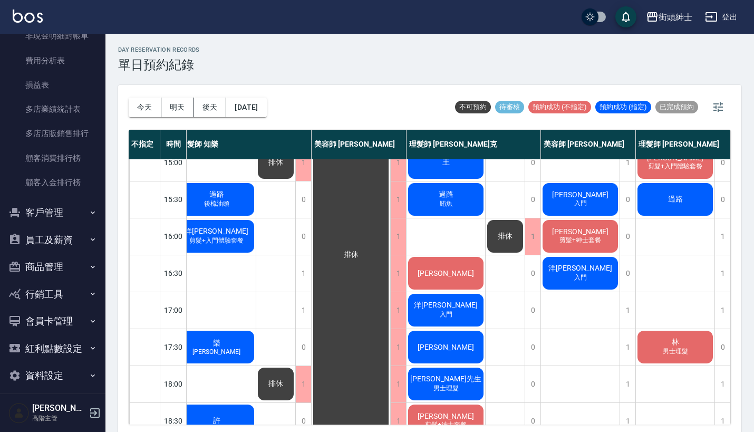
scroll to position [1059, 0]
click at [66, 264] on button "商品管理" at bounding box center [52, 267] width 97 height 27
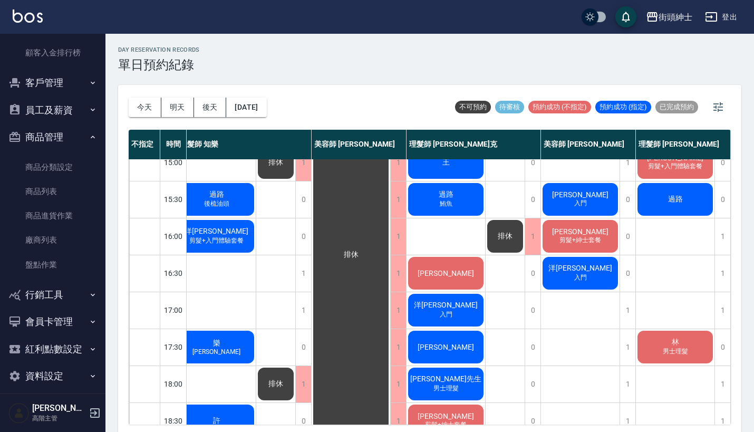
scroll to position [1188, 0]
click at [72, 130] on button "商品管理" at bounding box center [52, 137] width 97 height 27
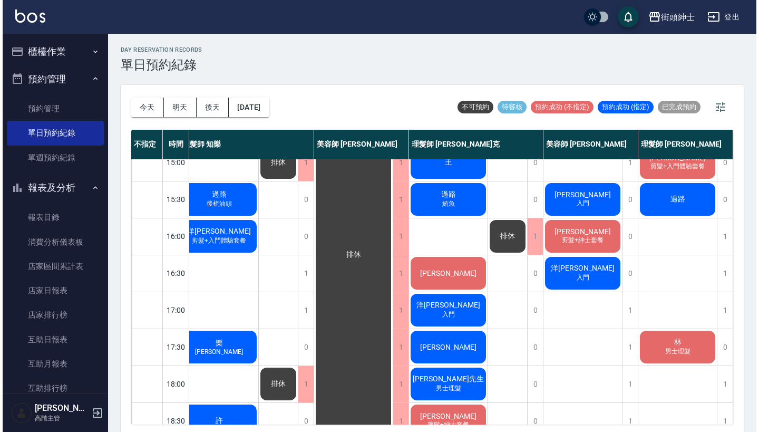
scroll to position [0, 0]
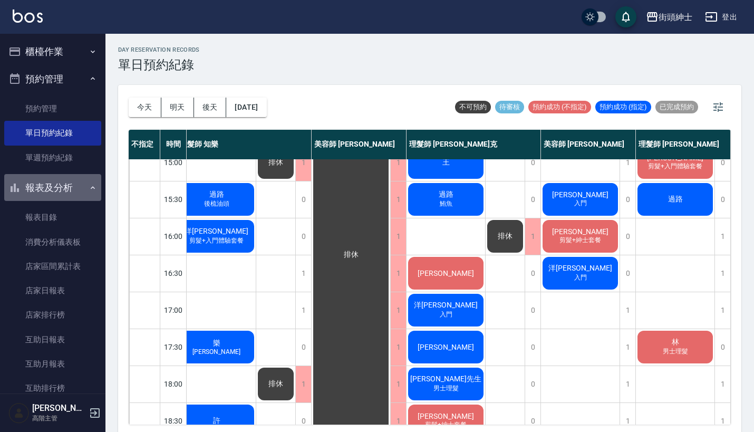
click at [67, 186] on button "報表及分析" at bounding box center [52, 187] width 97 height 27
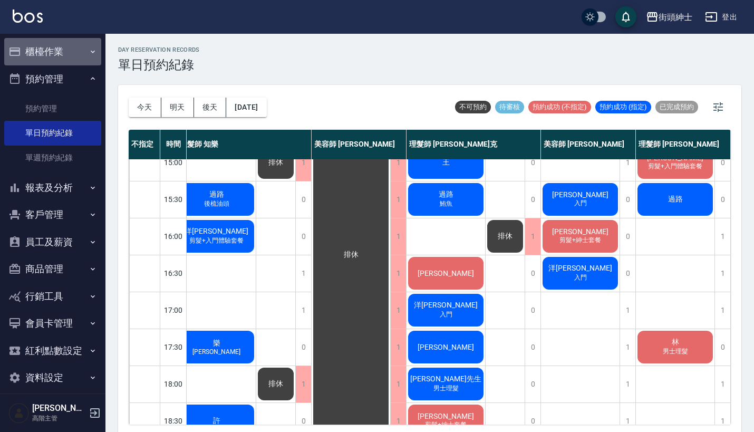
click at [67, 55] on button "櫃檯作業" at bounding box center [52, 51] width 97 height 27
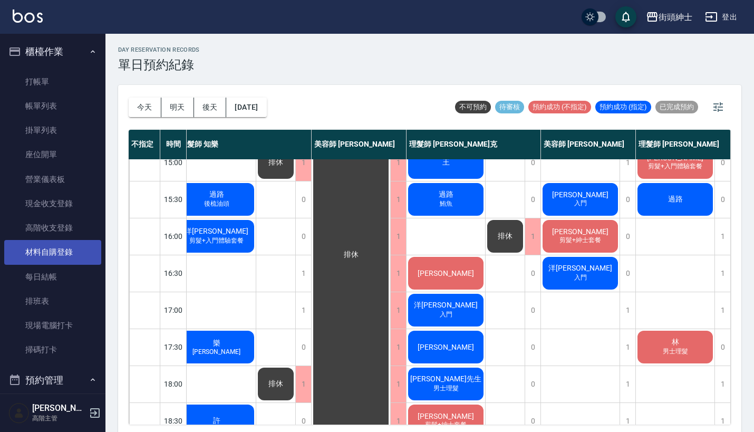
click at [64, 246] on link "材料自購登錄" at bounding box center [52, 252] width 97 height 24
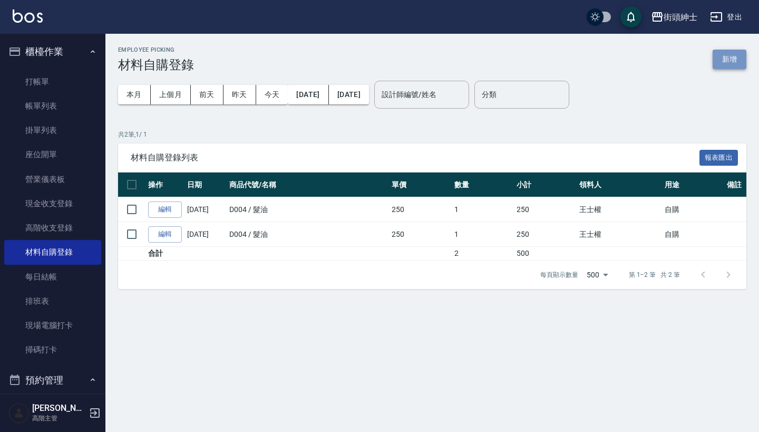
click at [723, 56] on button "新增" at bounding box center [730, 60] width 34 height 20
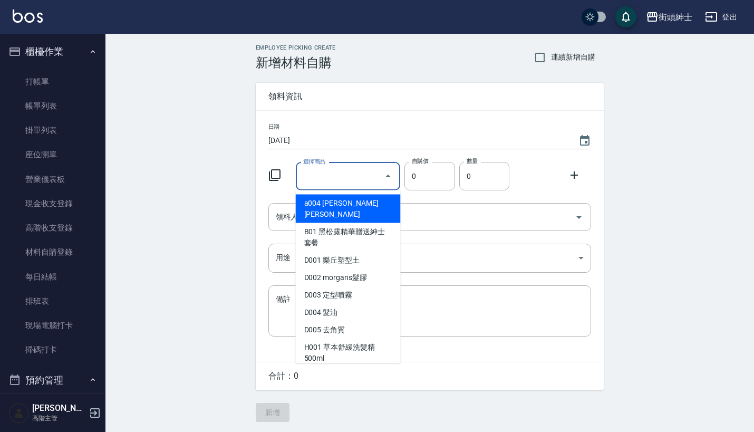
click at [337, 180] on input "選擇商品" at bounding box center [340, 176] width 80 height 18
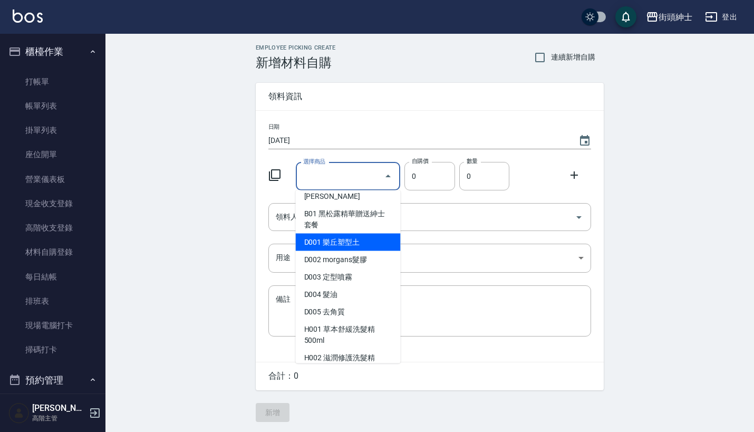
scroll to position [17, 0]
click at [343, 235] on li "D001 樂丘塑型土" at bounding box center [348, 242] width 105 height 17
type input "樂丘塑型土"
type input "300"
type input "1"
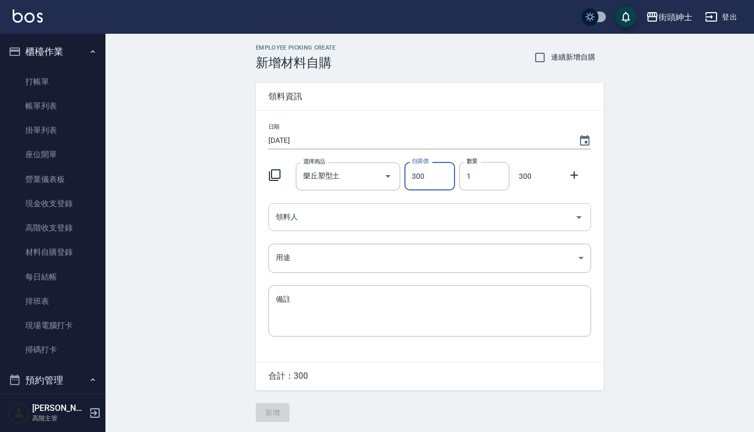
click at [360, 216] on input "領料人" at bounding box center [421, 217] width 297 height 18
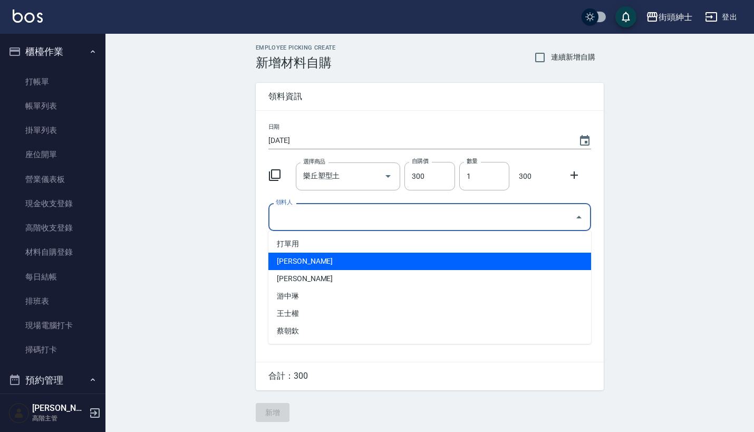
click at [340, 260] on li "林知樂" at bounding box center [429, 261] width 323 height 17
type input "林知樂"
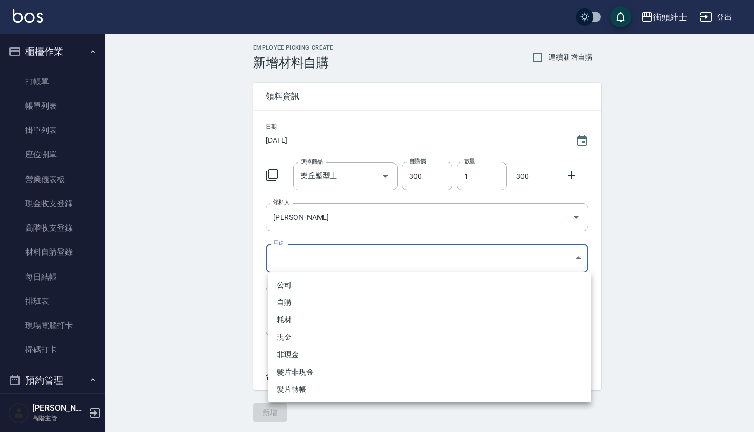
click at [325, 256] on body "街頭紳士 登出 櫃檯作業 打帳單 帳單列表 掛單列表 座位開單 營業儀表板 現金收支登錄 高階收支登錄 材料自購登錄 每日結帳 排班表 現場電腦打卡 掃碼打卡…" at bounding box center [377, 216] width 754 height 432
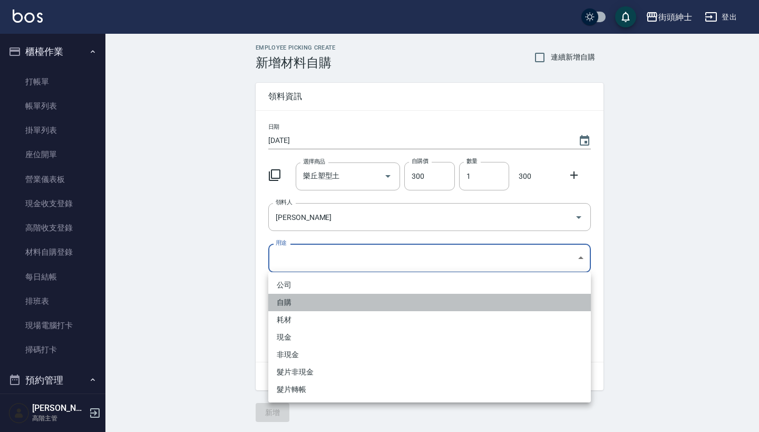
click at [312, 304] on li "自購" at bounding box center [429, 302] width 323 height 17
type input "自購"
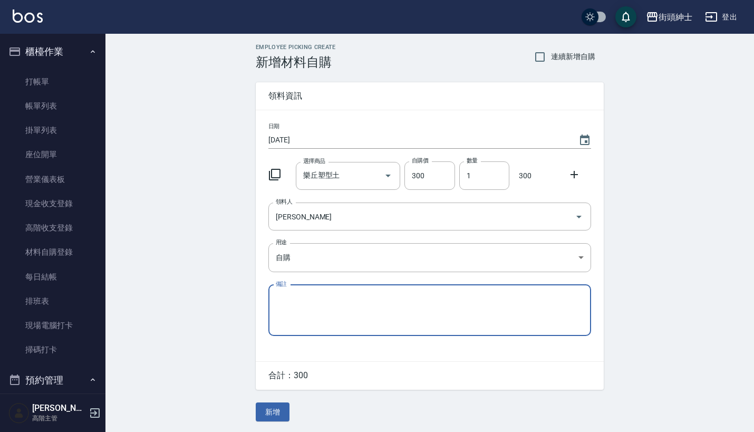
scroll to position [2, 0]
click at [280, 412] on button "新增" at bounding box center [273, 412] width 34 height 20
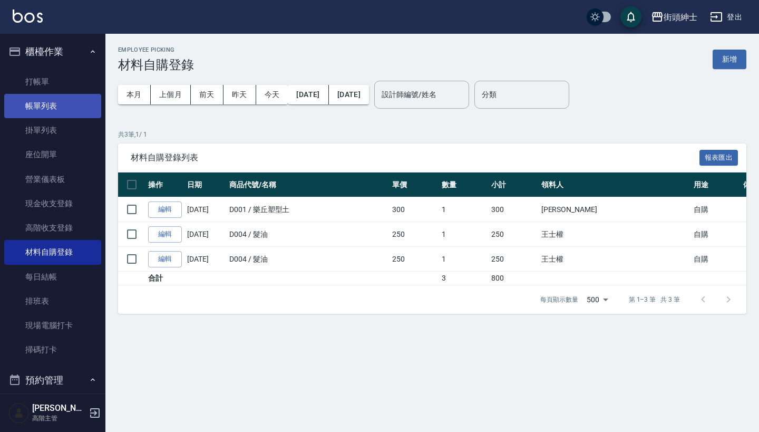
click at [70, 111] on link "帳單列表" at bounding box center [52, 106] width 97 height 24
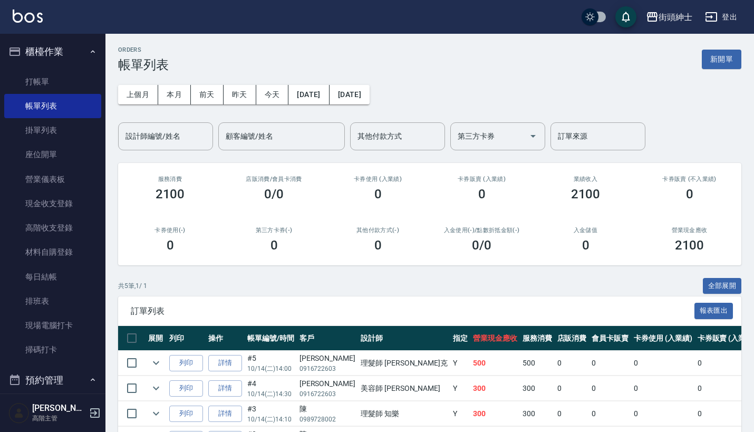
click at [68, 50] on button "櫃檯作業" at bounding box center [52, 51] width 97 height 27
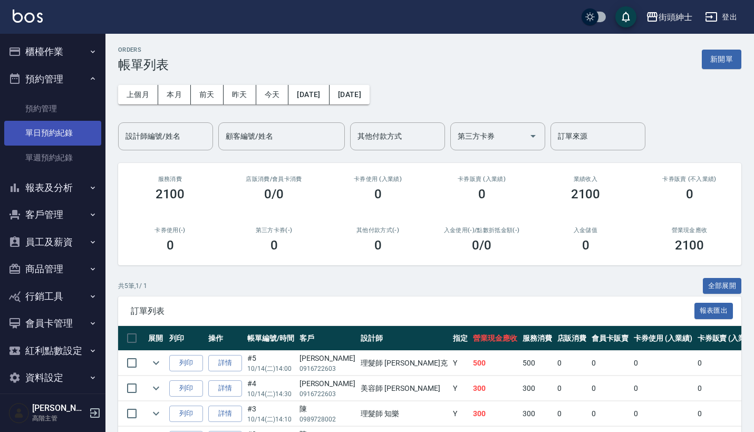
click at [65, 128] on link "單日預約紀錄" at bounding box center [52, 133] width 97 height 24
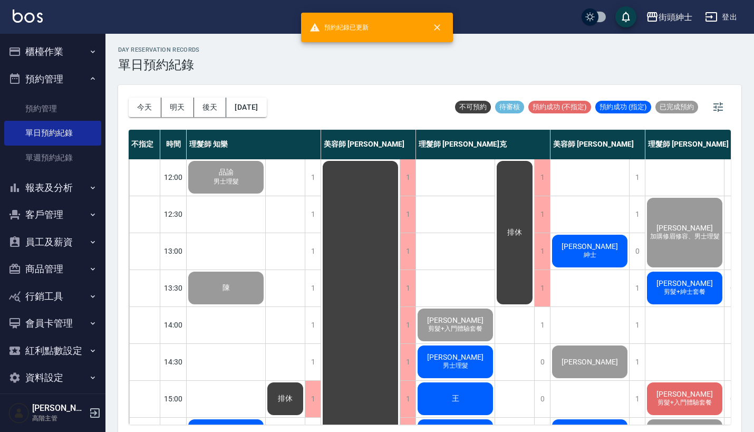
scroll to position [76, 0]
